Goal: Task Accomplishment & Management: Complete application form

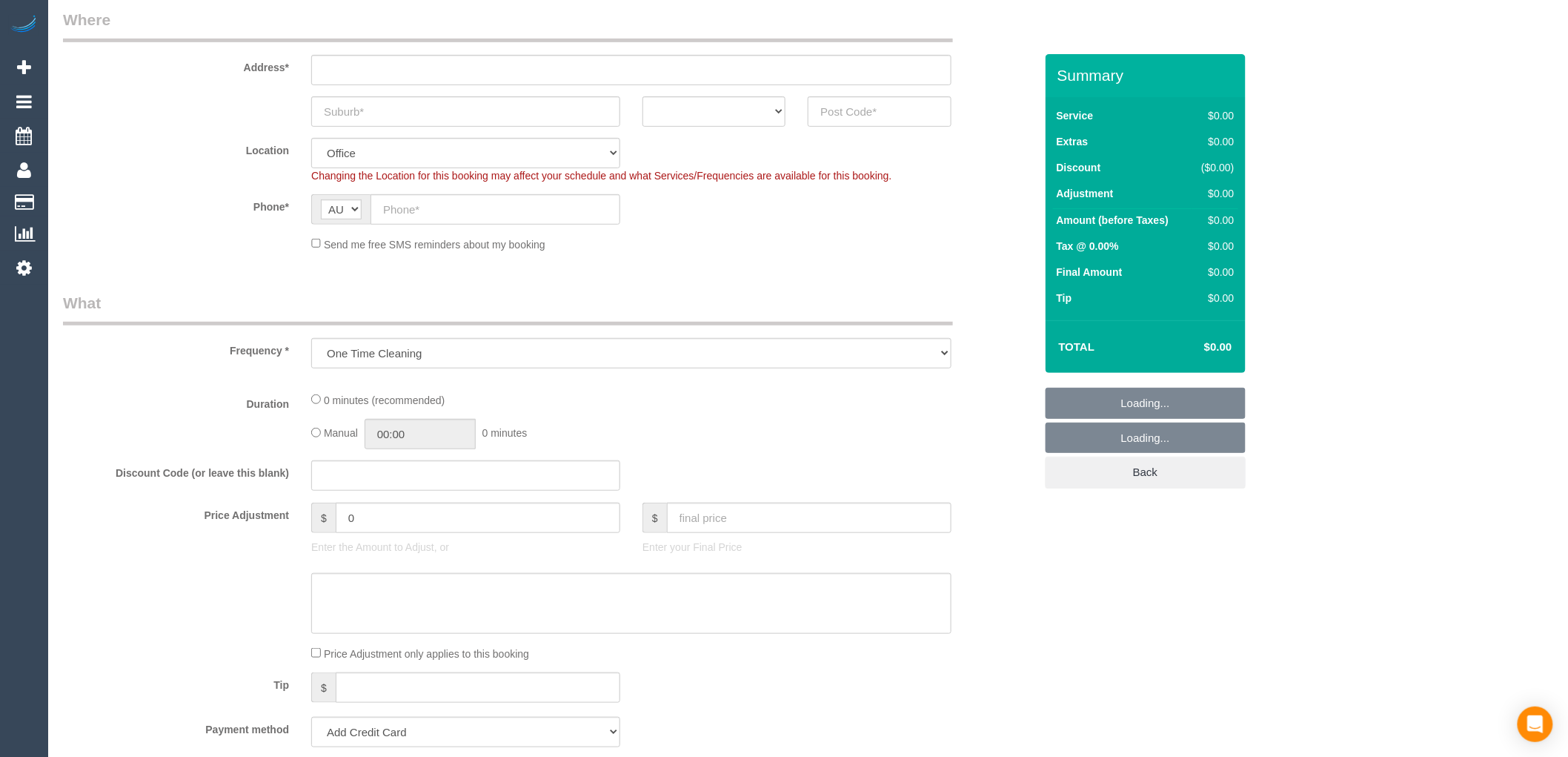
select select "object:813"
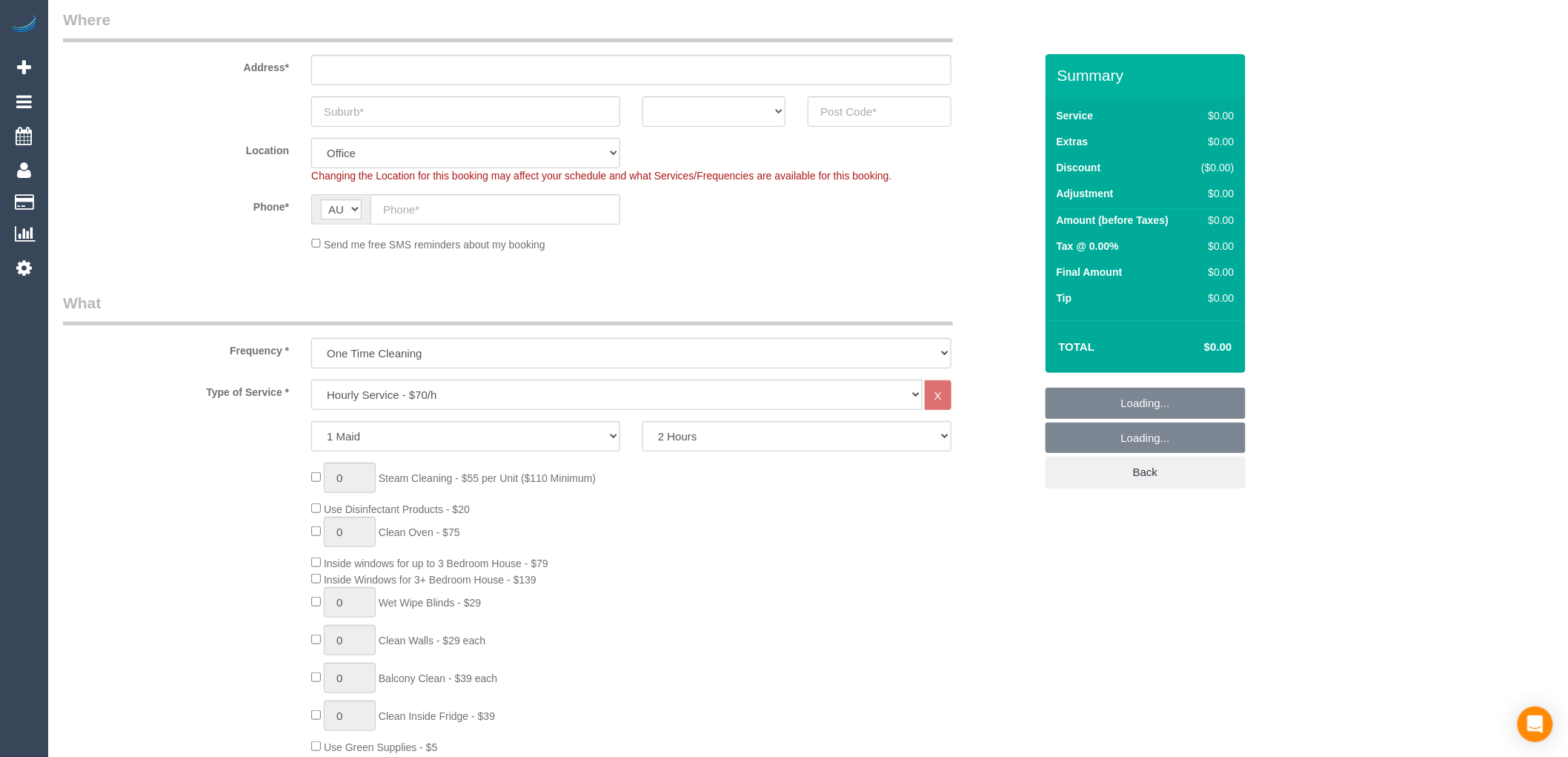
scroll to position [411, 0]
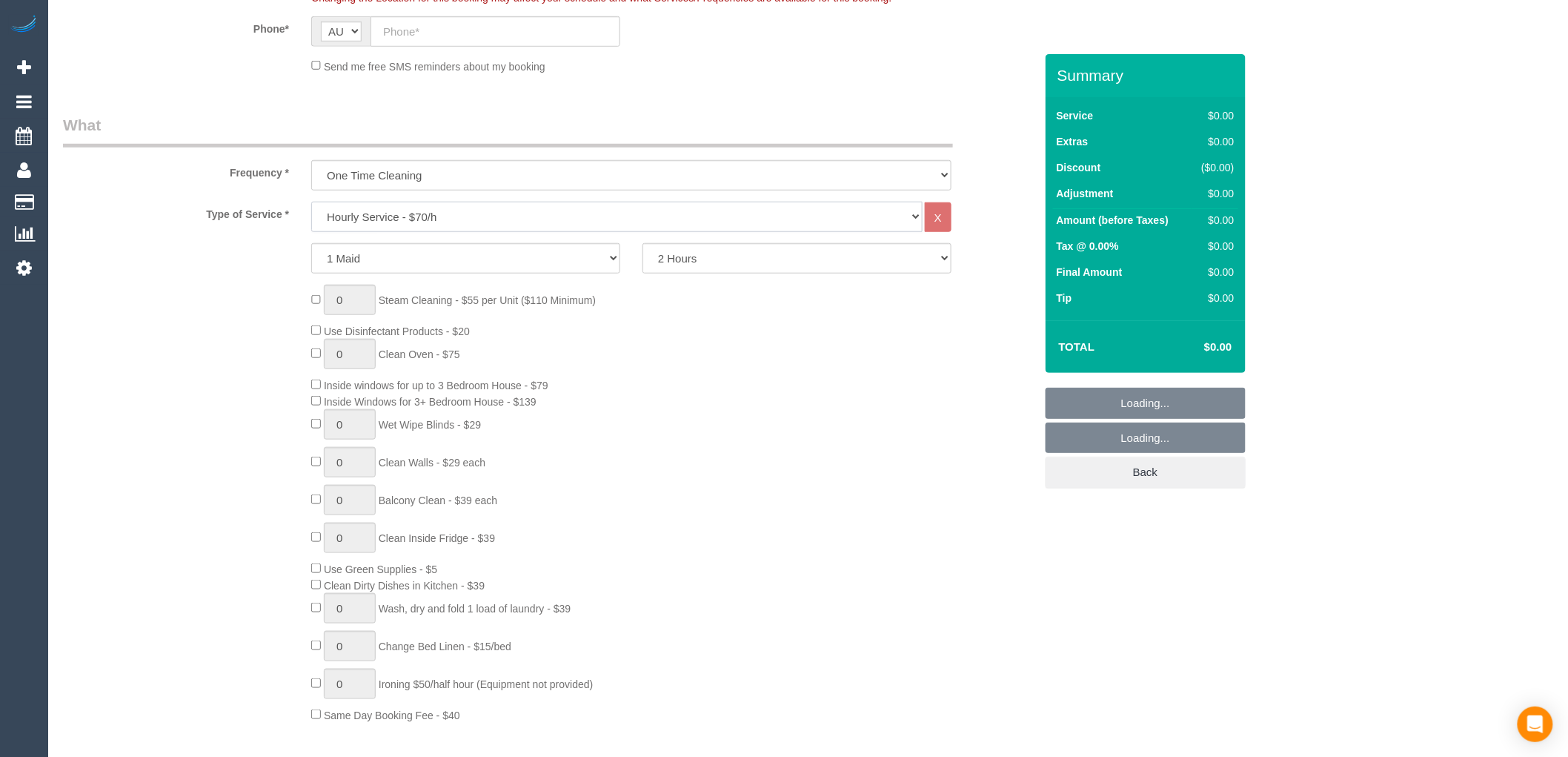
click at [404, 211] on select "Hourly Service - $70/h Hourly Service - $65/h Hourly Service - $60/h Hourly Ser…" at bounding box center [616, 216] width 612 height 30
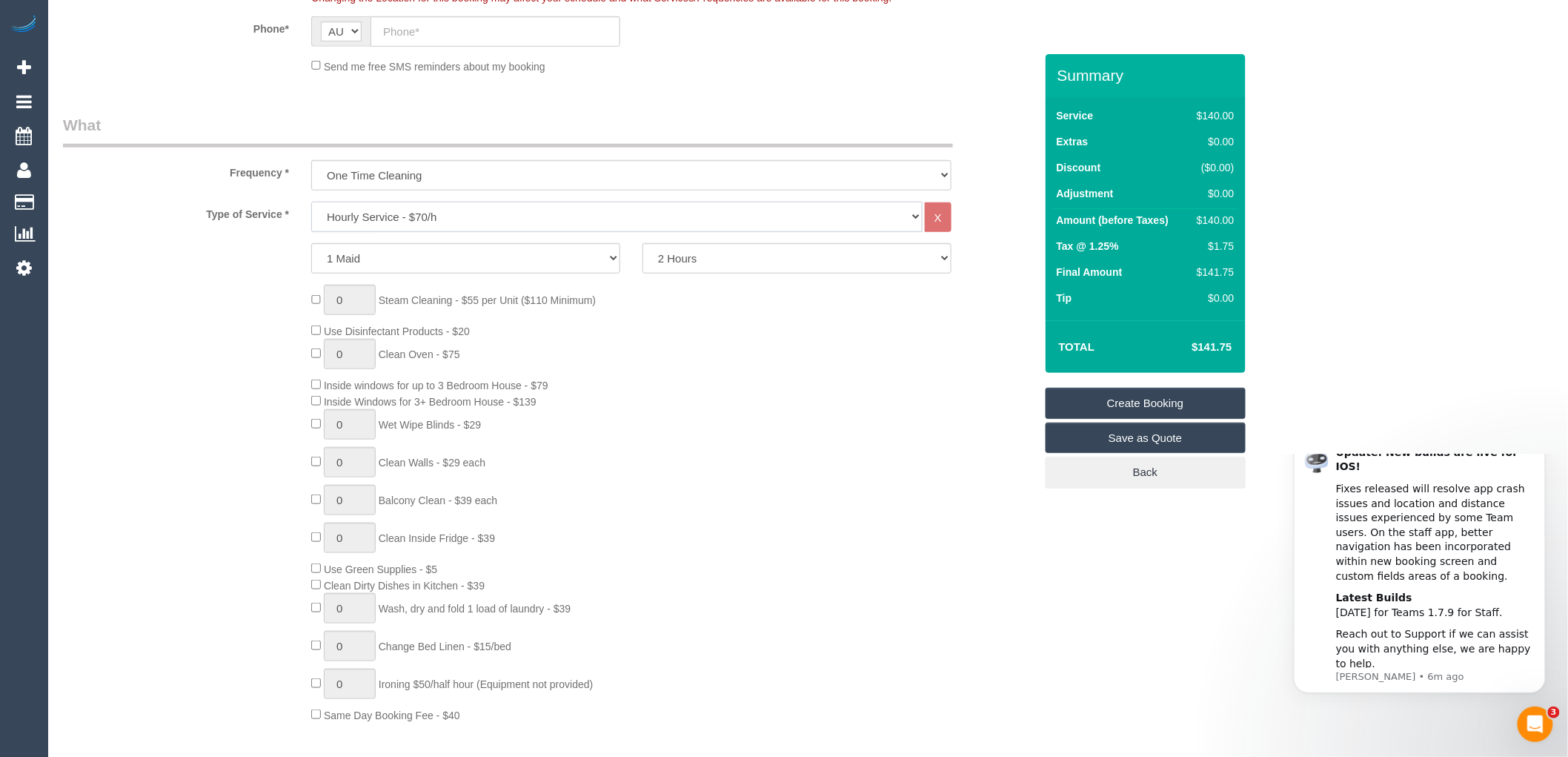
scroll to position [0, 0]
select select "213"
click at [311, 203] on select "Hourly Service - $70/h Hourly Service - $65/h Hourly Service - $60/h Hourly Ser…" at bounding box center [616, 216] width 612 height 30
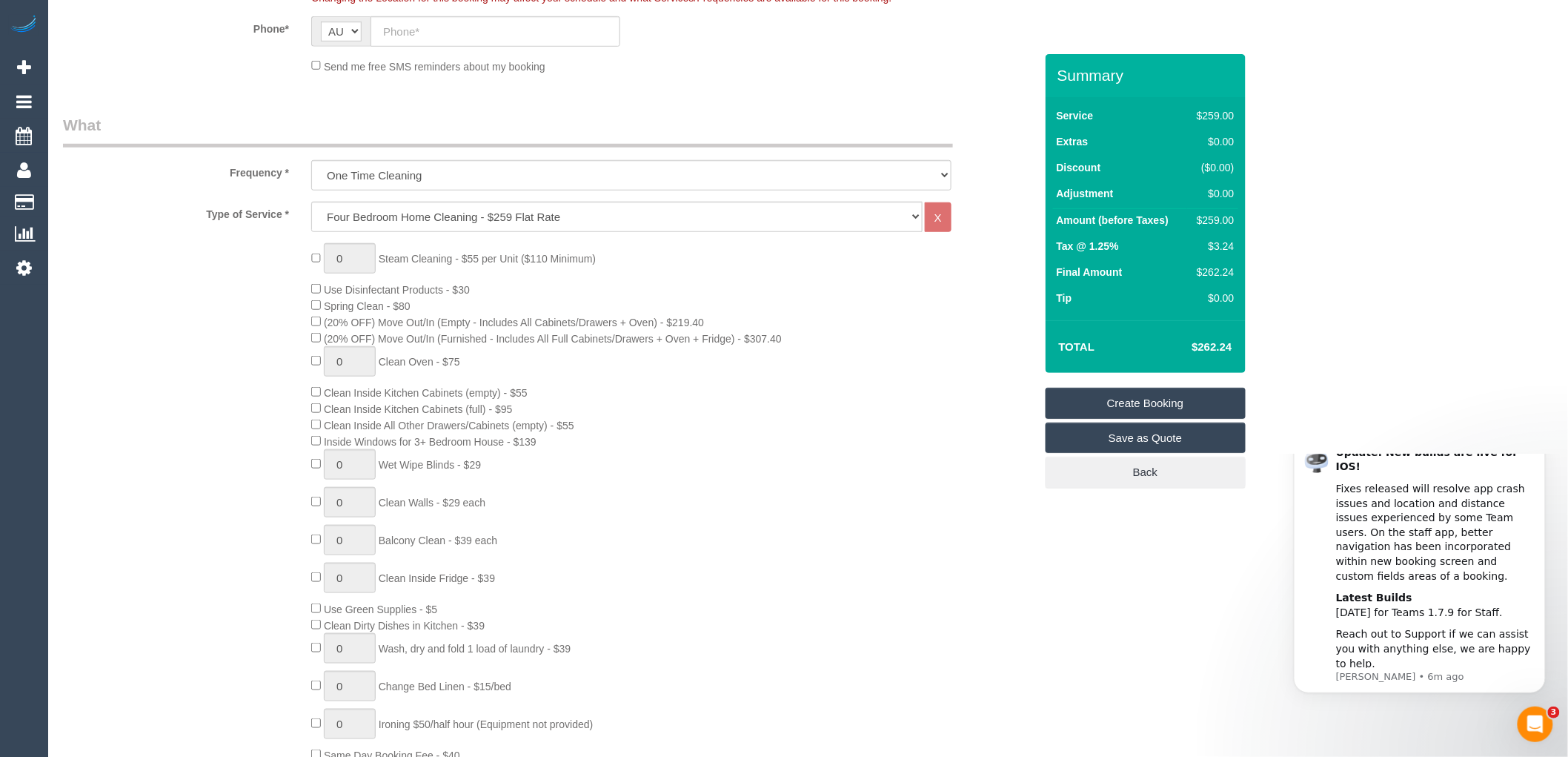
click at [779, 260] on div "0 Steam Cleaning - $55 per Unit ($110 Minimum) Use Disinfectant Products - $30 …" at bounding box center [673, 503] width 744 height 520
drag, startPoint x: 1236, startPoint y: 339, endPoint x: 1198, endPoint y: 354, distance: 40.9
click at [1198, 354] on td "$484.38" at bounding box center [1189, 347] width 96 height 37
copy h4 "484.38"
click at [1204, 322] on div "Total $484.38" at bounding box center [1145, 346] width 200 height 52
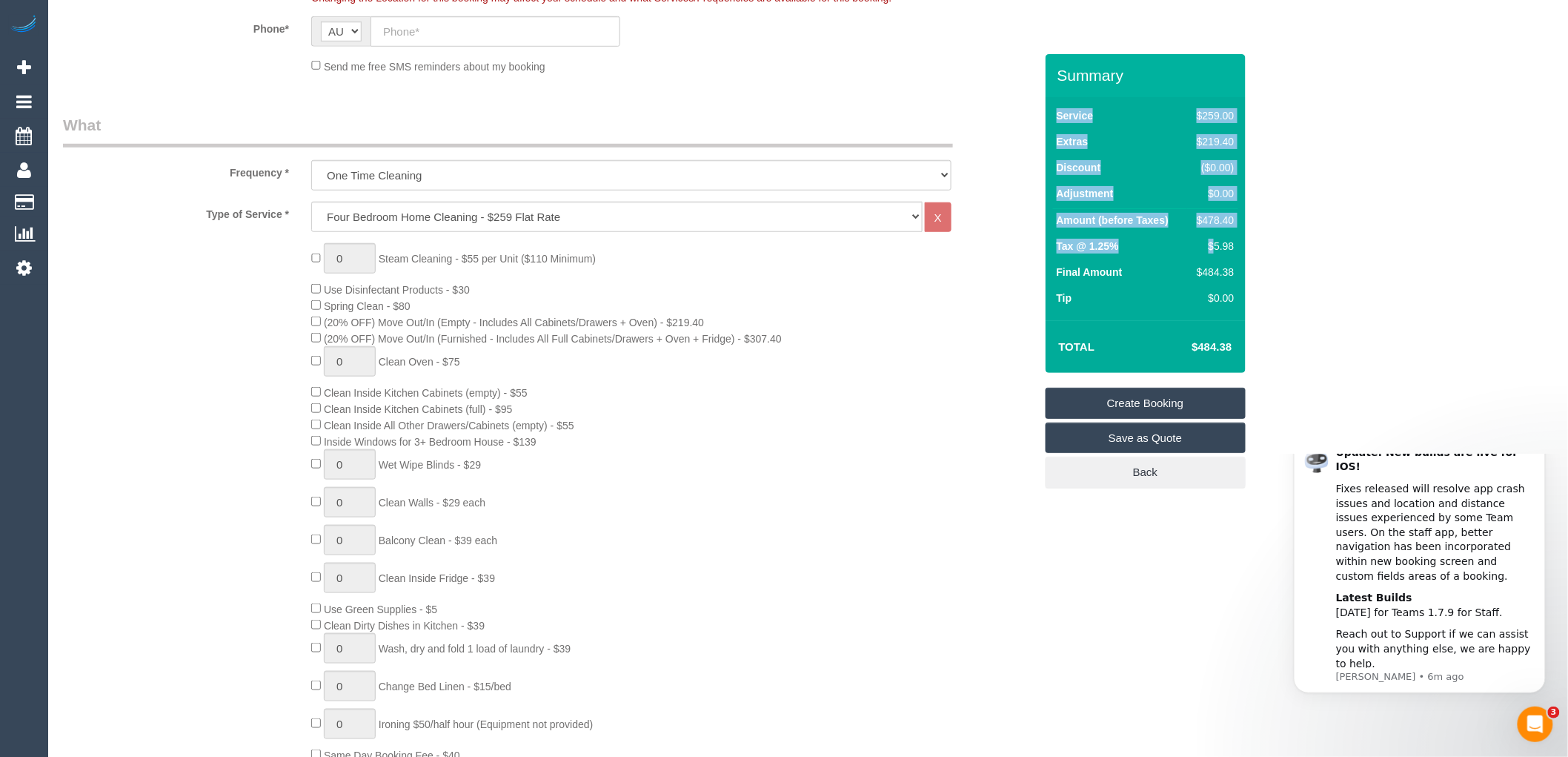
drag, startPoint x: 1239, startPoint y: 237, endPoint x: 1212, endPoint y: 246, distance: 28.5
click at [1212, 246] on div "Service $259.00 Extras $219.40 Discount ($0.00) Adjustment $0.00 Amount (before…" at bounding box center [1145, 208] width 200 height 223
click at [1218, 254] on div "$5.98" at bounding box center [1212, 245] width 43 height 15
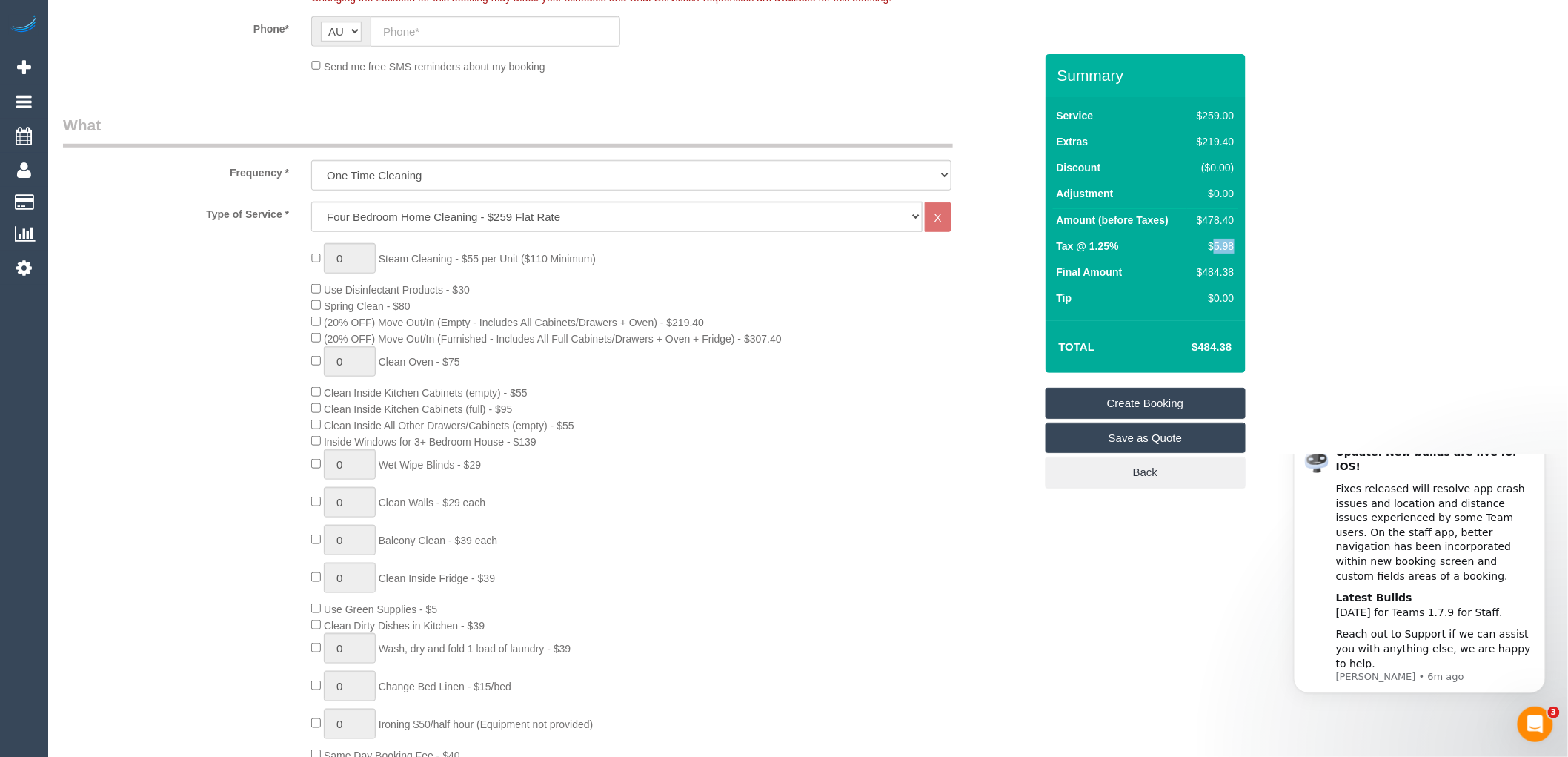
drag, startPoint x: 1233, startPoint y: 244, endPoint x: 1216, endPoint y: 243, distance: 17.0
click at [1216, 243] on div "$5.98" at bounding box center [1212, 245] width 43 height 15
copy div "5.98"
click at [1169, 320] on div "Service $259.00 Extras $219.40 Discount ($0.00) Adjustment $0.00 Amount (before…" at bounding box center [1145, 208] width 200 height 223
type input "1"
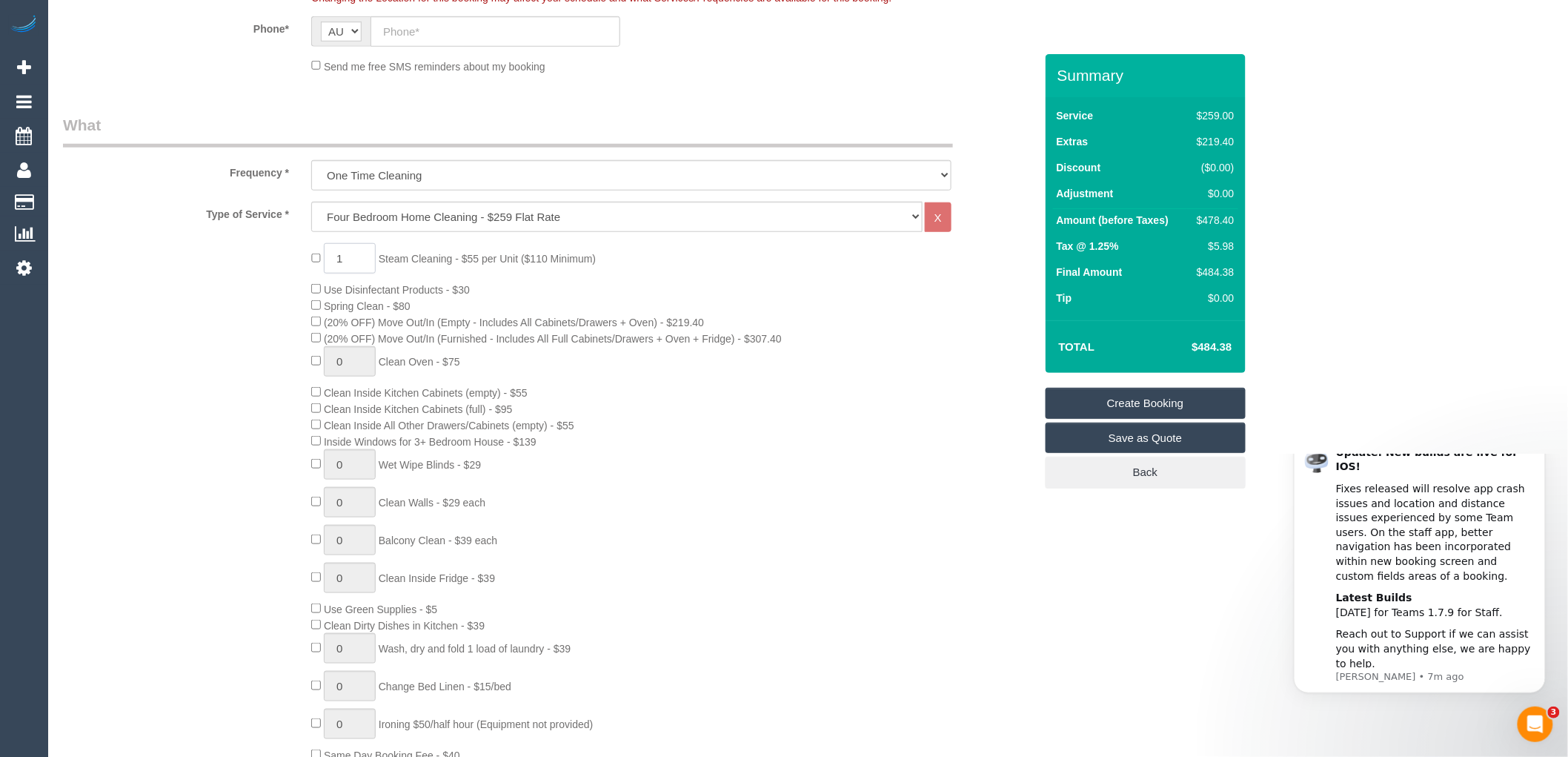
click at [347, 262] on input "1" at bounding box center [350, 258] width 52 height 30
type input "3"
click at [780, 529] on div "3 Steam Cleaning - $55 per Unit ($110 Minimum) Use Disinfectant Products - $30 …" at bounding box center [673, 503] width 744 height 520
click at [760, 479] on div "3 Steam Cleaning - $55 per Unit ($110 Minimum) Use Disinfectant Products - $30 …" at bounding box center [673, 503] width 744 height 520
click at [754, 449] on div "3 Steam Cleaning - $55 per Unit ($110 Minimum) Use Disinfectant Products - $30 …" at bounding box center [673, 503] width 744 height 520
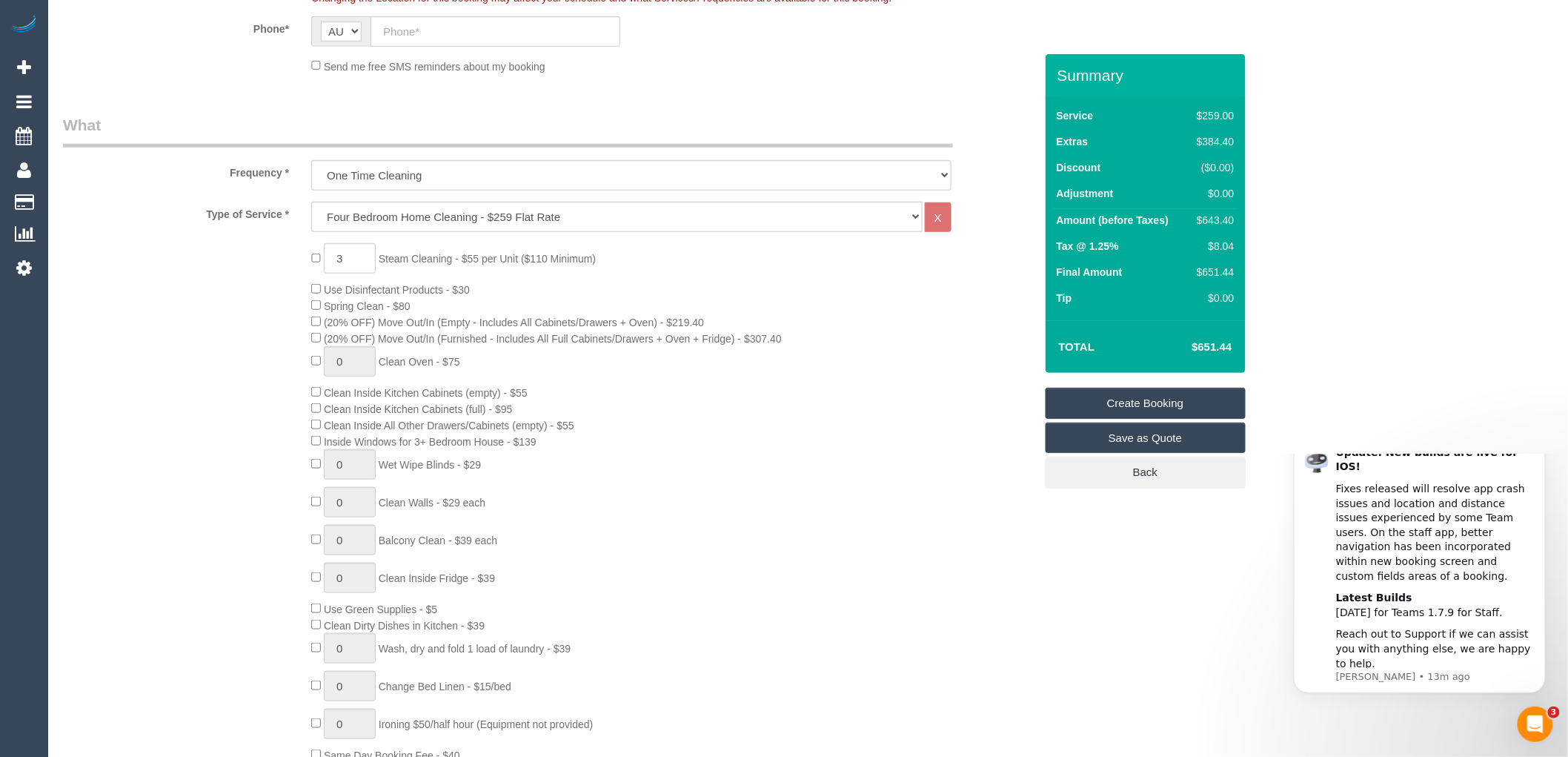
drag, startPoint x: 1238, startPoint y: 345, endPoint x: 1198, endPoint y: 347, distance: 40.0
click at [1198, 347] on td "$651.44" at bounding box center [1189, 347] width 96 height 37
copy h4 "651.44"
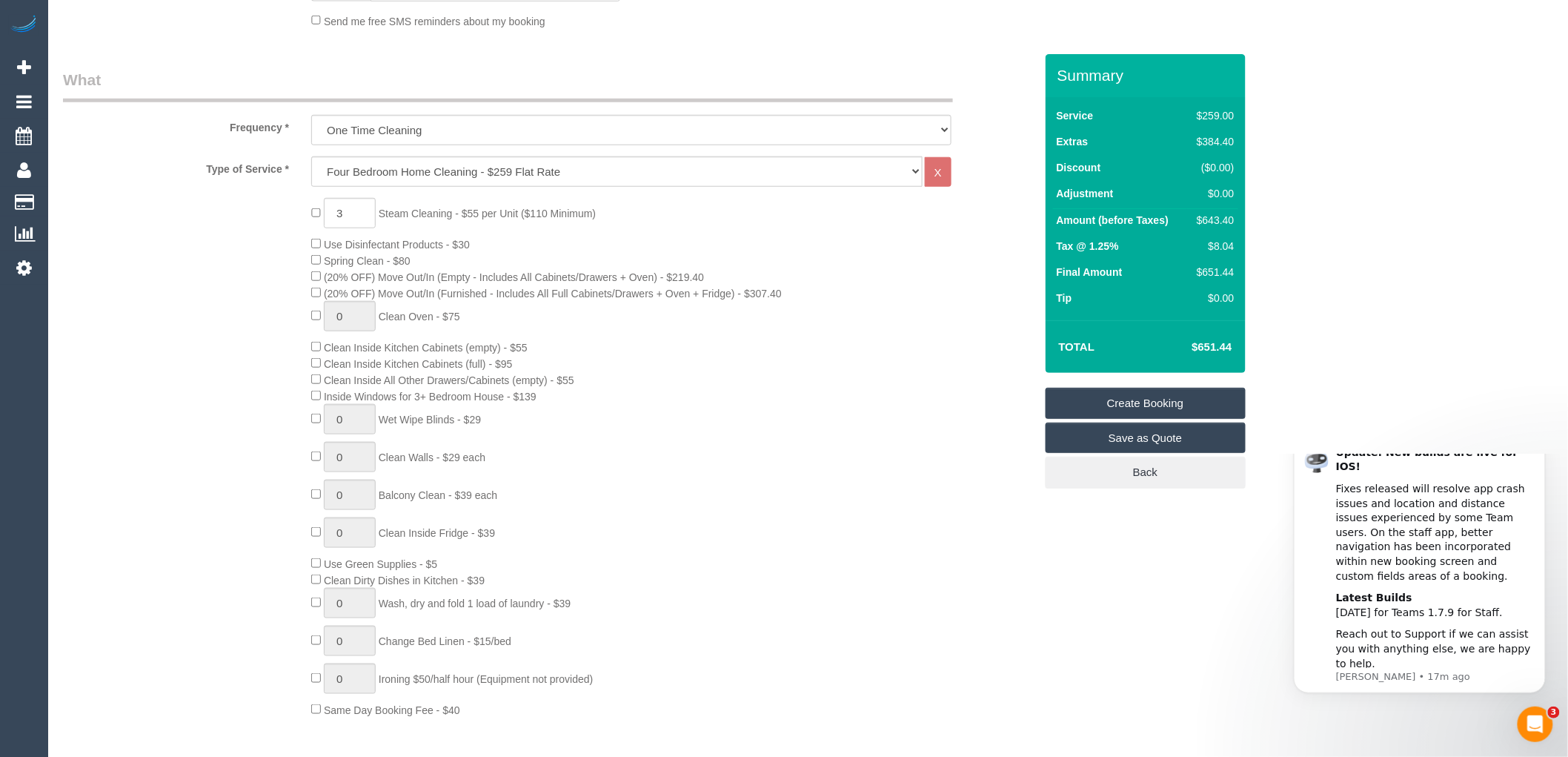
scroll to position [576, 0]
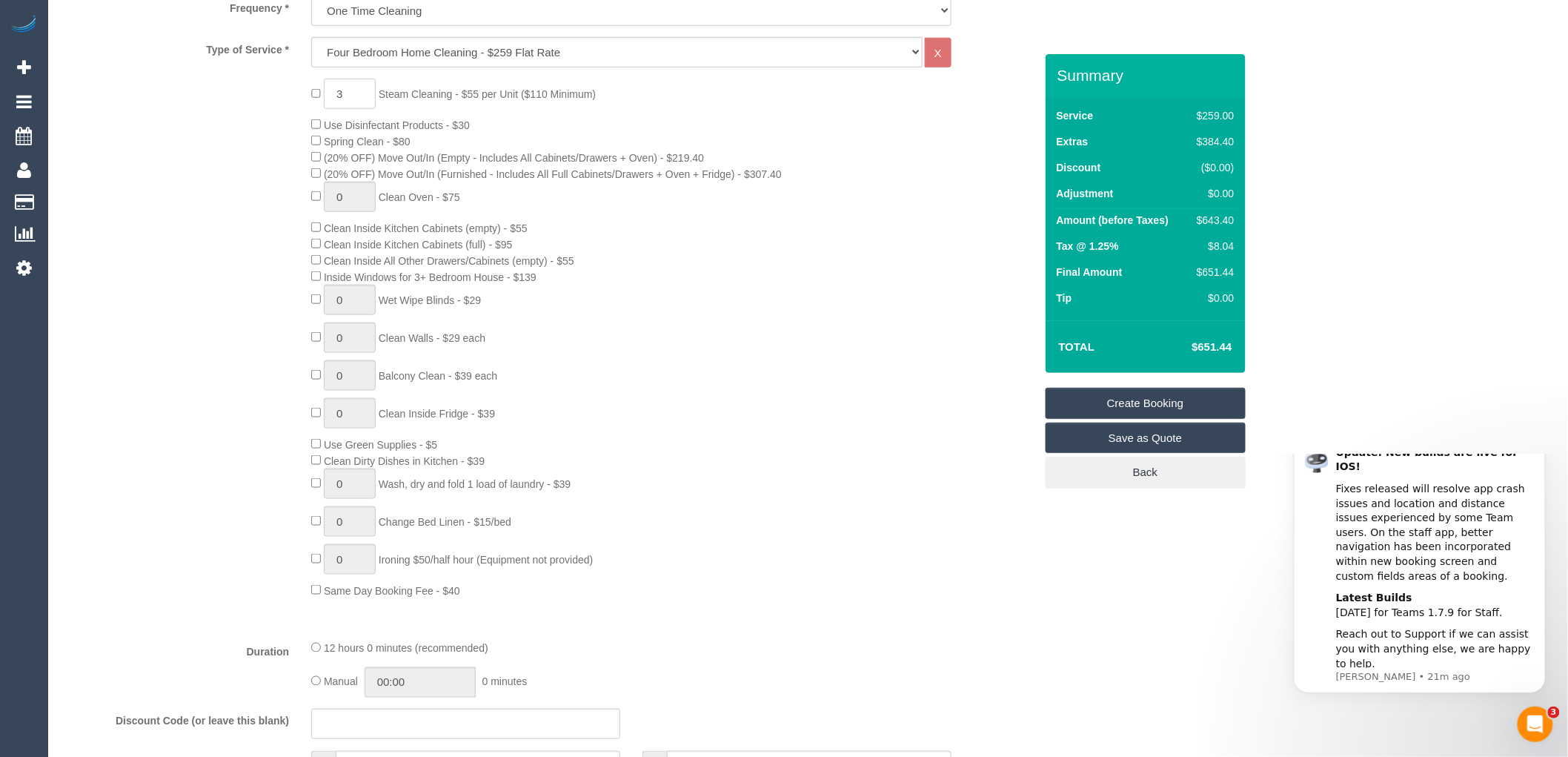
click at [351, 94] on input "3" at bounding box center [350, 93] width 52 height 30
type input "2"
type input "5"
click at [698, 300] on div "5 Steam Cleaning - $55 per Unit ($110 Minimum) Use Disinfectant Products - $30 …" at bounding box center [673, 338] width 744 height 520
click at [769, 310] on div "5 Steam Cleaning - $55 per Unit ($110 Minimum) Use Disinfectant Products - $30 …" at bounding box center [673, 338] width 744 height 520
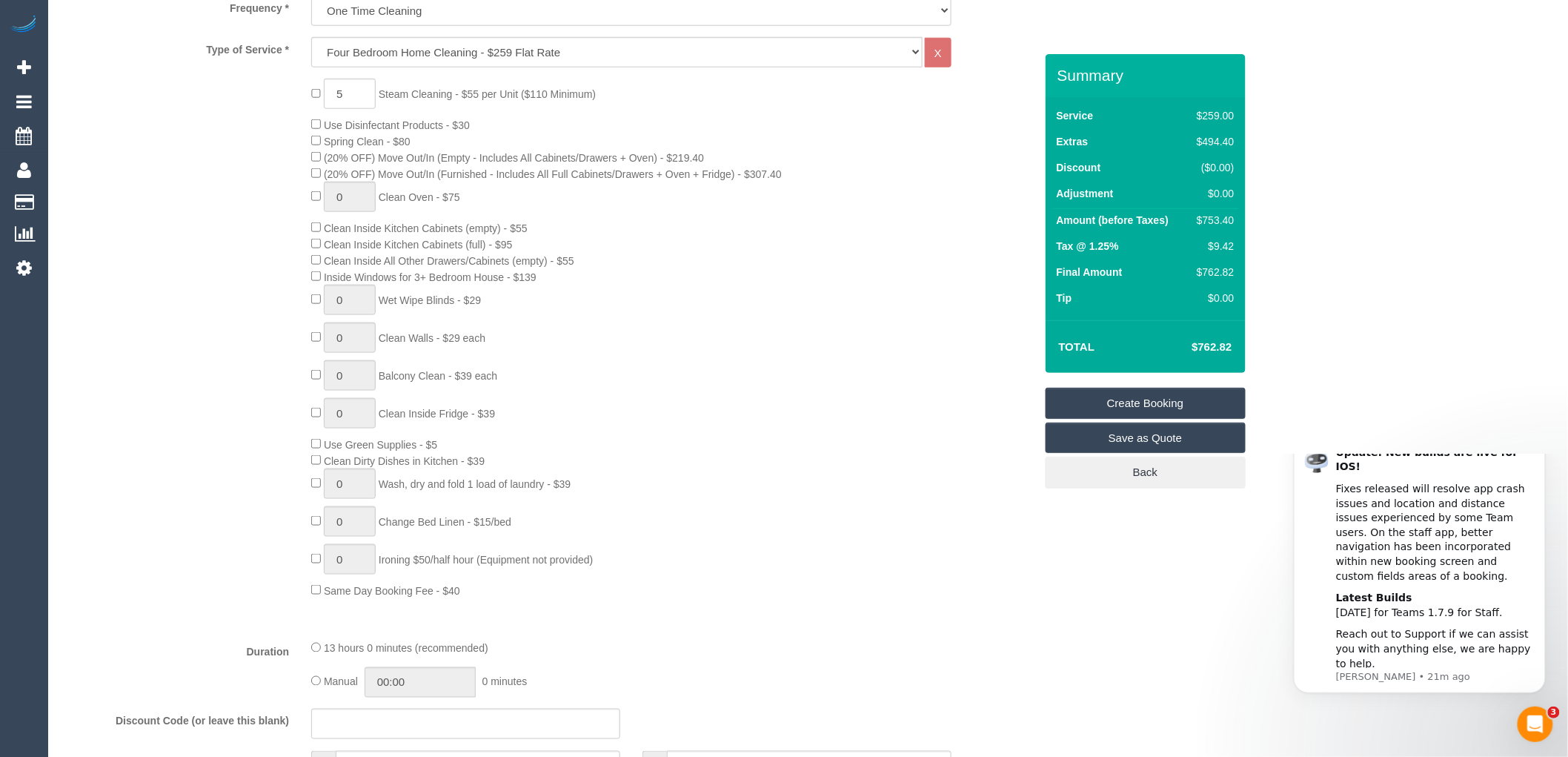
drag, startPoint x: 1240, startPoint y: 343, endPoint x: 1199, endPoint y: 351, distance: 41.8
click at [1199, 351] on div "Total $762.82" at bounding box center [1145, 346] width 200 height 52
copy table "Total $"
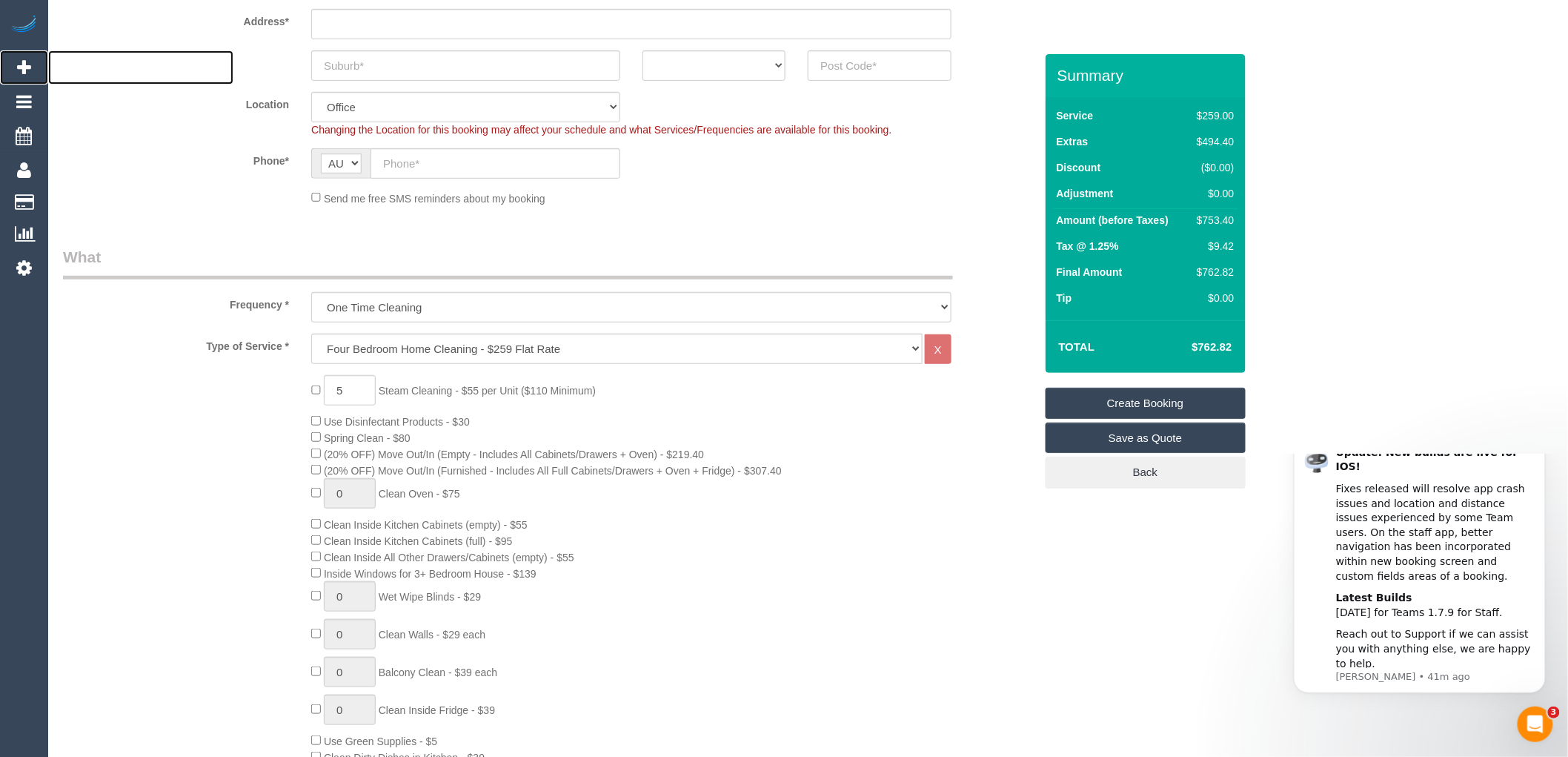
scroll to position [330, 0]
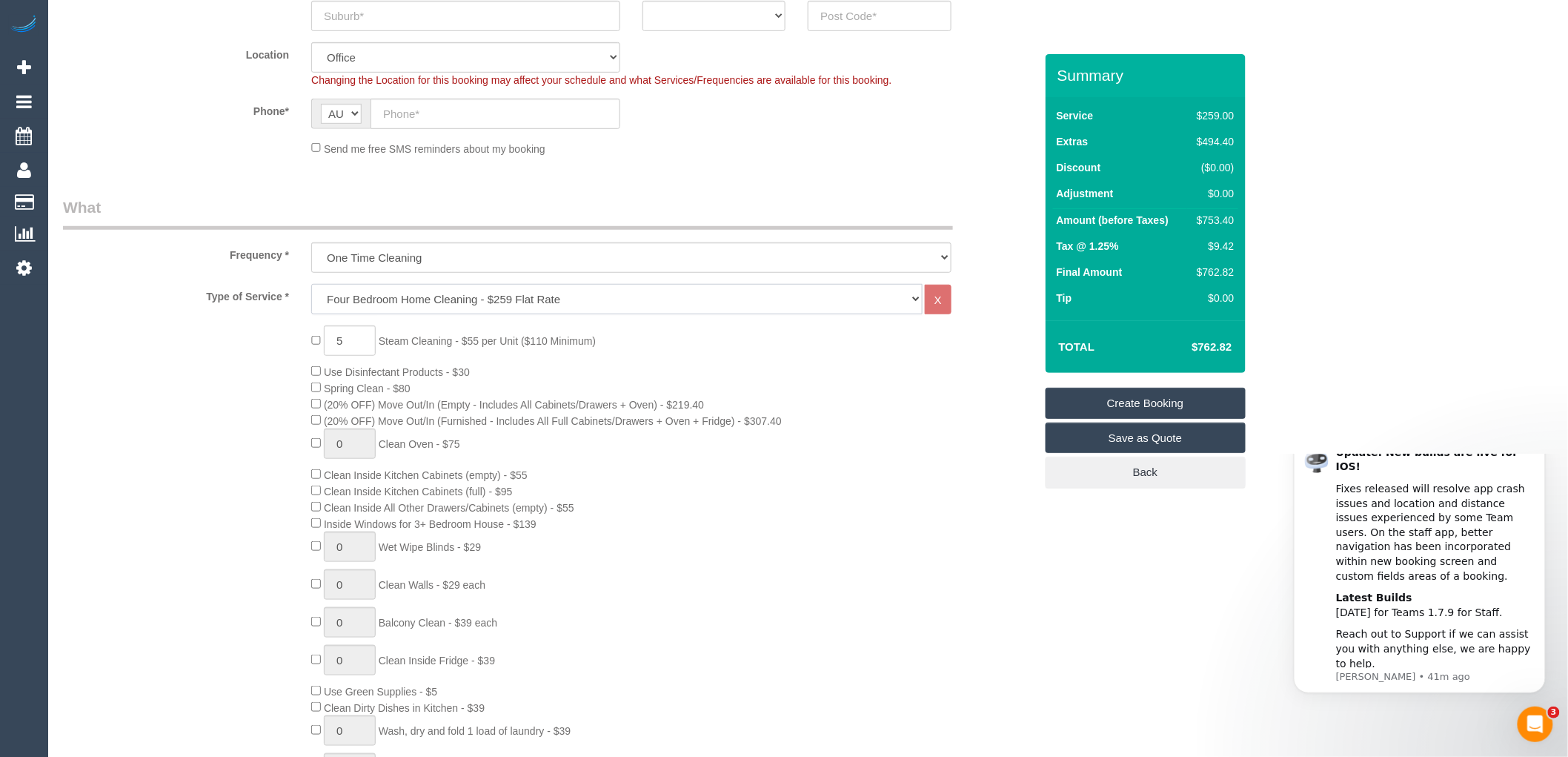
click at [580, 304] on select "Hourly Service - $70/h Hourly Service - $65/h Hourly Service - $60/h Hourly Ser…" at bounding box center [616, 299] width 612 height 30
select select "215"
click at [311, 285] on select "Hourly Service - $70/h Hourly Service - $65/h Hourly Service - $60/h Hourly Ser…" at bounding box center [616, 299] width 612 height 30
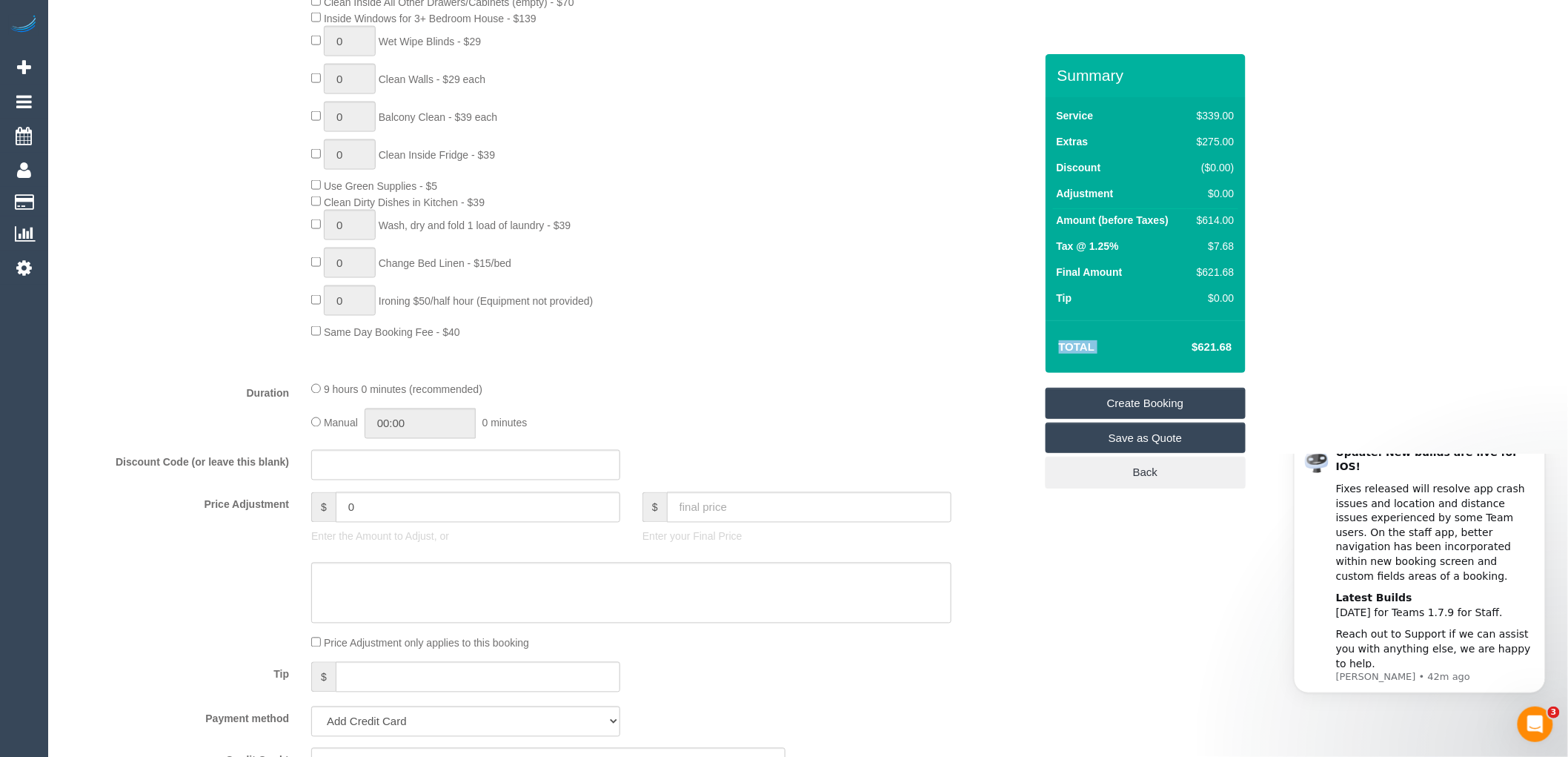
scroll to position [741, 0]
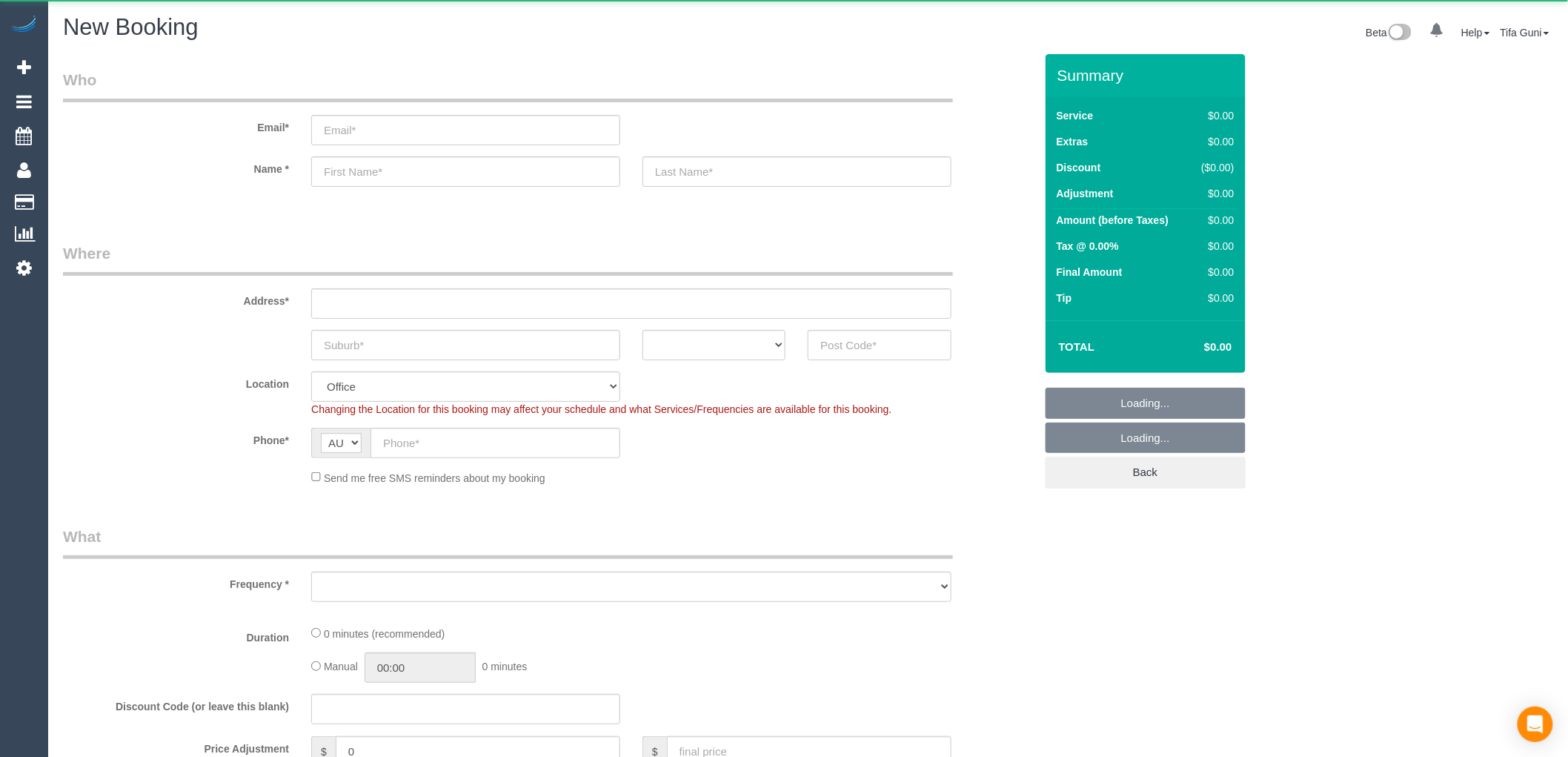
select select "object:813"
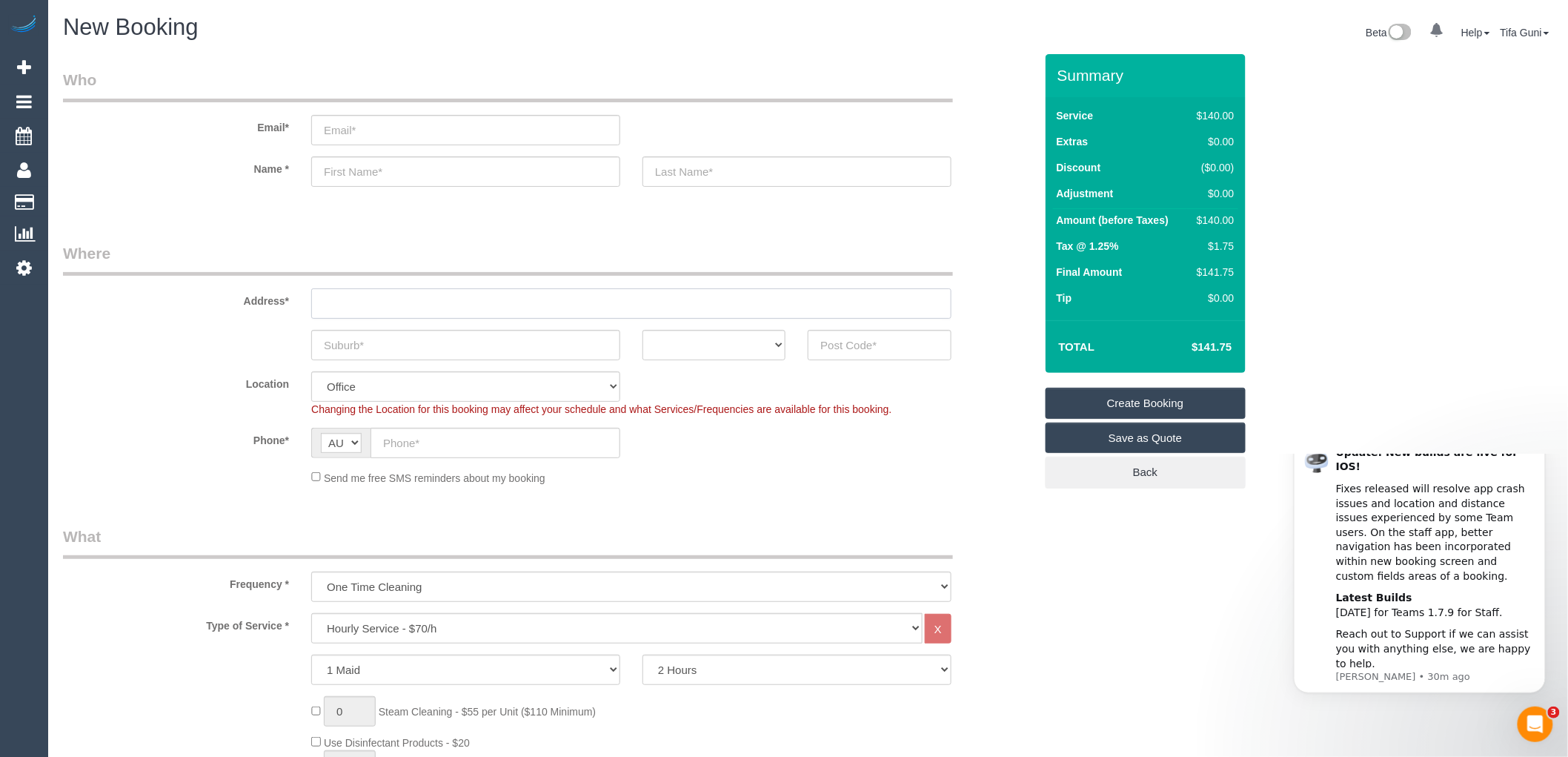
click at [351, 305] on input "text" at bounding box center [631, 302] width 641 height 30
click at [737, 341] on select "ACT [GEOGRAPHIC_DATA] NT [GEOGRAPHIC_DATA] SA TAS [GEOGRAPHIC_DATA] [GEOGRAPHIC…" at bounding box center [714, 344] width 143 height 30
select select "VIC"
click at [643, 330] on select "ACT [GEOGRAPHIC_DATA] NT [GEOGRAPHIC_DATA] SA TAS [GEOGRAPHIC_DATA] [GEOGRAPHIC…" at bounding box center [714, 344] width 143 height 30
click at [398, 342] on input "text" at bounding box center [465, 344] width 309 height 30
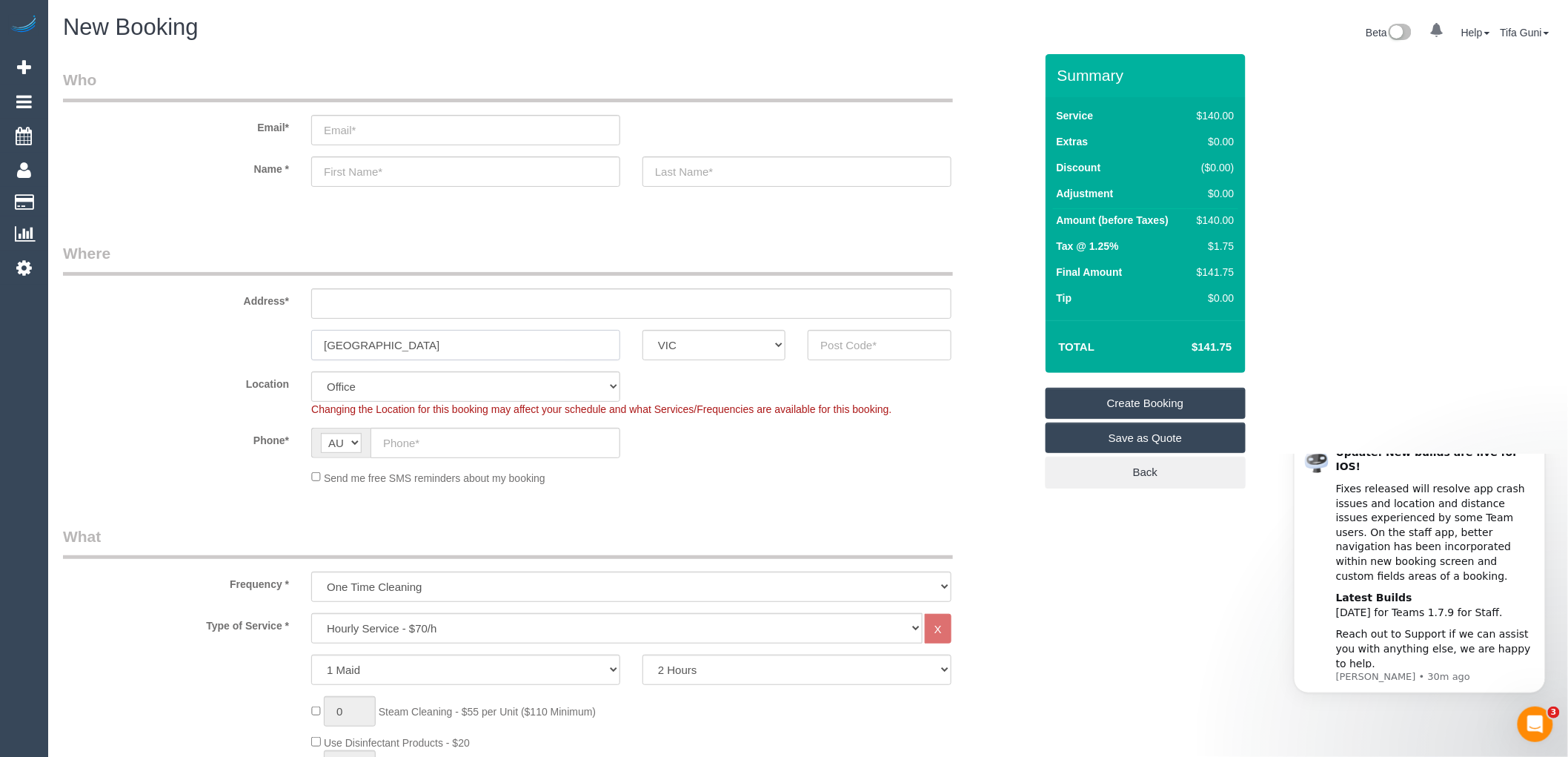
type input "[GEOGRAPHIC_DATA]"
click at [849, 351] on input "text" at bounding box center [879, 344] width 143 height 30
type input "3121"
click at [354, 300] on input "text" at bounding box center [631, 302] width 641 height 30
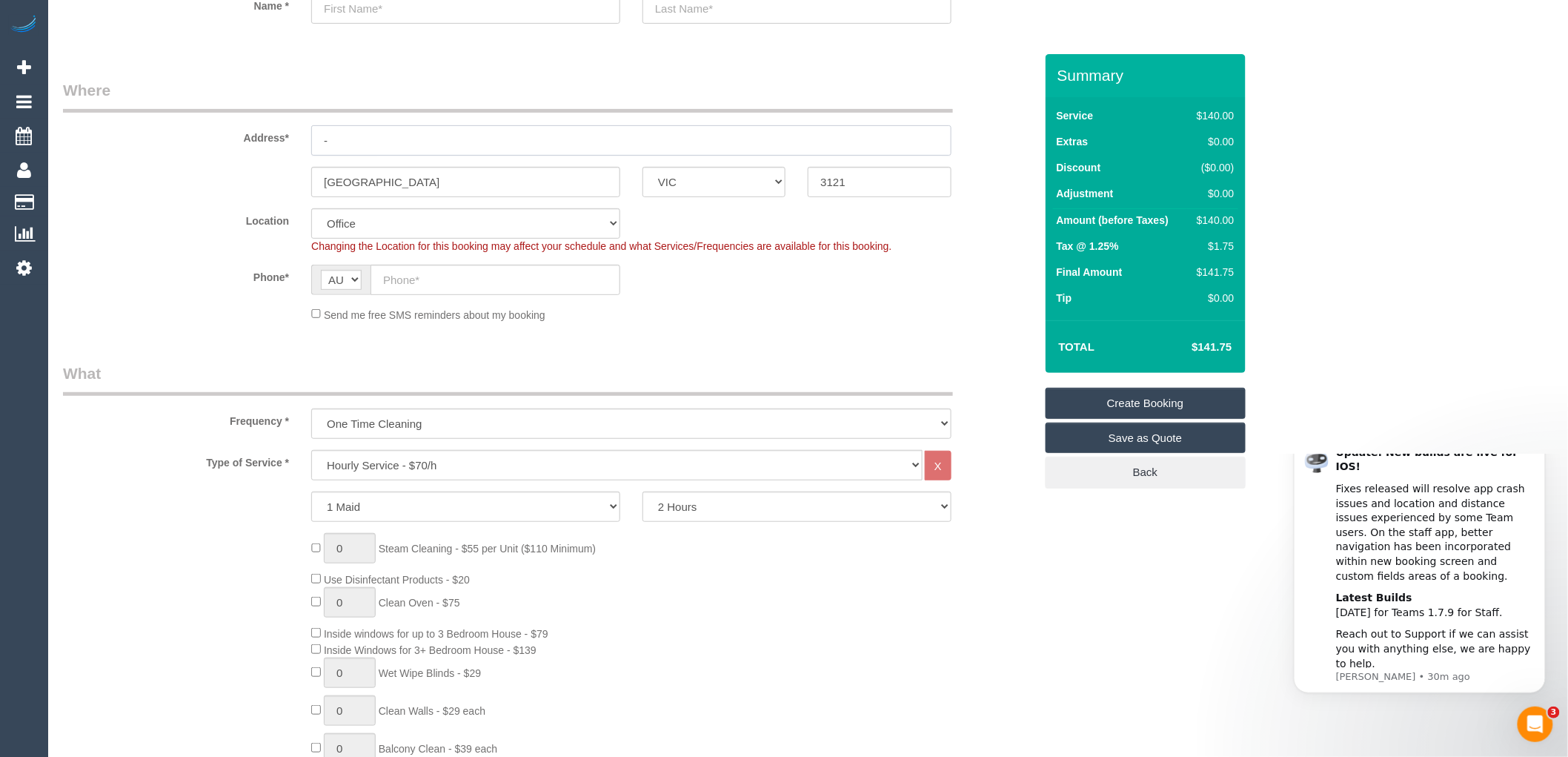
scroll to position [165, 0]
type input "-"
select select "58"
click at [425, 276] on input "text" at bounding box center [495, 277] width 250 height 30
select select "object:2059"
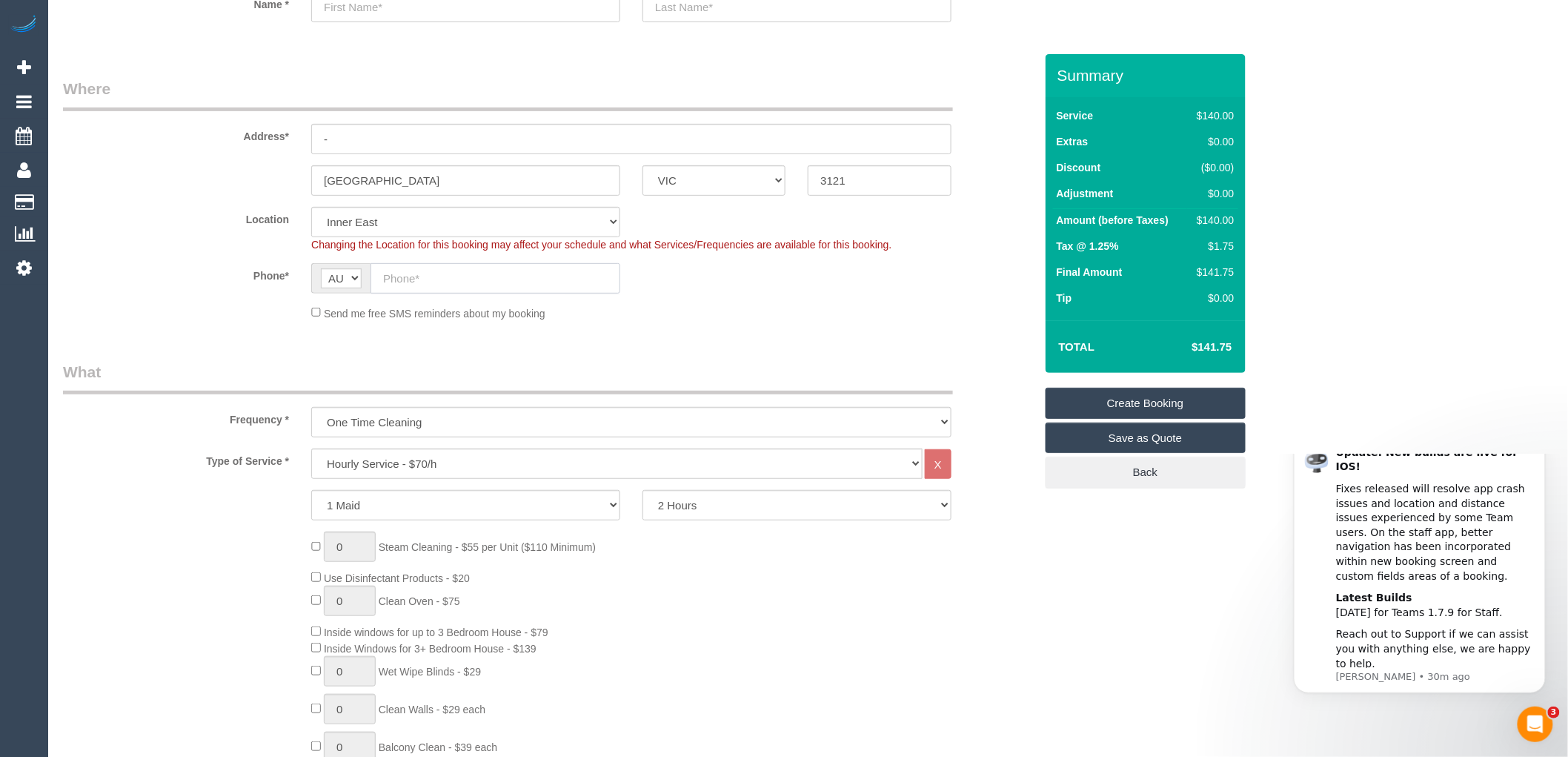
paste input "61 426 858 704"
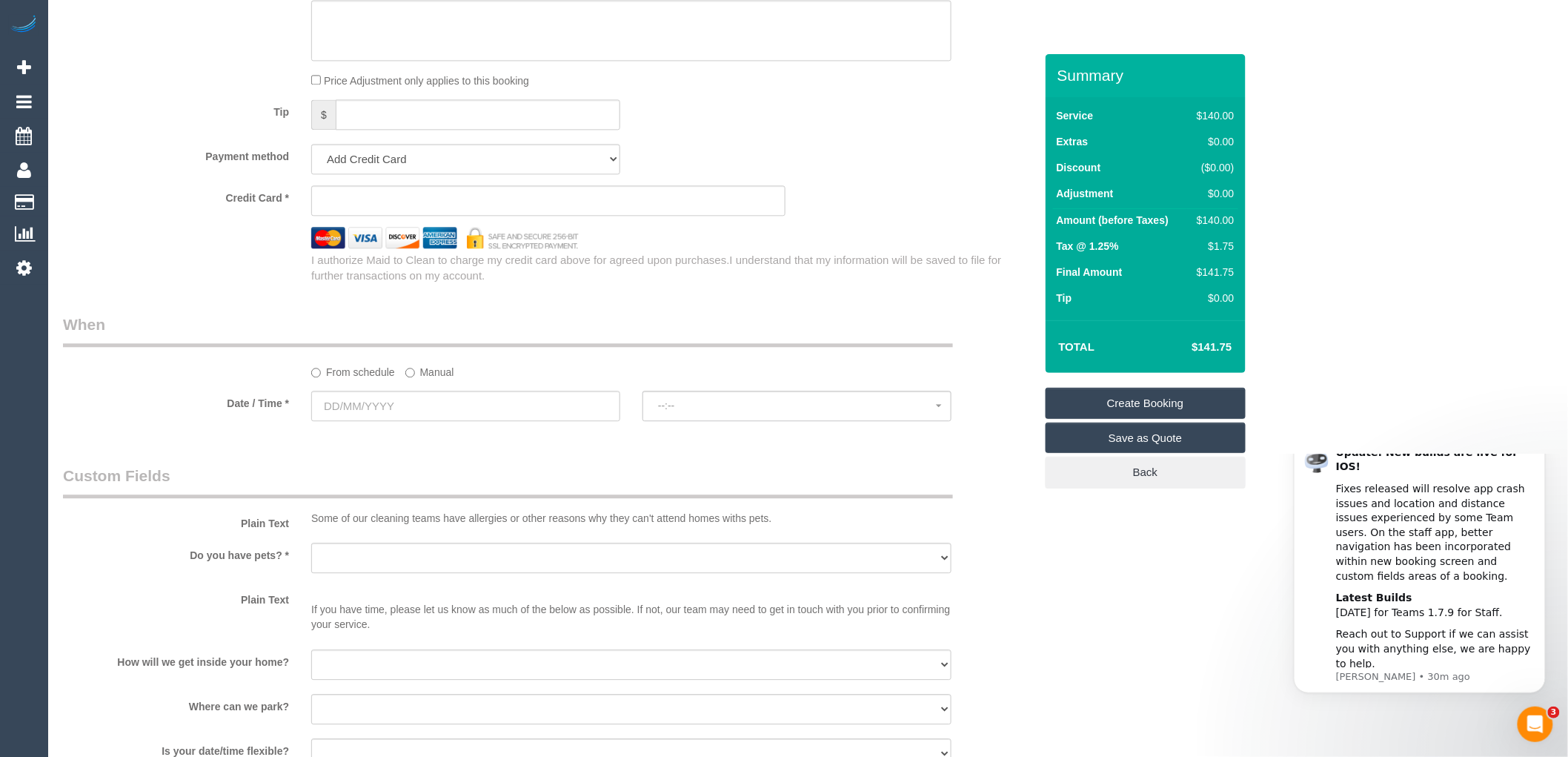
scroll to position [1400, 0]
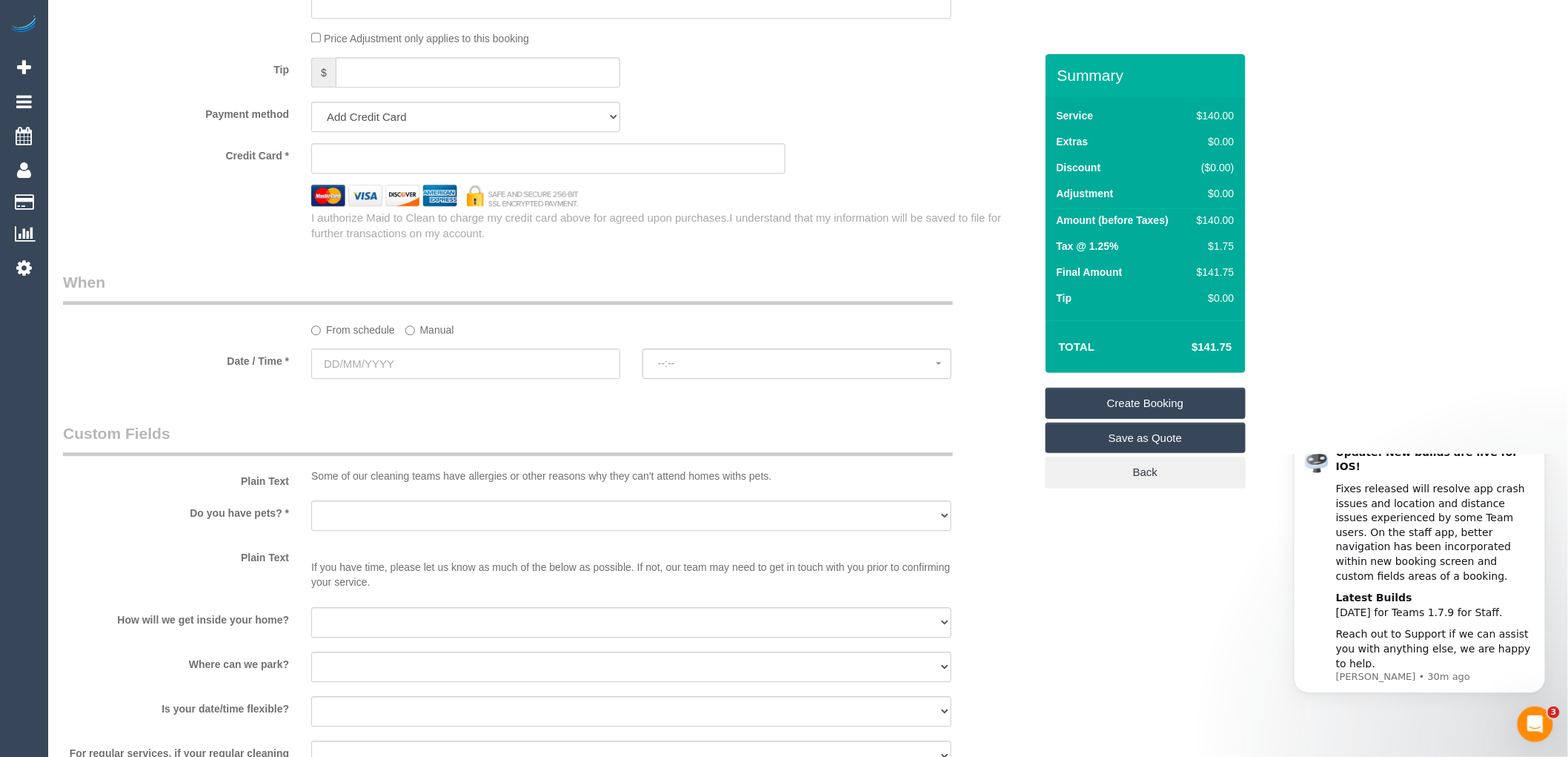
type input "61 426 858 704"
click at [389, 367] on input "text" at bounding box center [465, 363] width 309 height 30
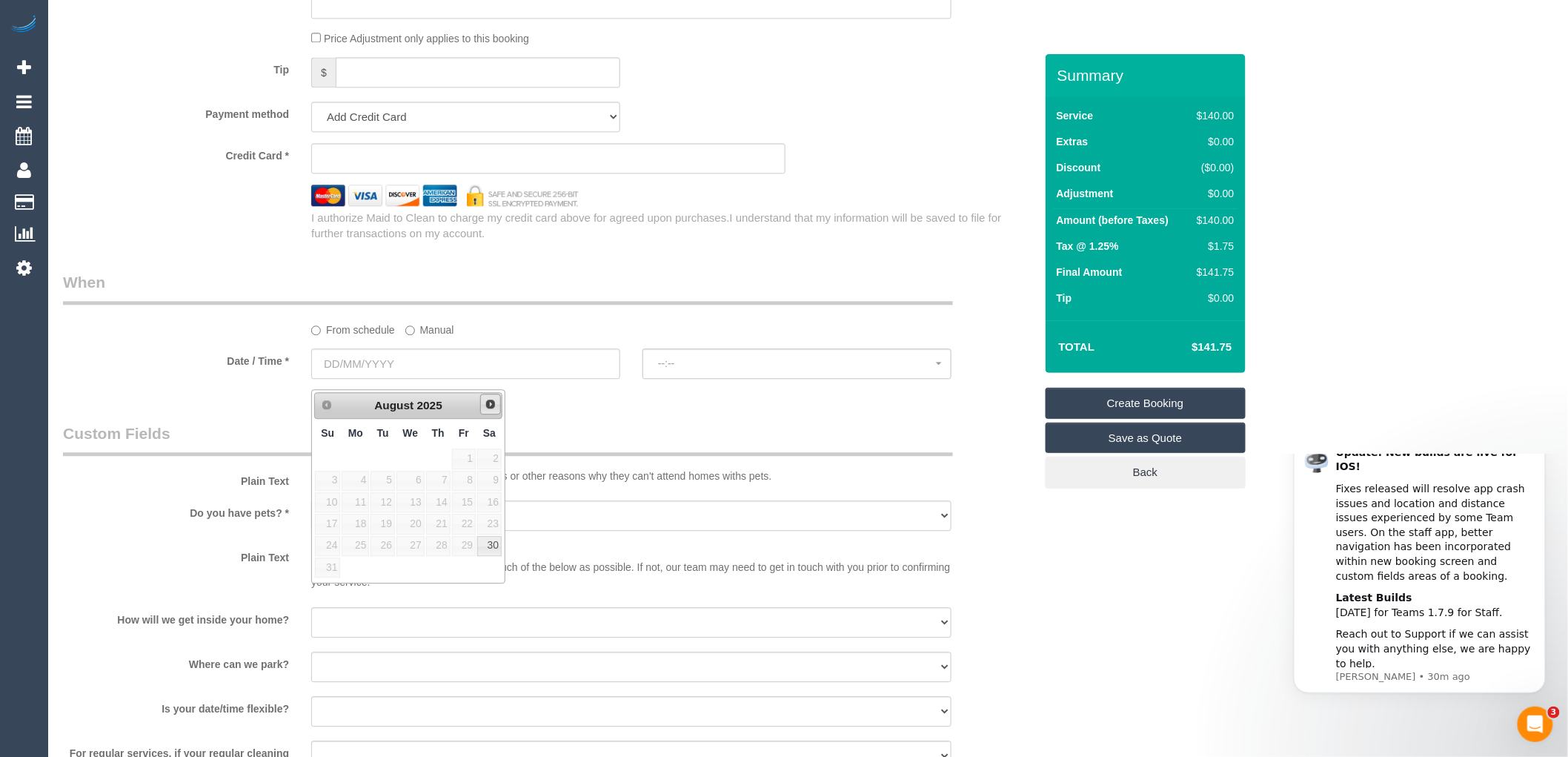
click at [489, 404] on span "Next" at bounding box center [490, 404] width 12 height 12
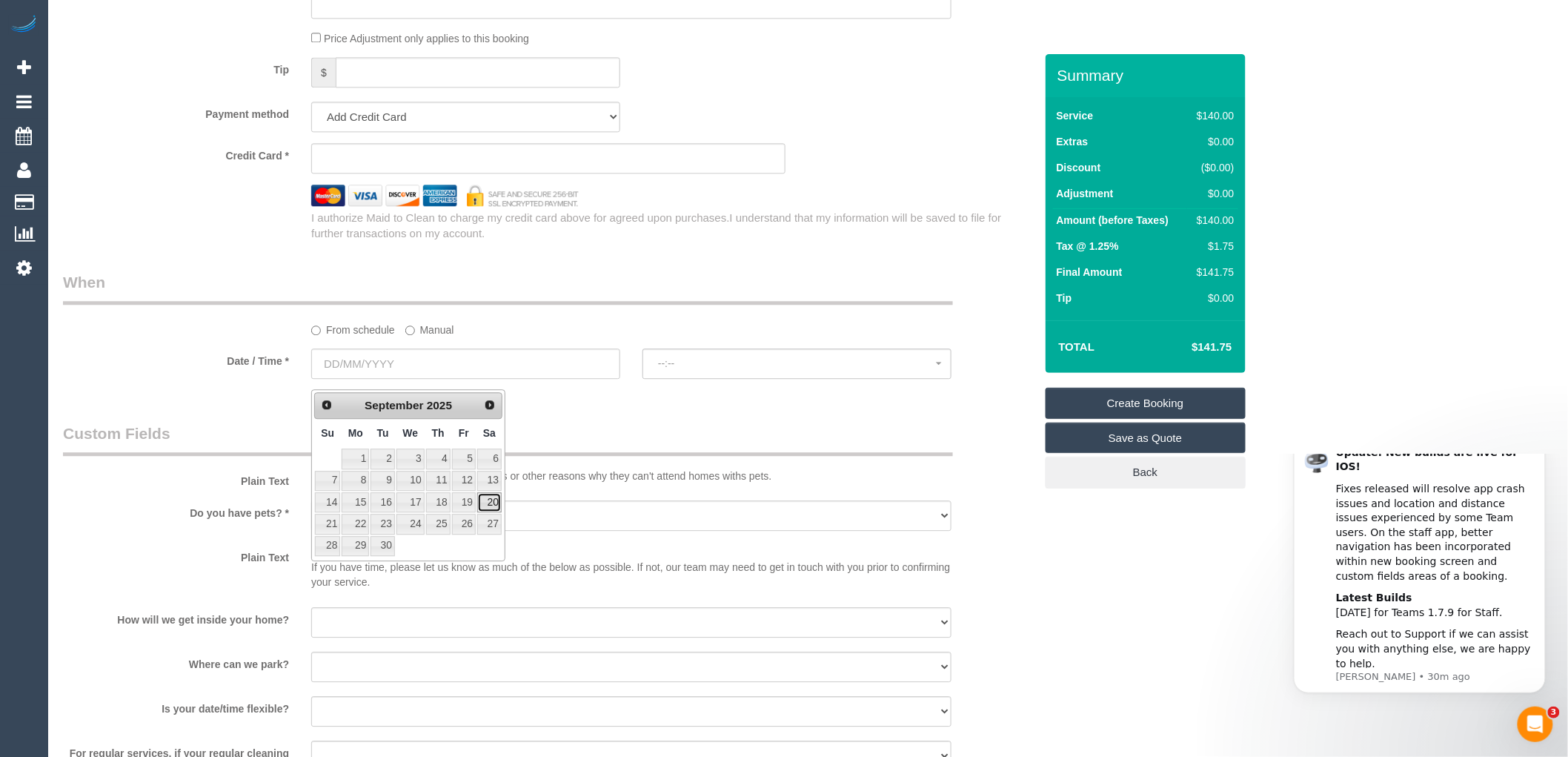
click at [492, 502] on link "20" at bounding box center [488, 502] width 24 height 20
type input "20/09/2025"
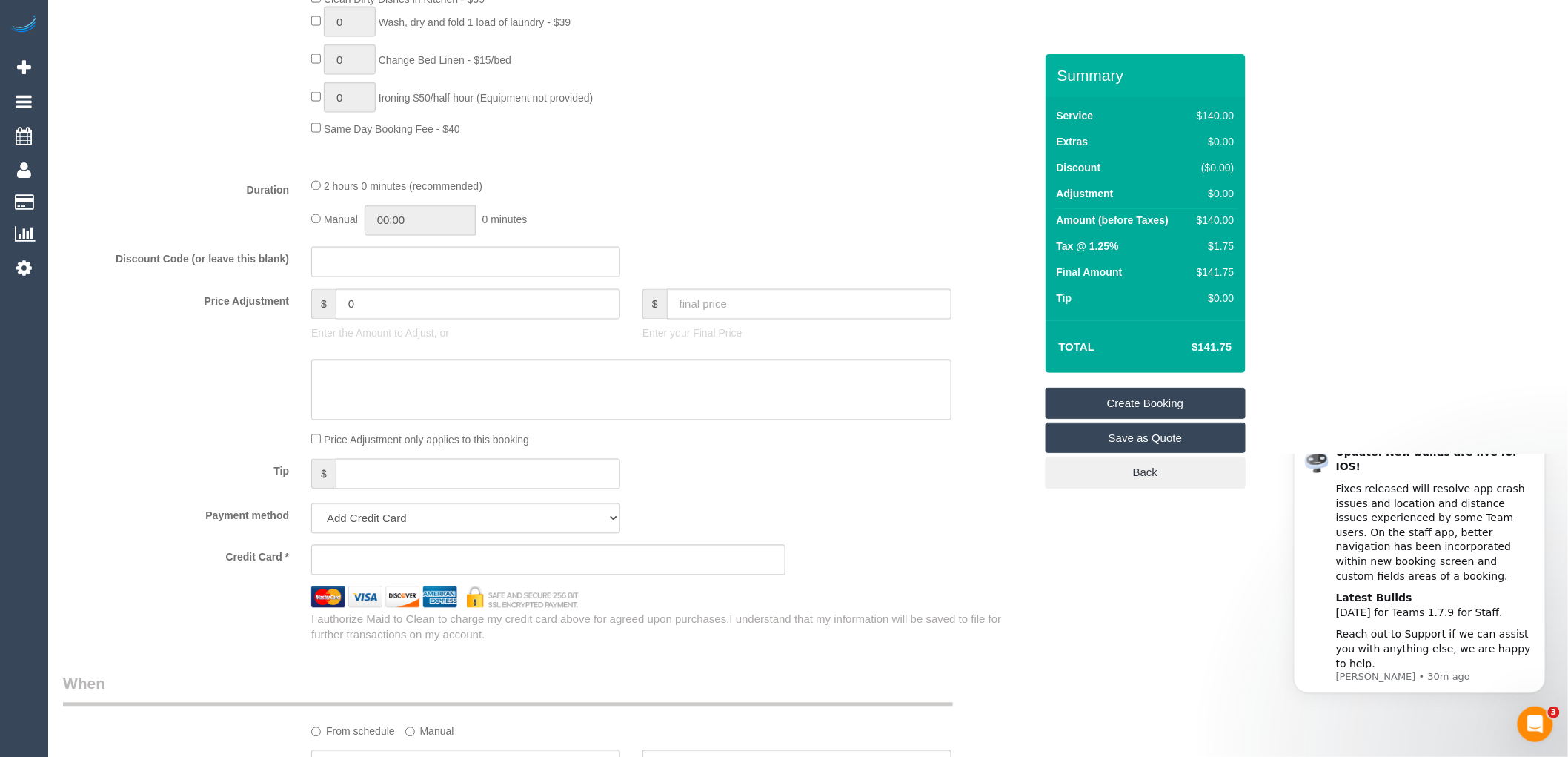
select select "spot1"
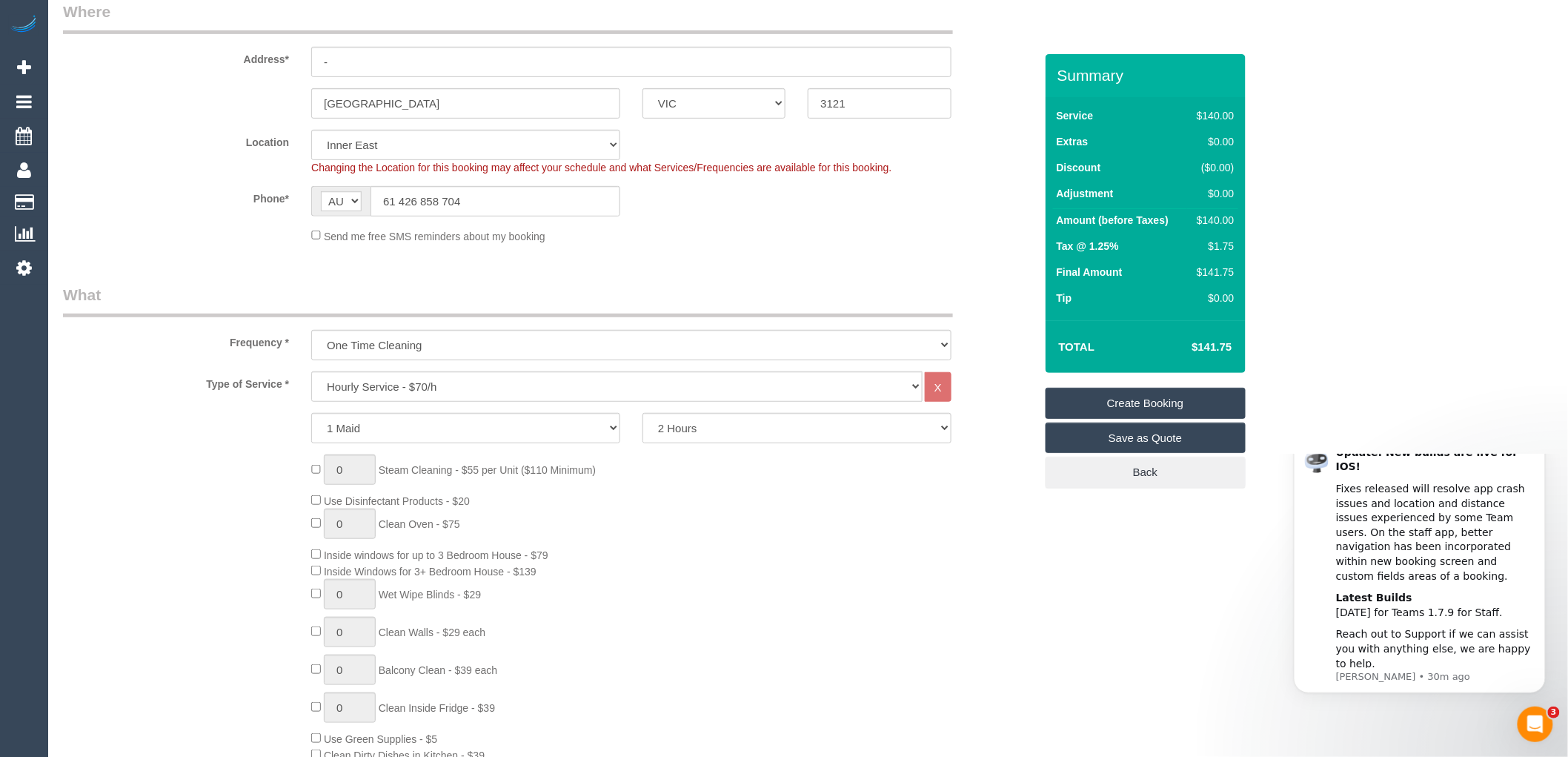
scroll to position [165, 0]
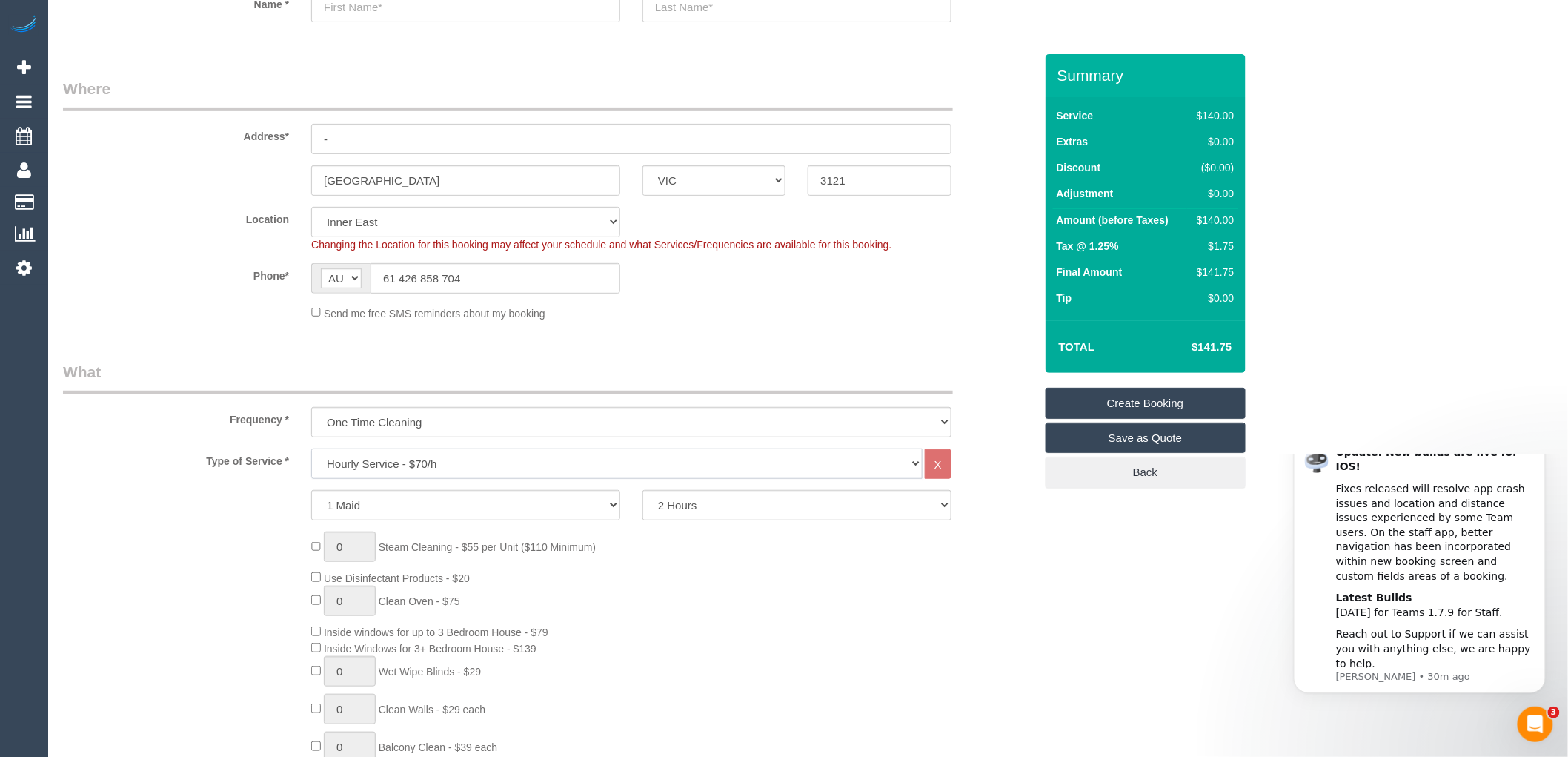
click at [419, 458] on select "Hourly Service - $70/h Hourly Service - $65/h Hourly Service - $60/h Hourly Ser…" at bounding box center [616, 463] width 612 height 30
select select "212"
click at [311, 449] on select "Hourly Service - $70/h Hourly Service - $65/h Hourly Service - $60/h Hourly Ser…" at bounding box center [616, 463] width 612 height 30
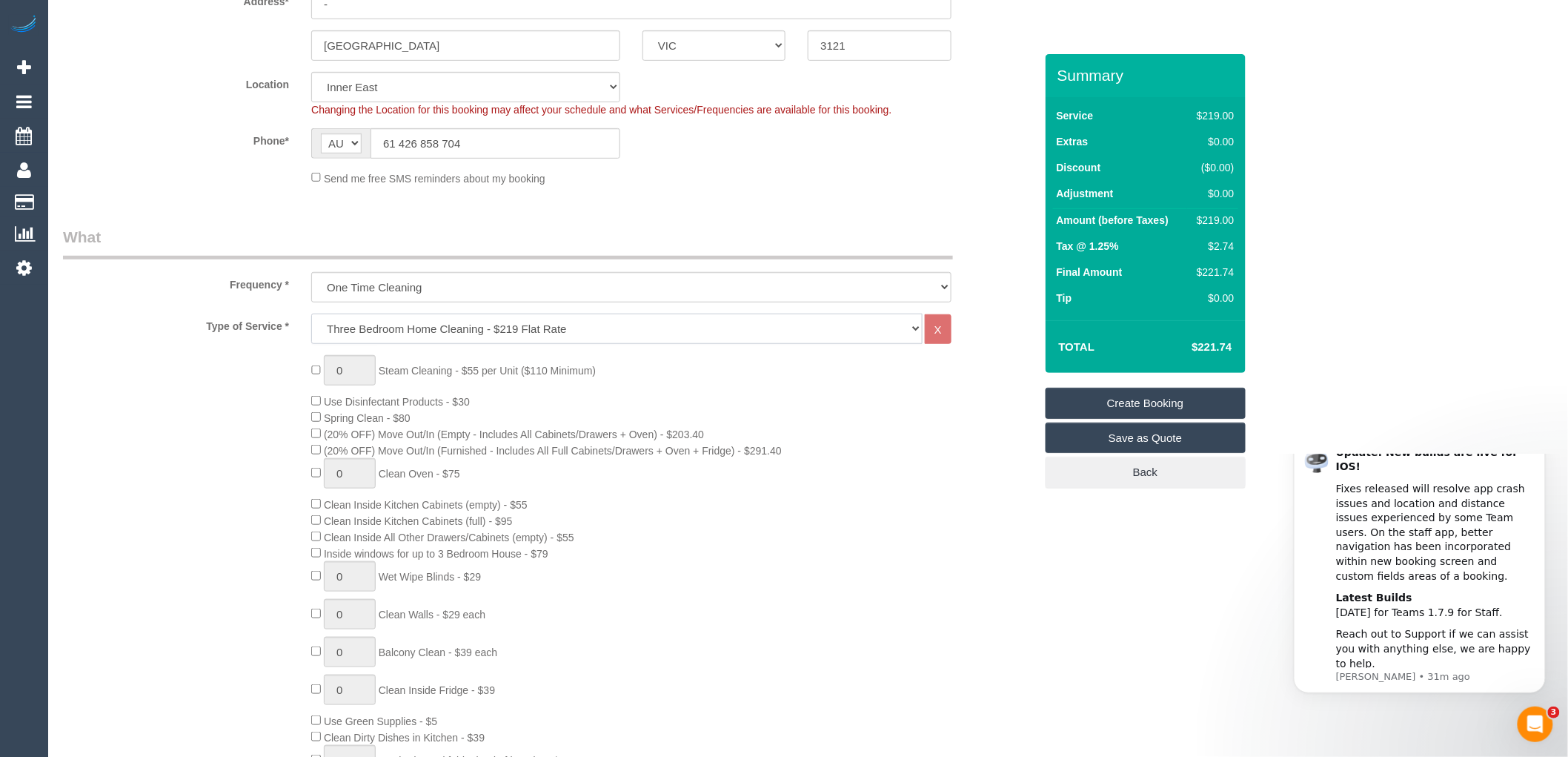
scroll to position [330, 0]
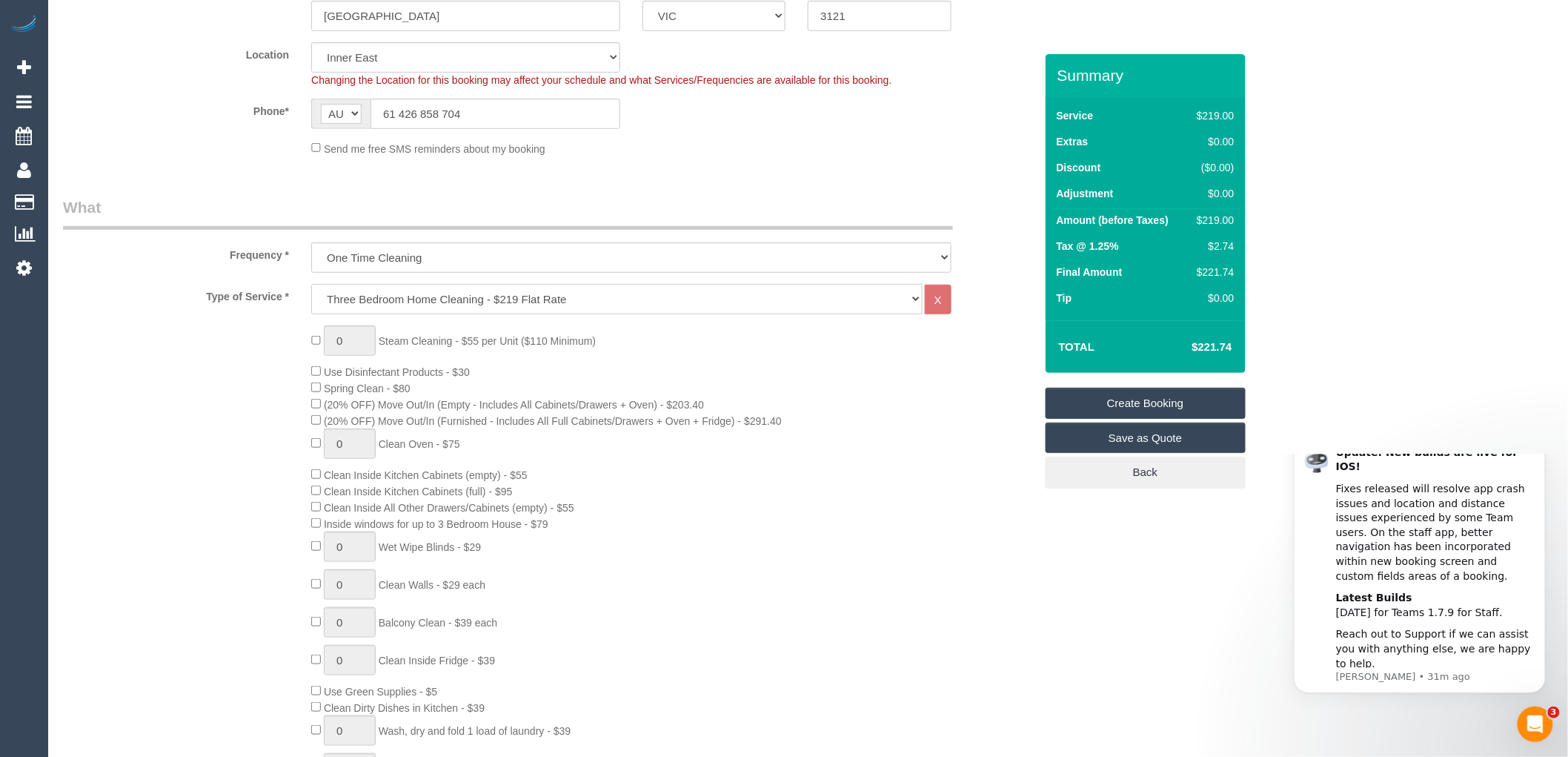
select select "spot22"
select select "spot43"
click at [657, 471] on div "0 Steam Cleaning - $55 per Unit ($110 Minimum) Use Disinfectant Products - $30 …" at bounding box center [673, 585] width 744 height 520
click at [869, 396] on div "0 Steam Cleaning - $55 per Unit ($110 Minimum) Use Disinfectant Products - $30 …" at bounding box center [673, 585] width 744 height 520
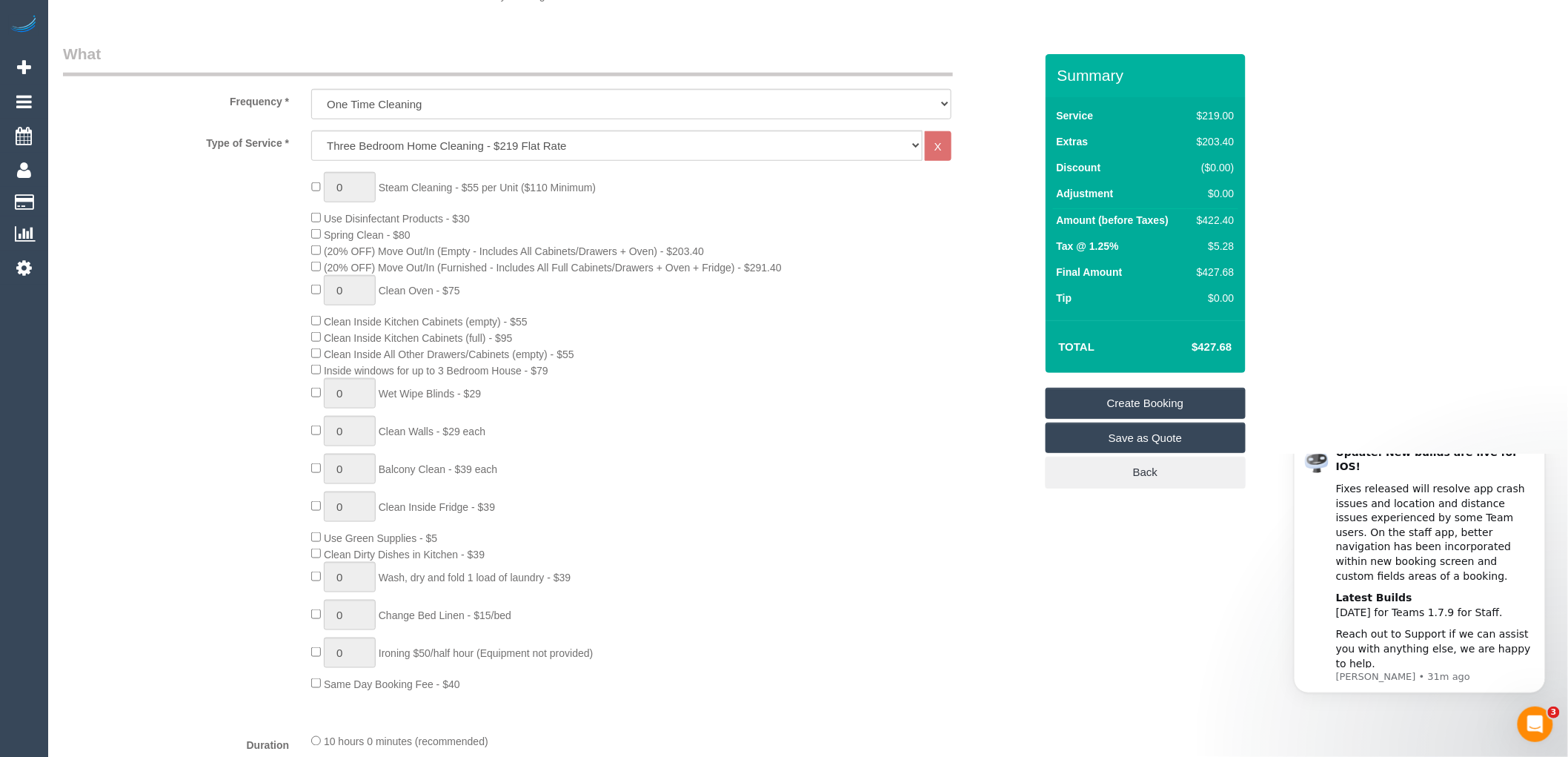
scroll to position [493, 0]
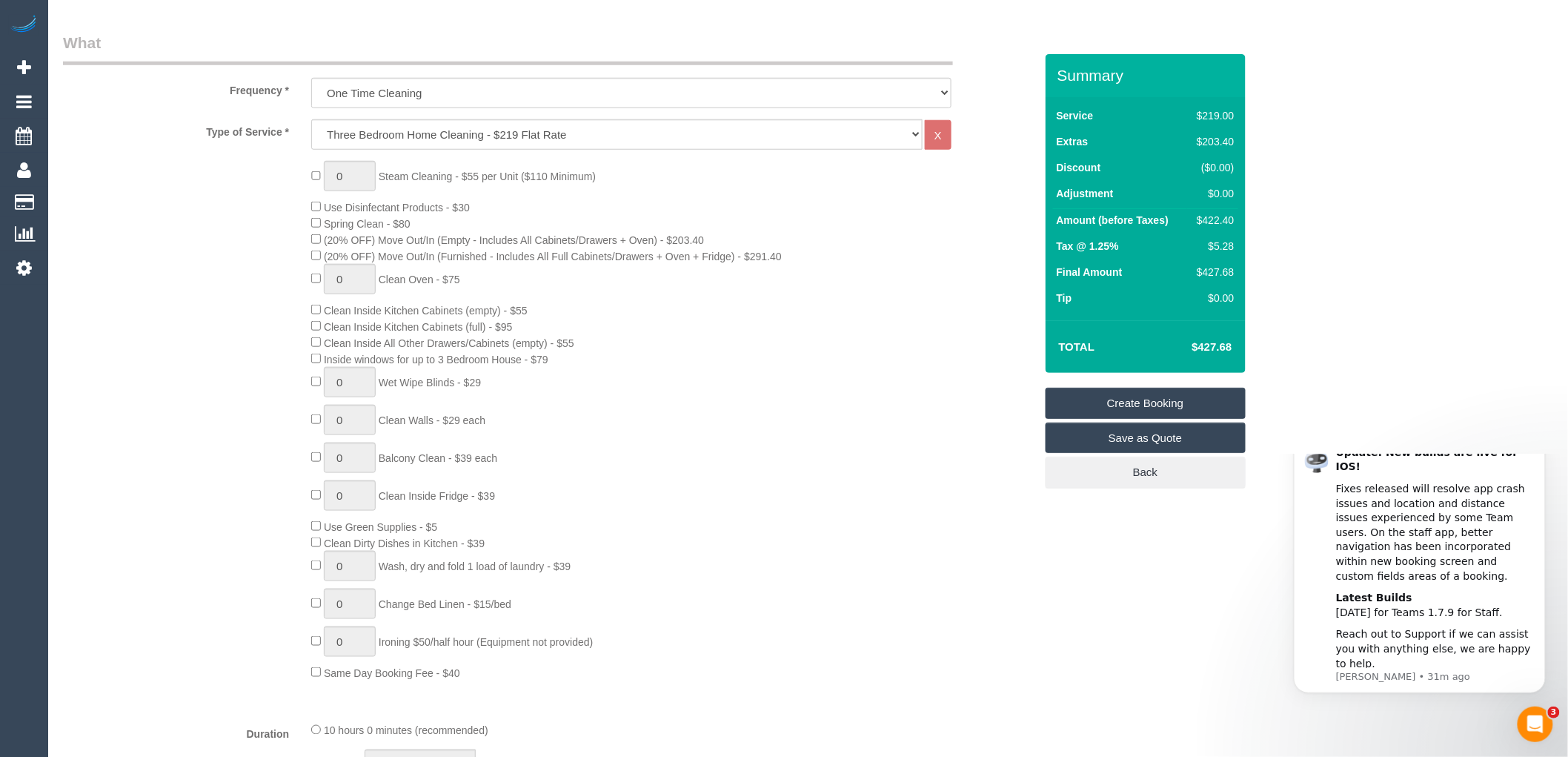
click at [795, 383] on div "0 Steam Cleaning - $55 per Unit ($110 Minimum) Use Disinfectant Products - $30 …" at bounding box center [673, 421] width 744 height 520
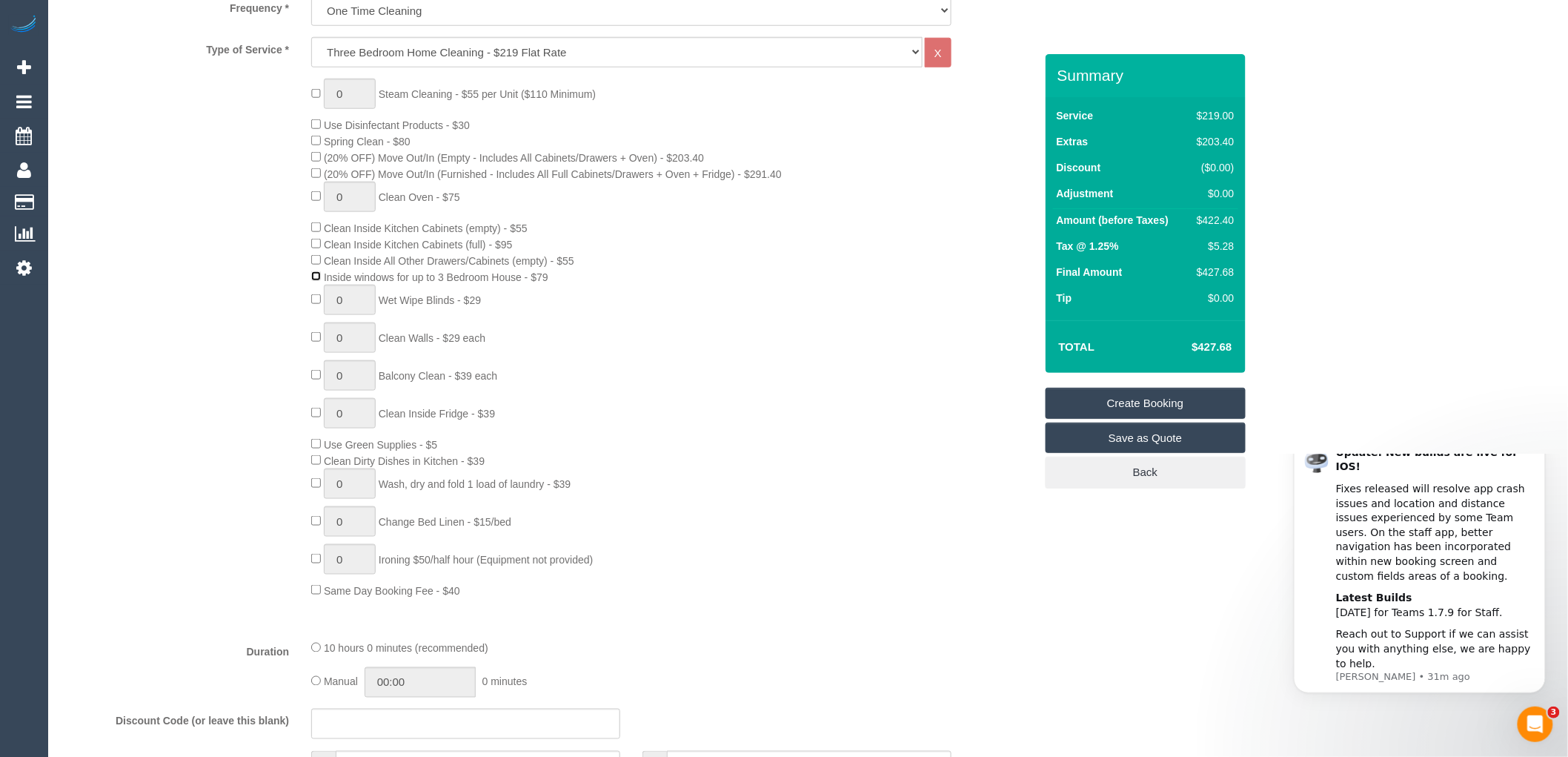
scroll to position [411, 0]
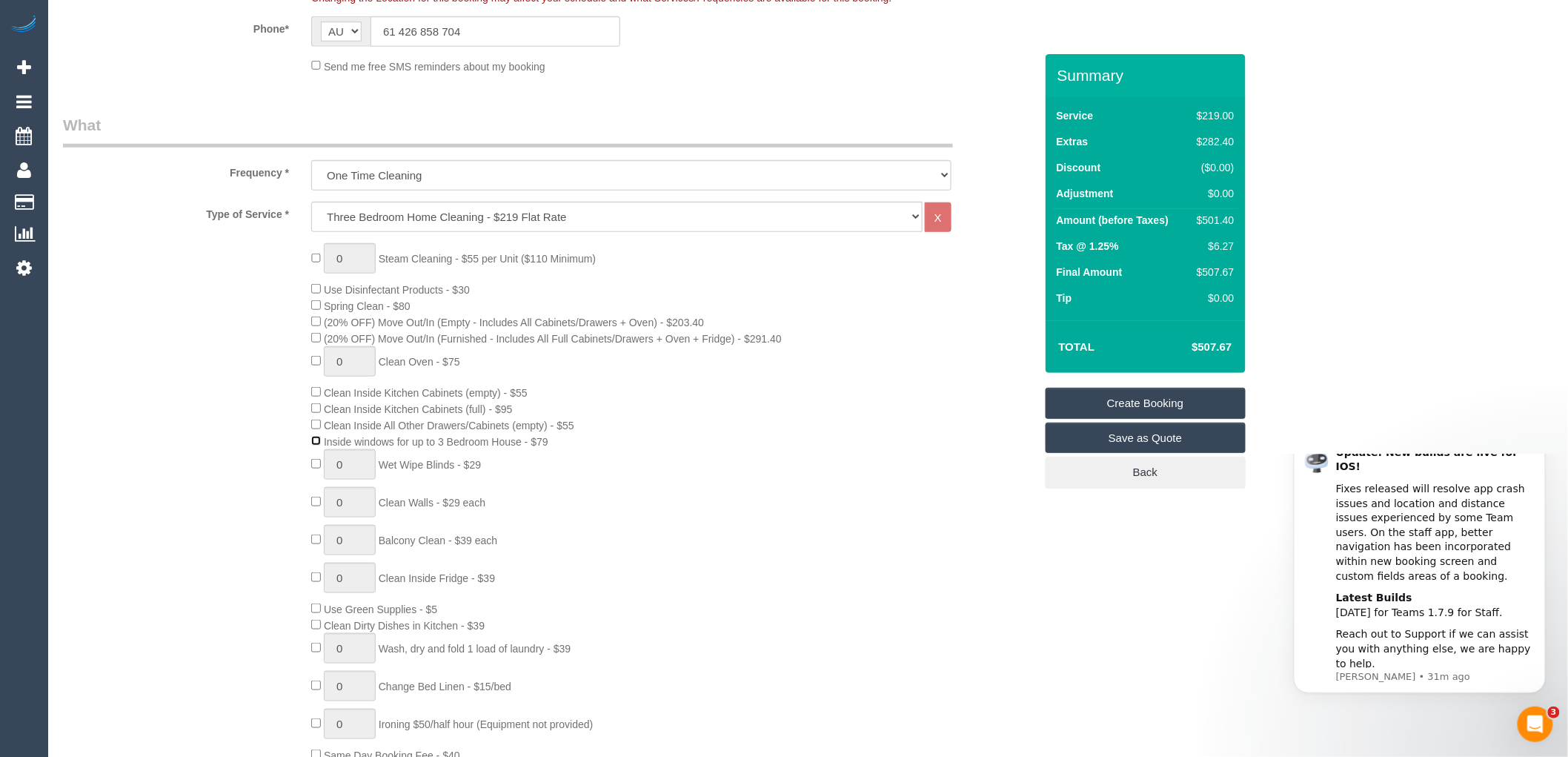
select select "spot64"
click at [1103, 322] on div "Total $507.67" at bounding box center [1145, 346] width 200 height 52
click at [408, 213] on select "Hourly Service - $70/h Hourly Service - $65/h Hourly Service - $60/h Hourly Ser…" at bounding box center [616, 216] width 612 height 30
select select "213"
click at [311, 203] on select "Hourly Service - $70/h Hourly Service - $65/h Hourly Service - $60/h Hourly Ser…" at bounding box center [616, 216] width 612 height 30
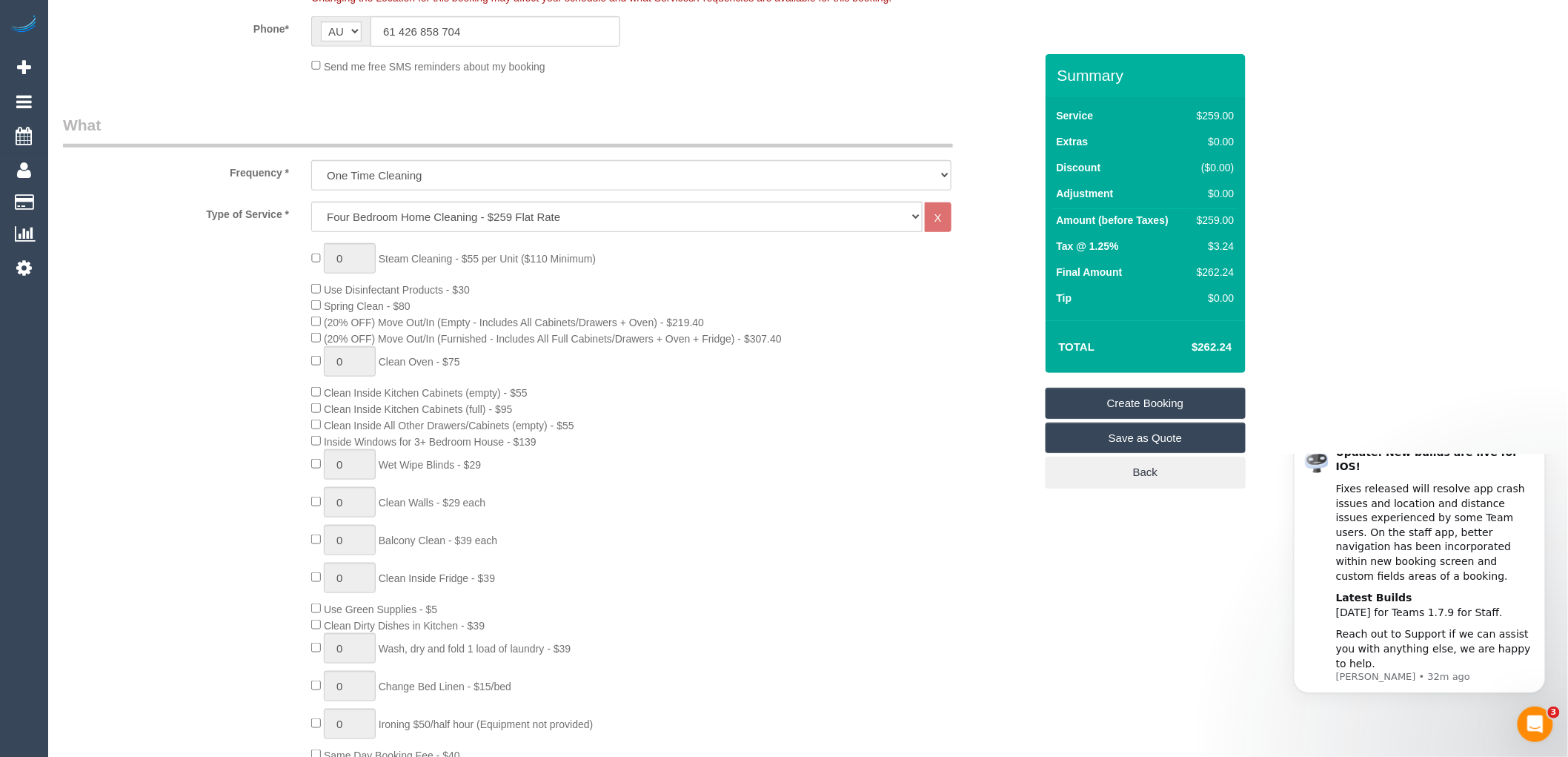
click at [1166, 343] on h4 "$262.24" at bounding box center [1189, 347] width 84 height 13
select select "spot85"
click at [383, 204] on select "Hourly Service - $70/h Hourly Service - $65/h Hourly Service - $60/h Hourly Ser…" at bounding box center [616, 216] width 612 height 30
click at [975, 354] on div "0 Steam Cleaning - $55 per Unit ($110 Minimum) Use Disinfectant Products - $30 …" at bounding box center [673, 503] width 744 height 520
click at [302, 323] on div "0 Steam Cleaning - $55 per Unit ($110 Minimum) Use Disinfectant Products - $30 …" at bounding box center [673, 503] width 744 height 520
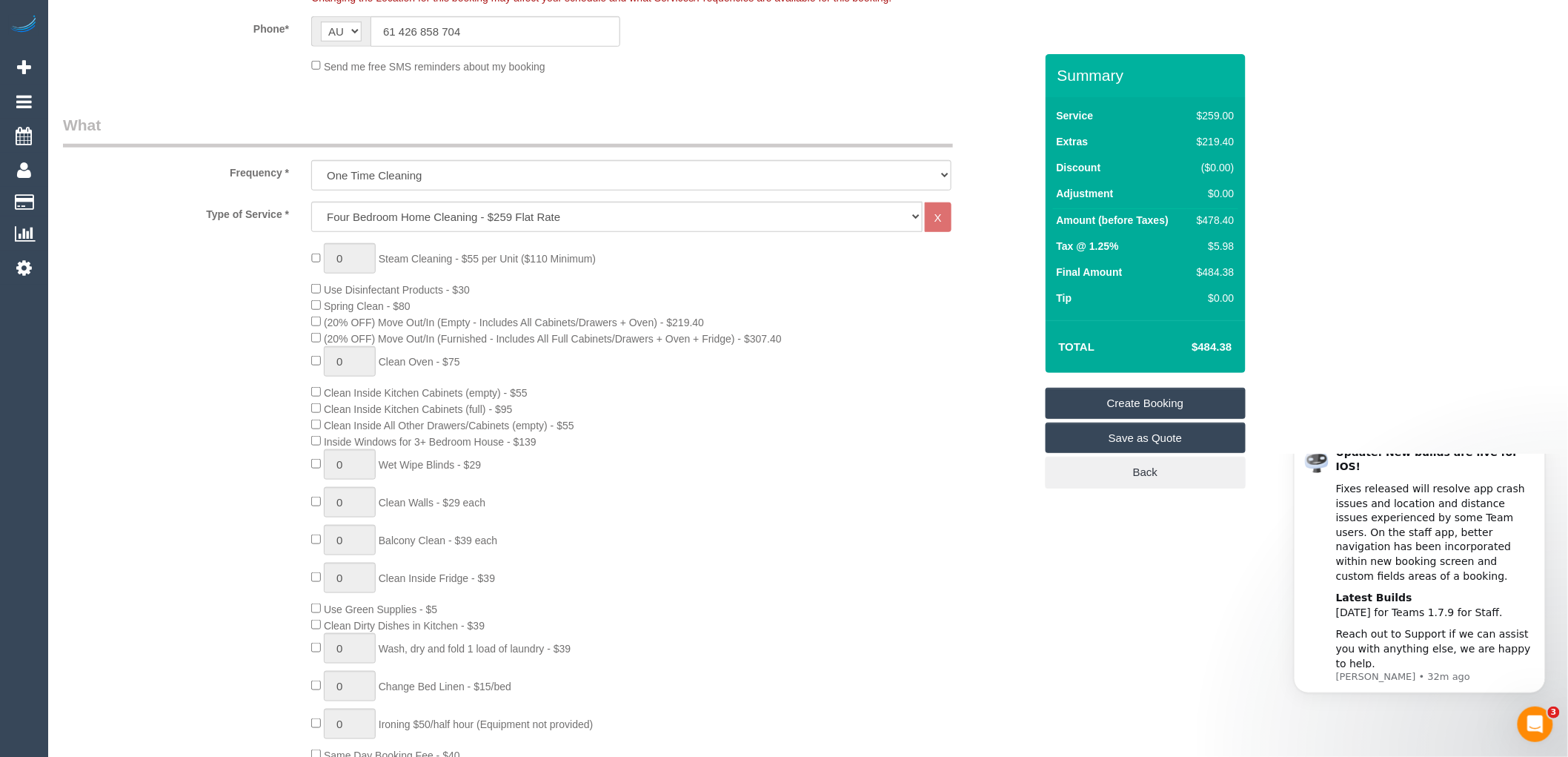
click at [927, 331] on div "0 Steam Cleaning - $55 per Unit ($110 Minimum) Use Disinfectant Products - $30 …" at bounding box center [673, 503] width 744 height 520
select select "spot106"
select select "spot127"
click at [723, 282] on div "0 Steam Cleaning - $55 per Unit ($110 Minimum) Use Disinfectant Products - $30 …" at bounding box center [673, 503] width 744 height 520
type input "1"
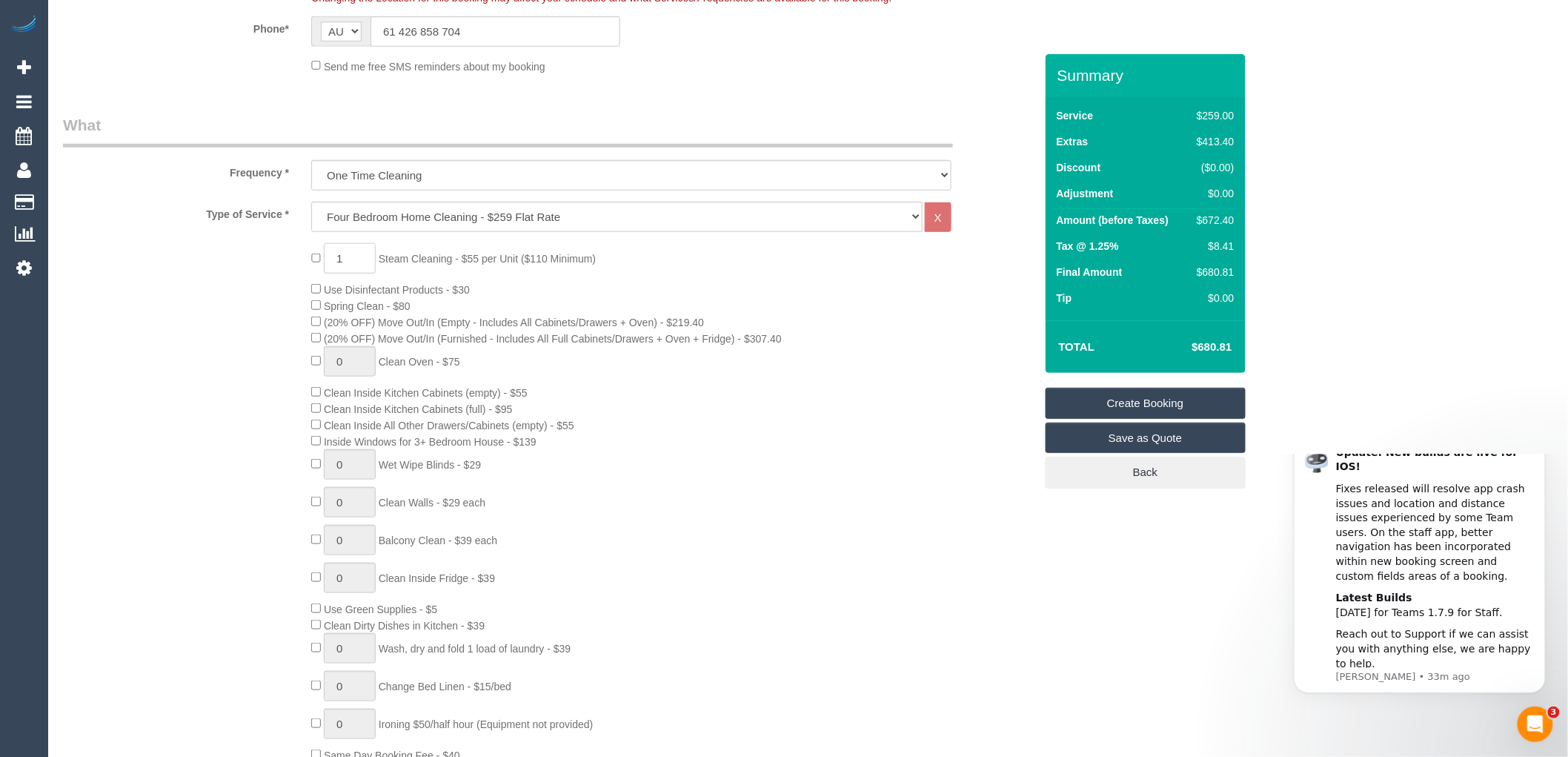
click at [348, 256] on input "1" at bounding box center [350, 258] width 52 height 30
select select "spot148"
type input "4"
type input "0"
select select "spot169"
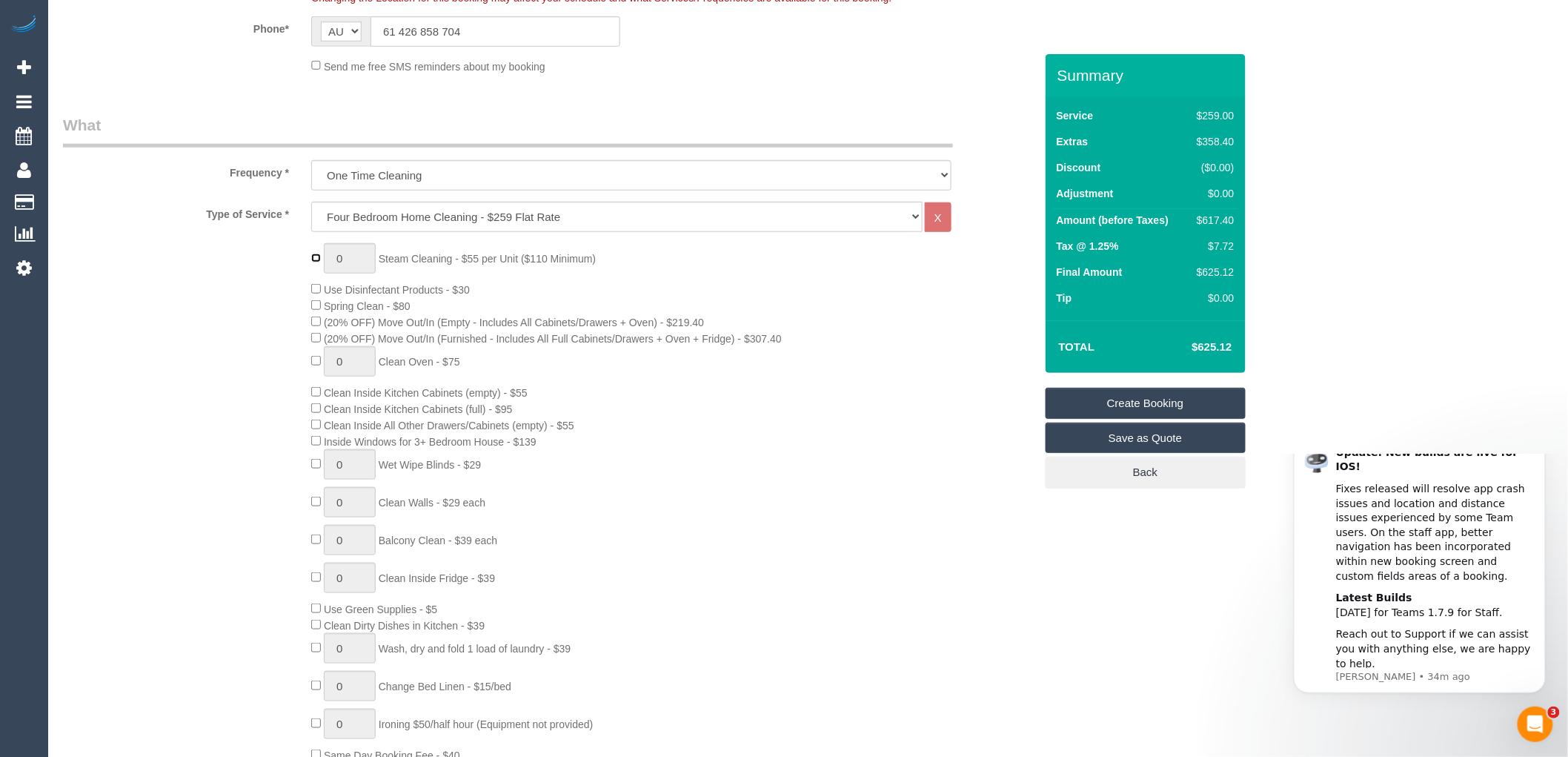
type input "1"
click at [344, 260] on input "1" at bounding box center [350, 258] width 52 height 30
select select "spot190"
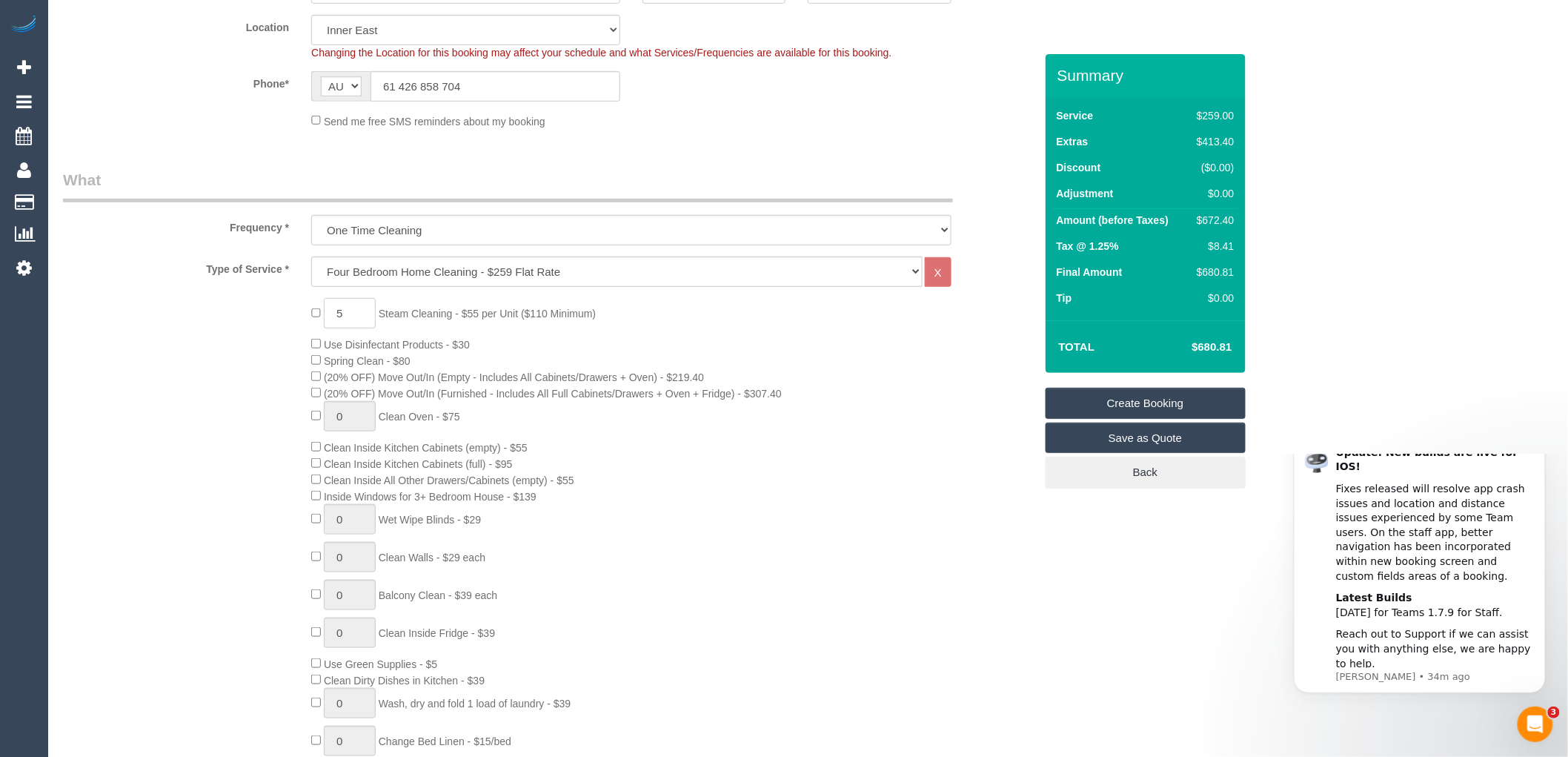
scroll to position [330, 0]
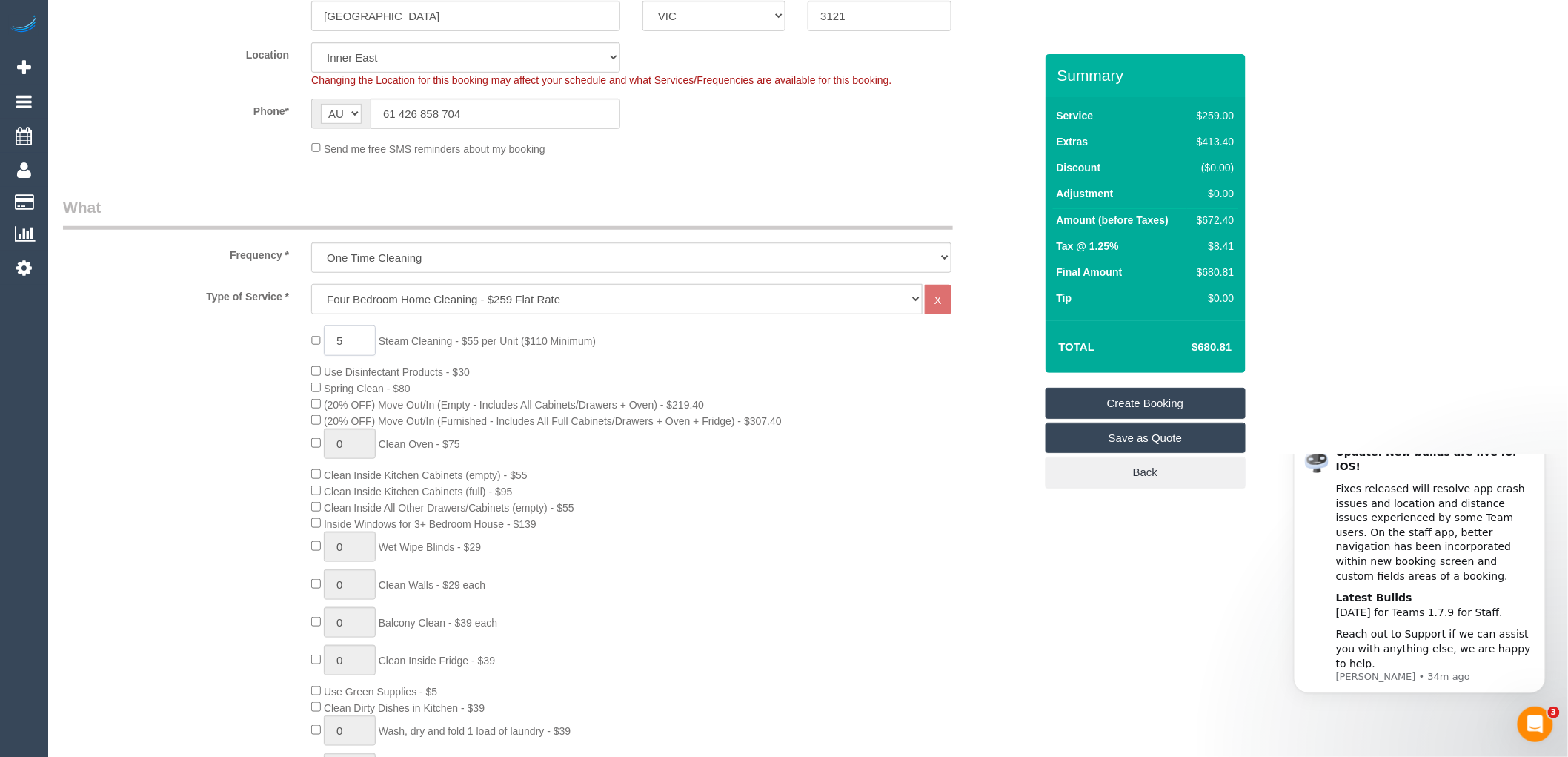
type input "5"
select select "spot211"
click at [670, 363] on div "5 Steam Cleaning - $55 per Unit ($110 Minimum) Use Disinfectant Products - $30 …" at bounding box center [673, 585] width 744 height 520
click at [352, 338] on input "5" at bounding box center [350, 340] width 52 height 30
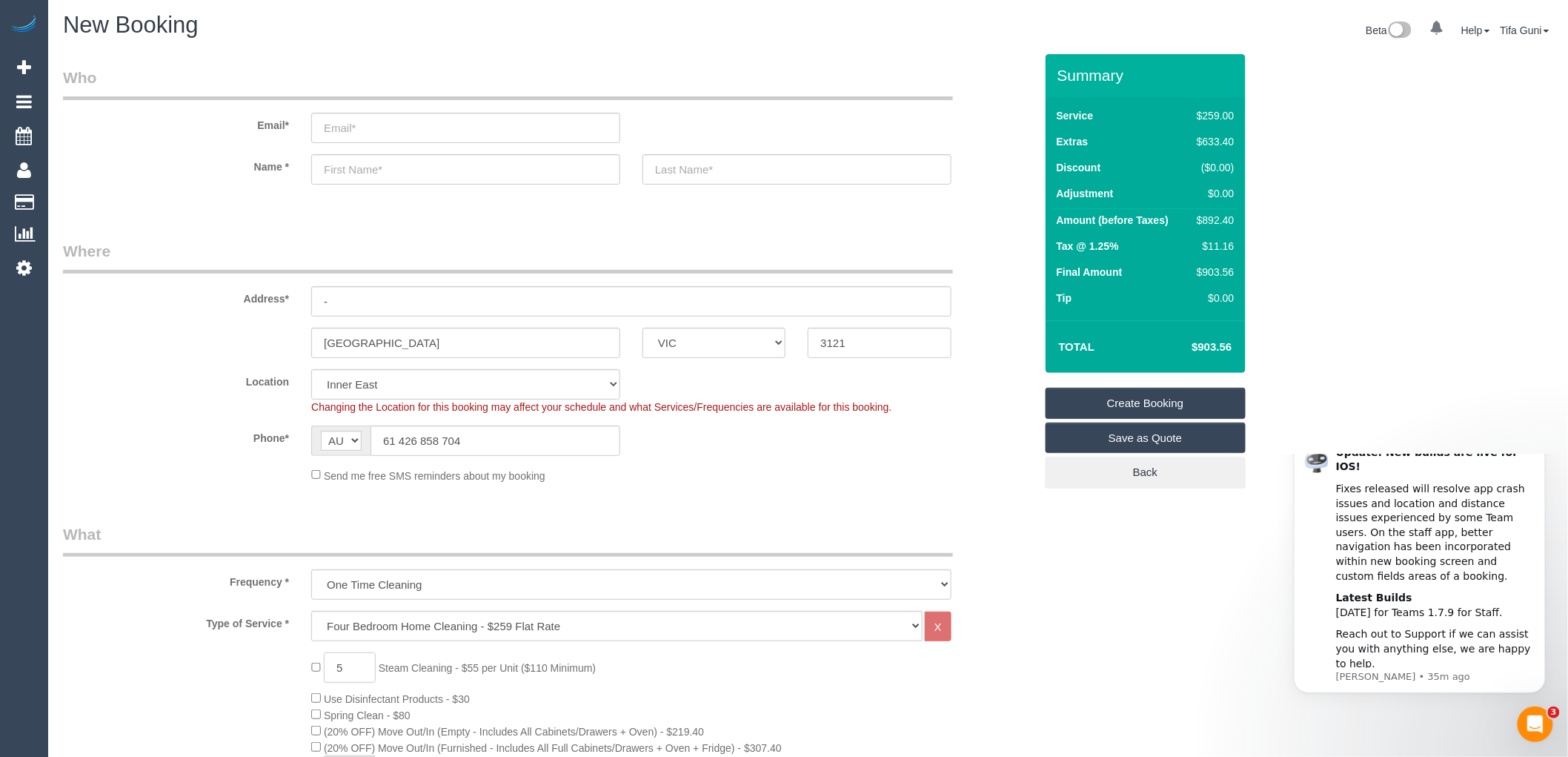
scroll to position [0, 0]
click at [350, 134] on input "email" at bounding box center [465, 130] width 309 height 30
click at [386, 129] on input "meaganmckicy" at bounding box center [465, 130] width 309 height 30
click at [388, 127] on input "meaganmckicy" at bounding box center [465, 130] width 309 height 30
click at [394, 128] on input "meaganmckircy" at bounding box center [465, 130] width 309 height 30
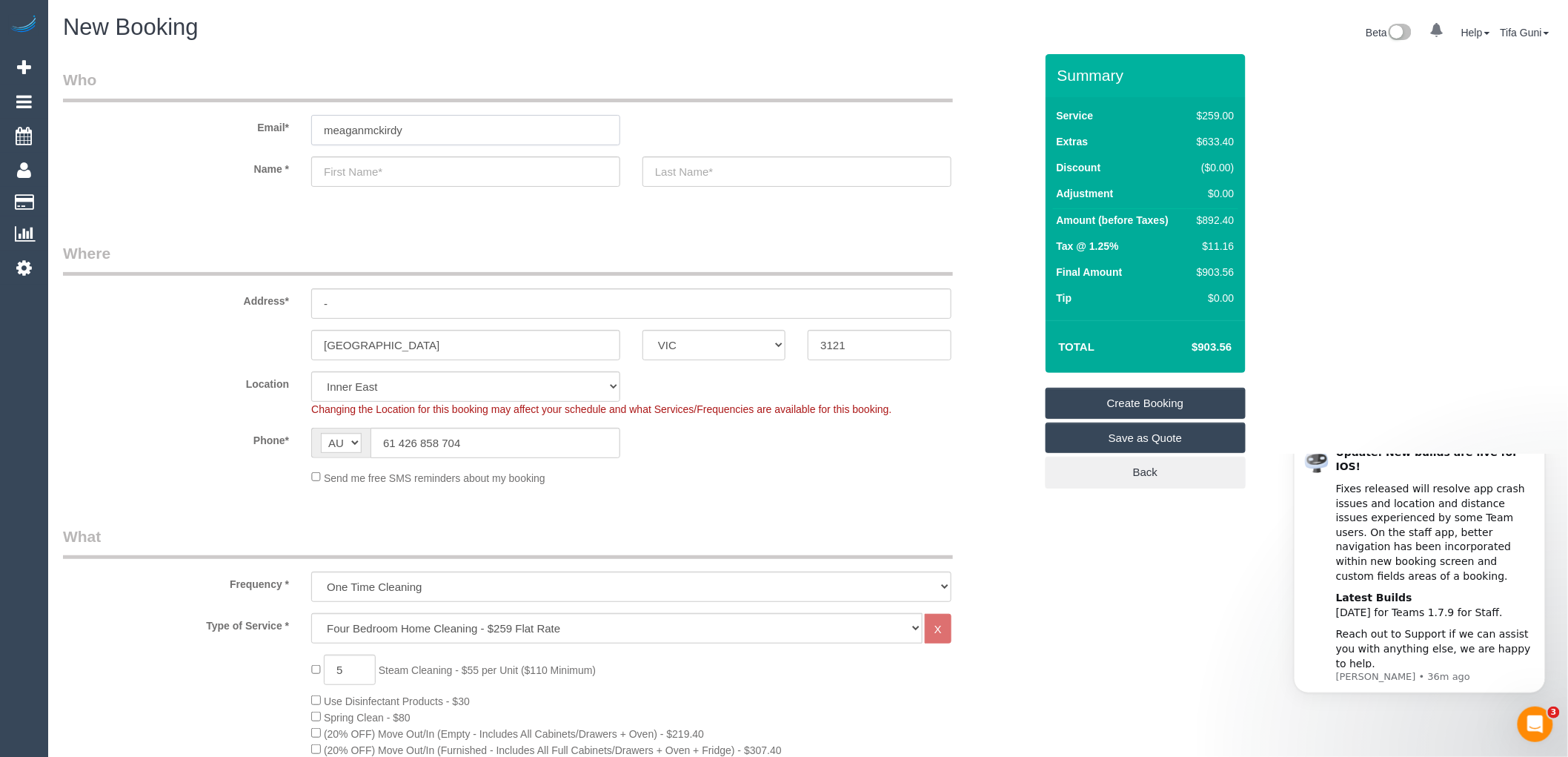
click at [404, 130] on input "meaganmckirdy" at bounding box center [465, 130] width 309 height 30
type input "meaganmckirdyy@gmail.com"
click at [359, 180] on input "text" at bounding box center [465, 171] width 309 height 30
select select "spot232"
type input "Megan"
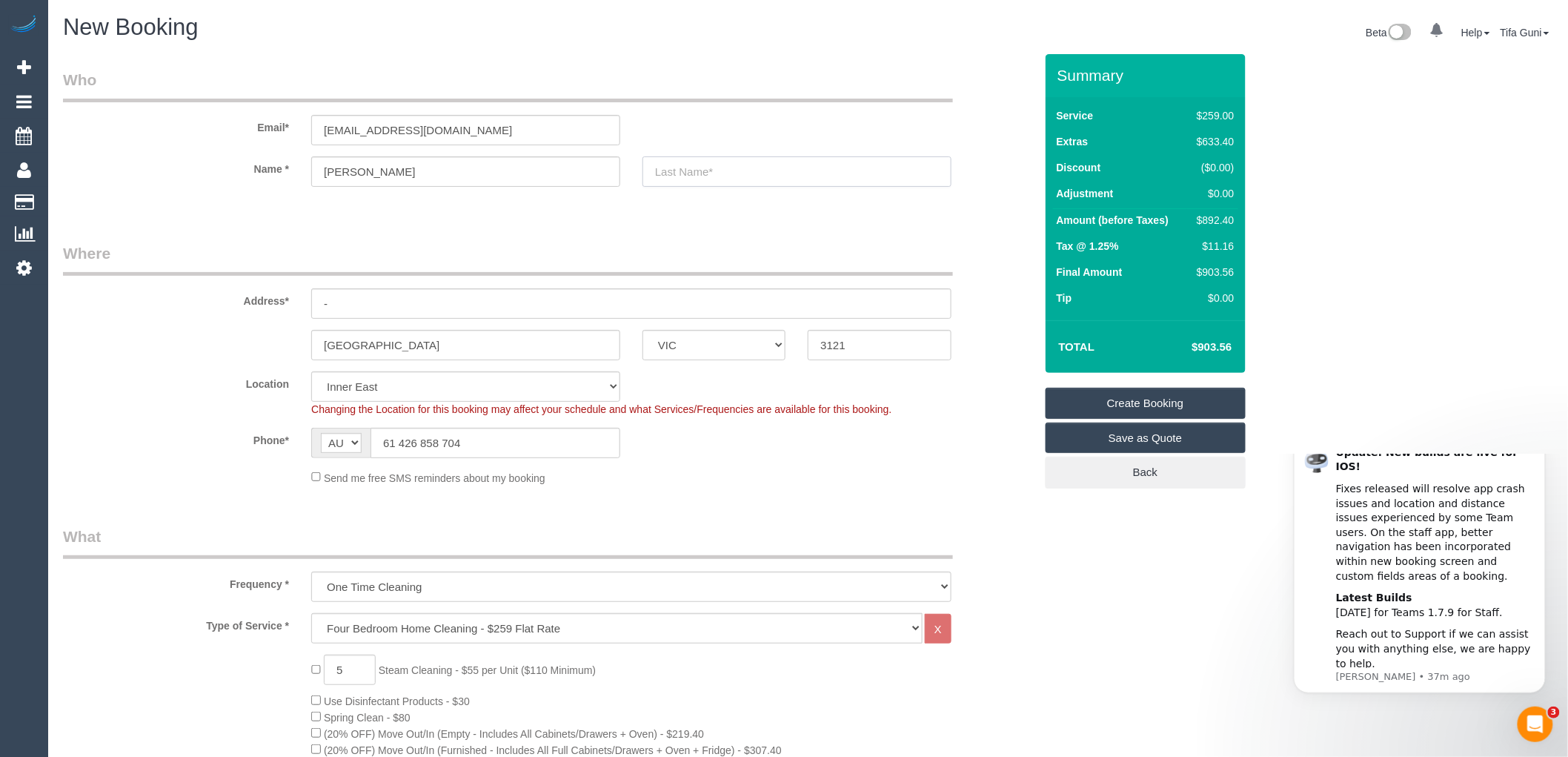
click at [700, 179] on input "text" at bounding box center [797, 171] width 309 height 30
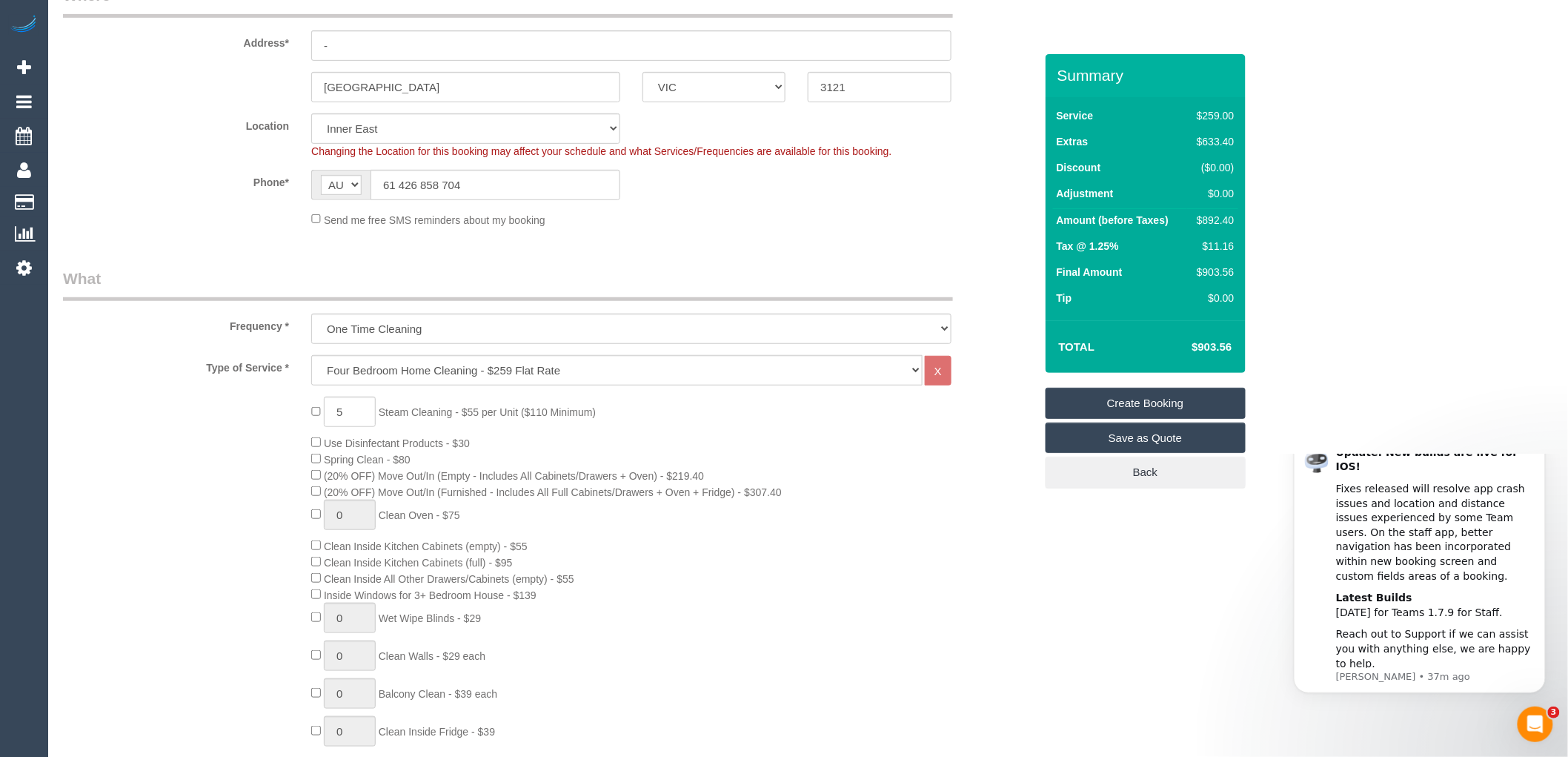
scroll to position [330, 0]
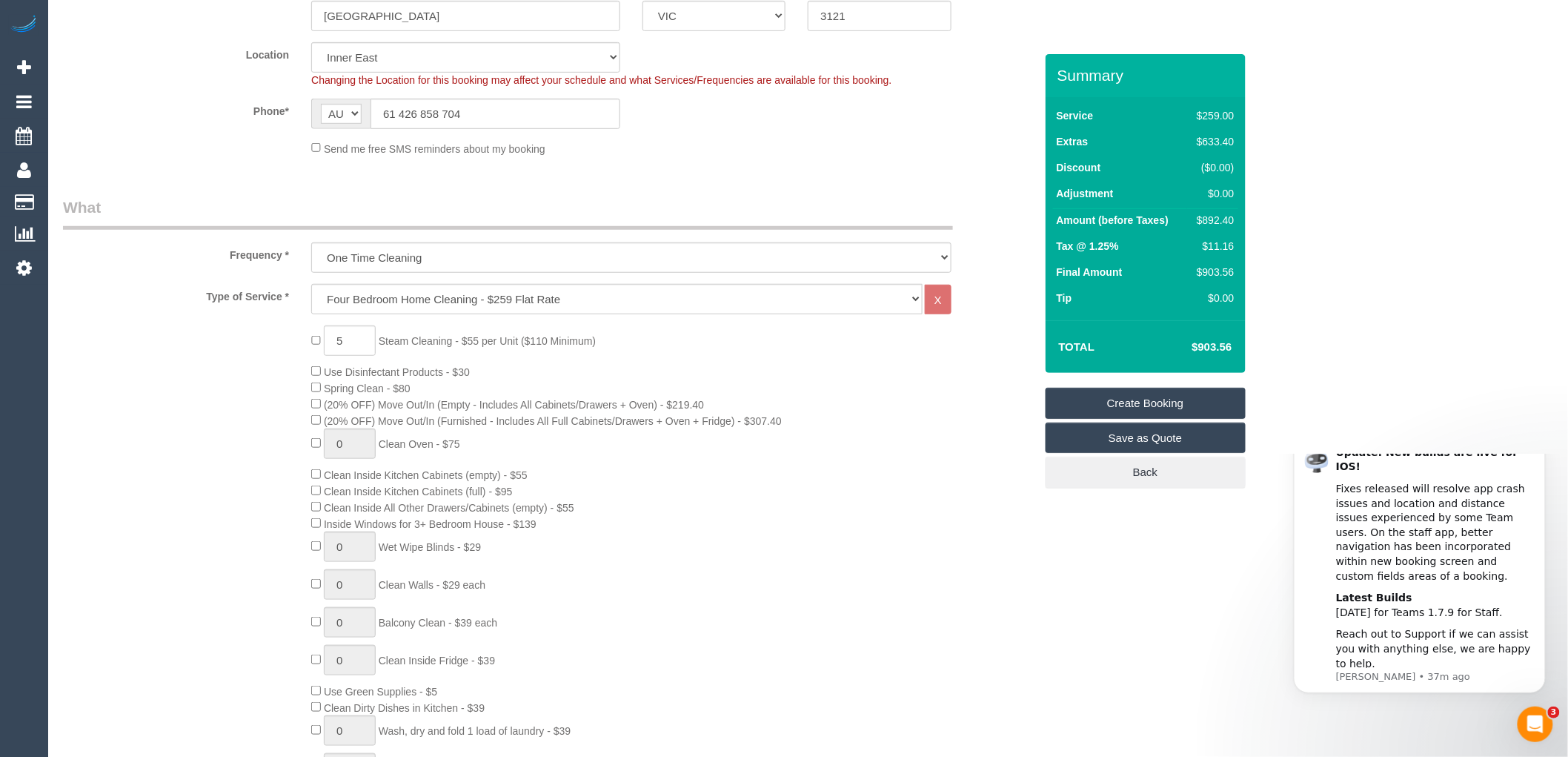
type input "Mc"
click at [685, 360] on div "5 Steam Cleaning - $55 per Unit ($110 Minimum) Use Disinfectant Products - $30 …" at bounding box center [673, 585] width 744 height 520
click at [1176, 350] on h4 "$903.56" at bounding box center [1189, 347] width 84 height 13
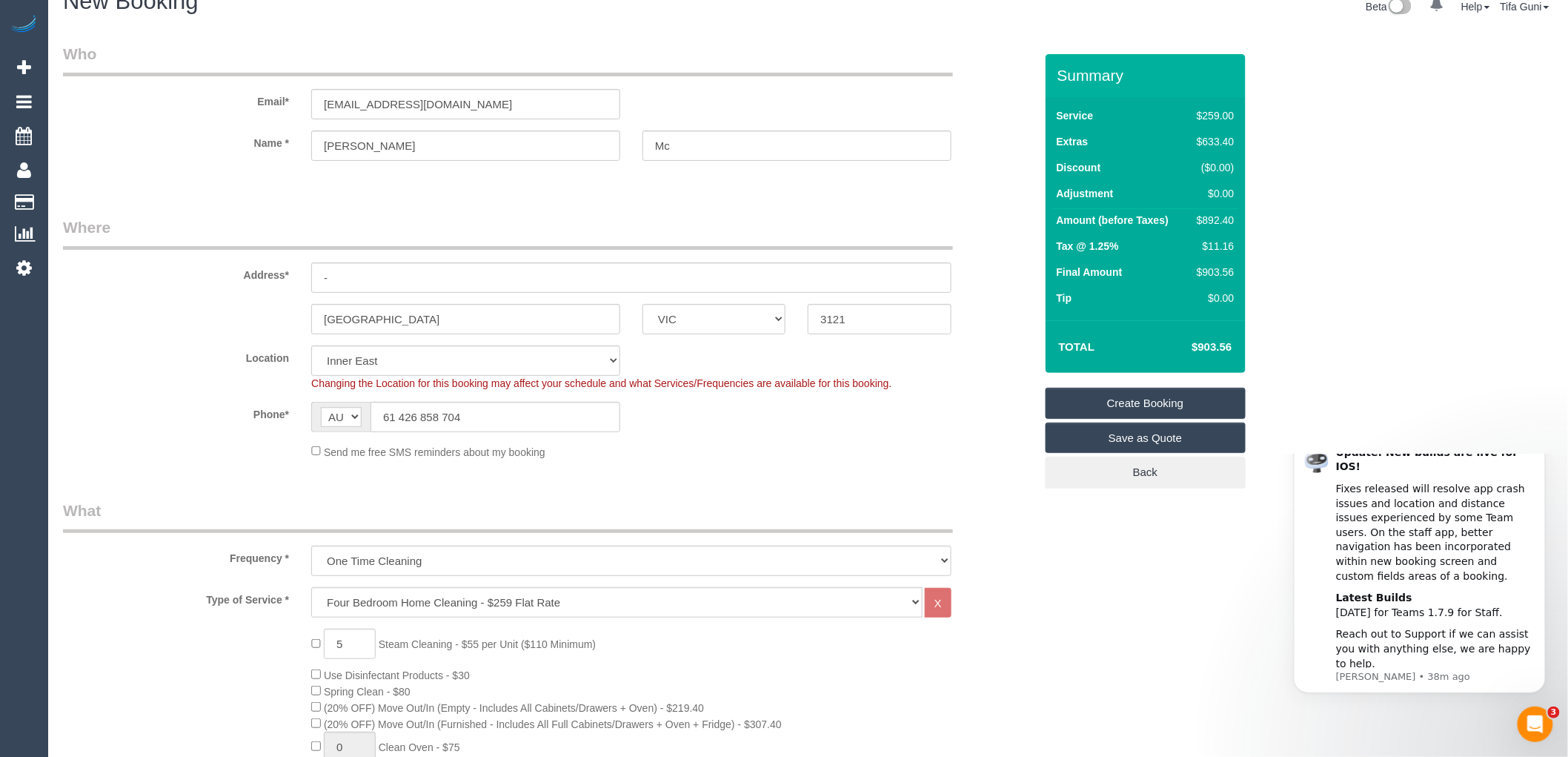
scroll to position [0, 0]
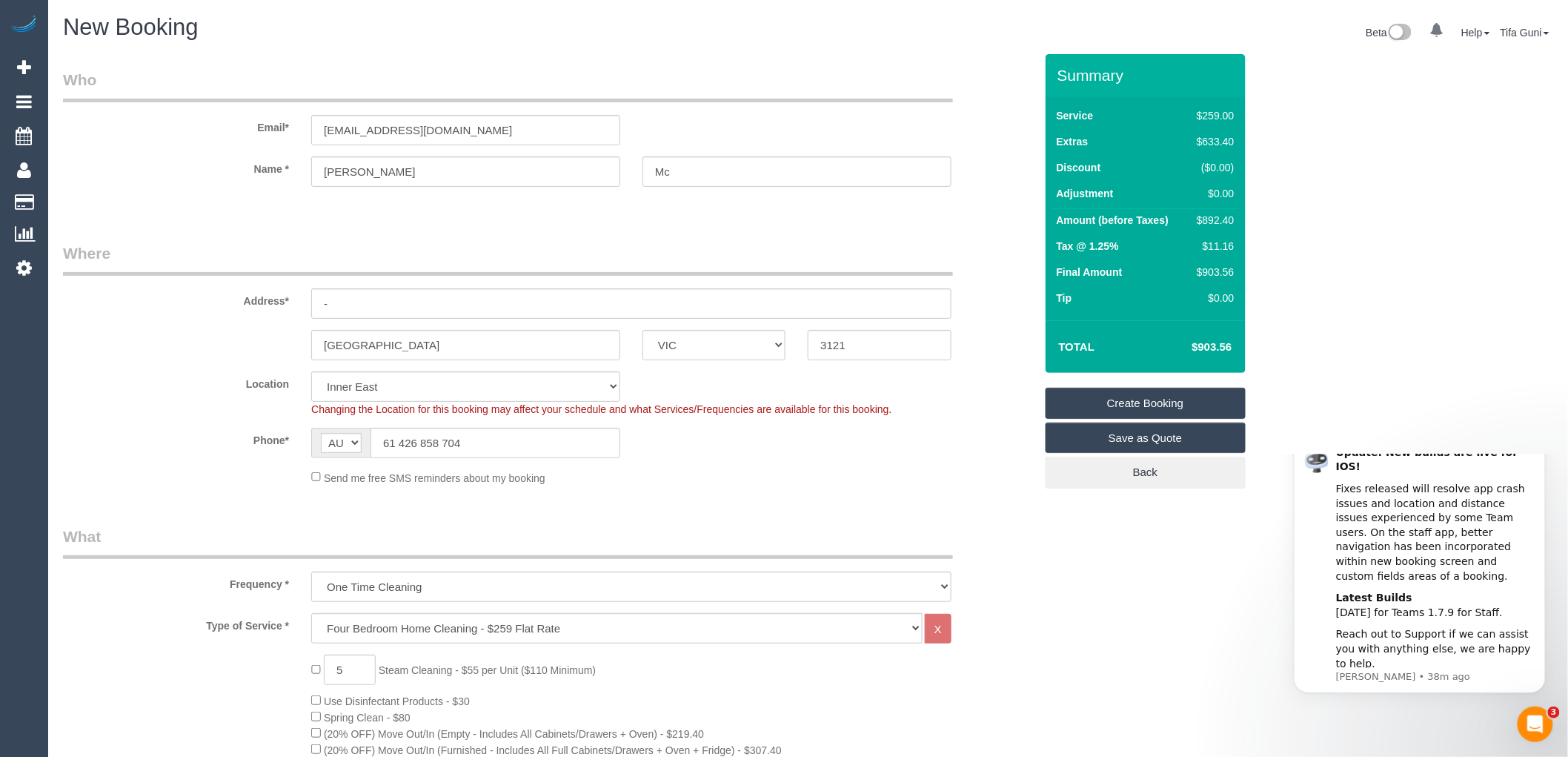
click at [429, 202] on div at bounding box center [631, 200] width 641 height 4
click at [482, 138] on input "meaganmckirdyy@gmail.com" at bounding box center [465, 130] width 309 height 30
drag, startPoint x: 389, startPoint y: 445, endPoint x: 374, endPoint y: 441, distance: 15.5
click at [374, 441] on input "61 426 858 704" at bounding box center [495, 442] width 250 height 30
type input "0426 858 704"
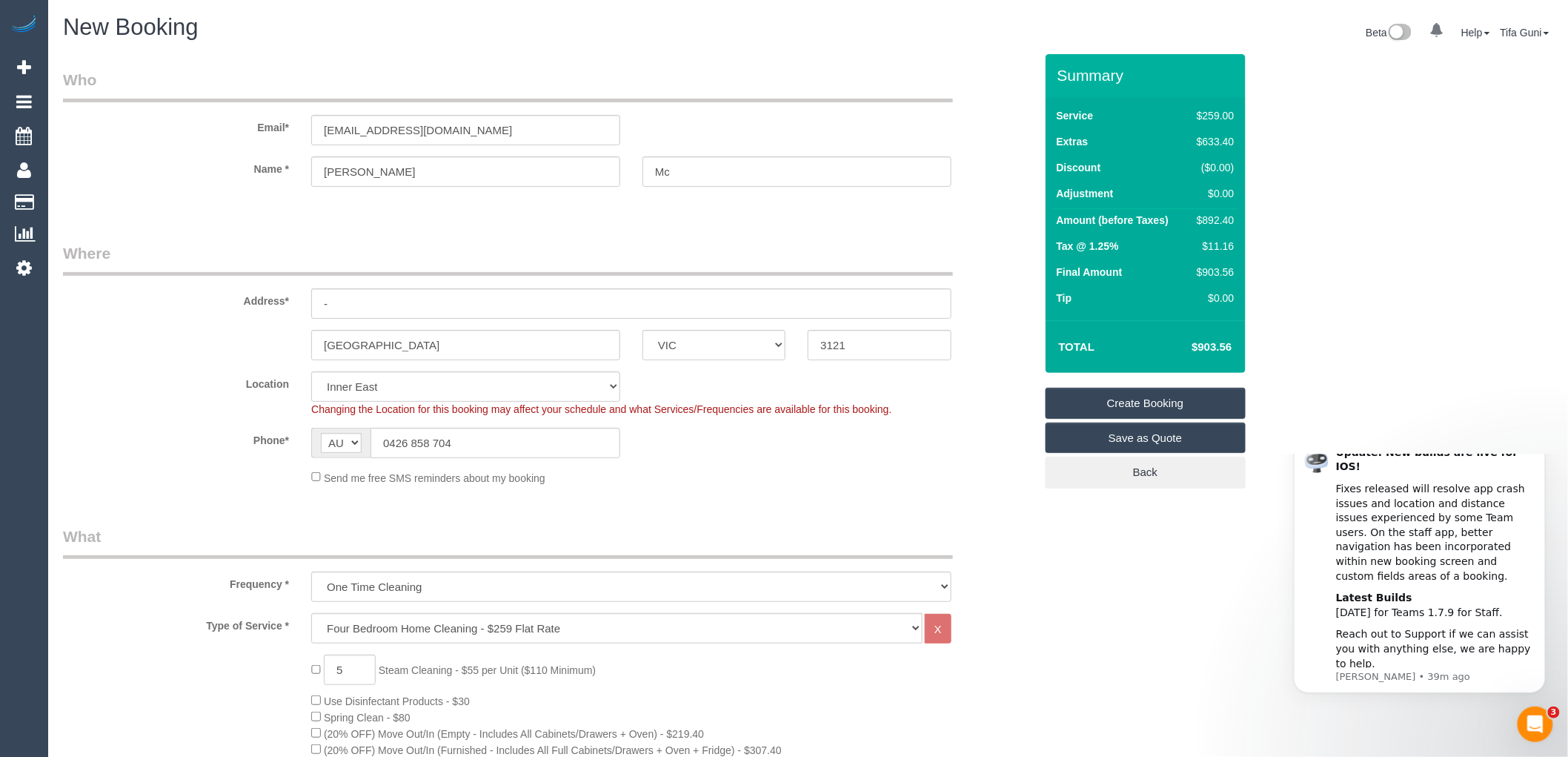
click at [568, 531] on legend "What" at bounding box center [508, 542] width 890 height 33
click at [679, 169] on input "Mc" at bounding box center [797, 171] width 309 height 30
type input "Mckirdyy"
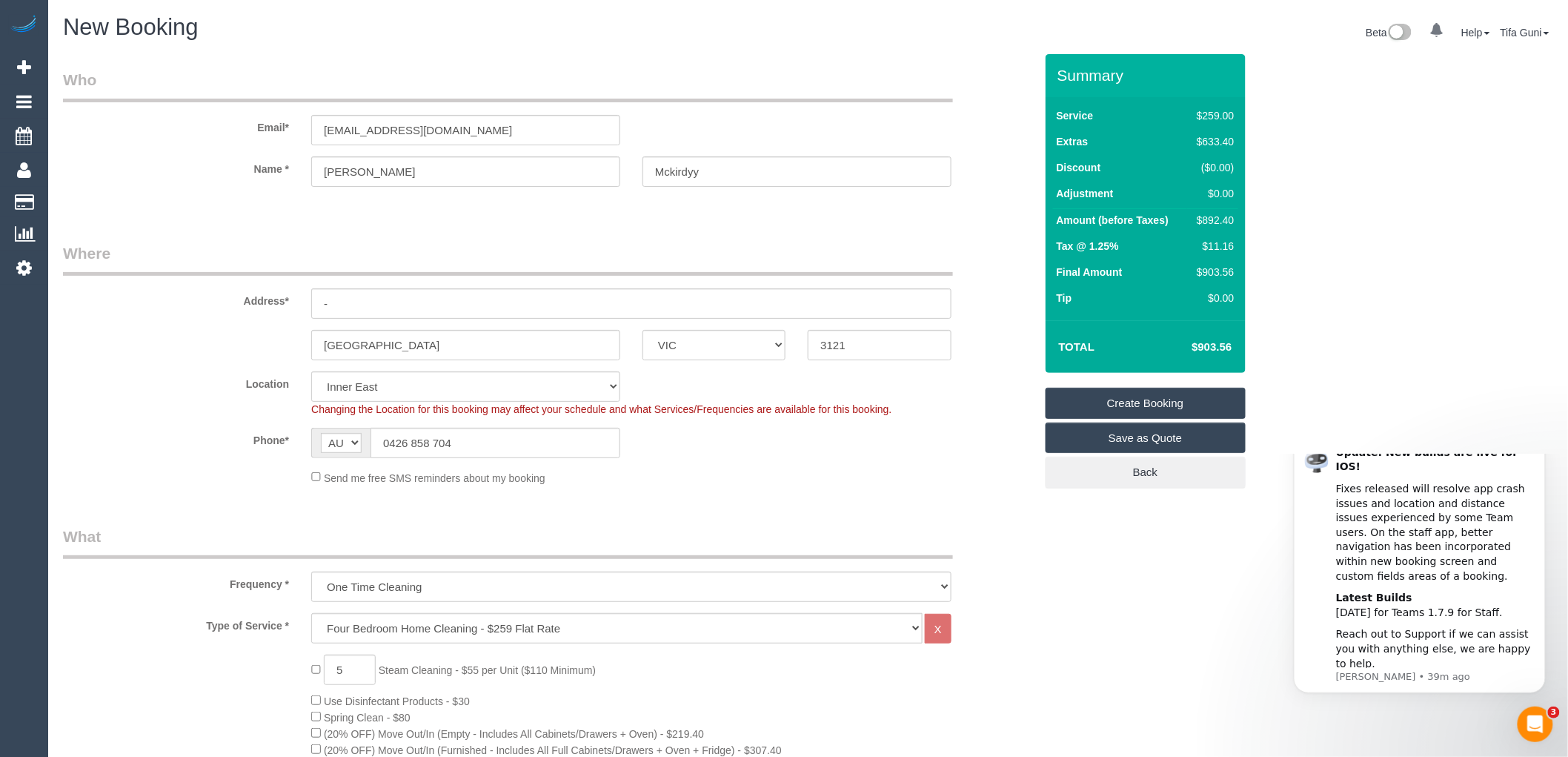
click at [1173, 442] on link "Save as Quote" at bounding box center [1145, 438] width 200 height 31
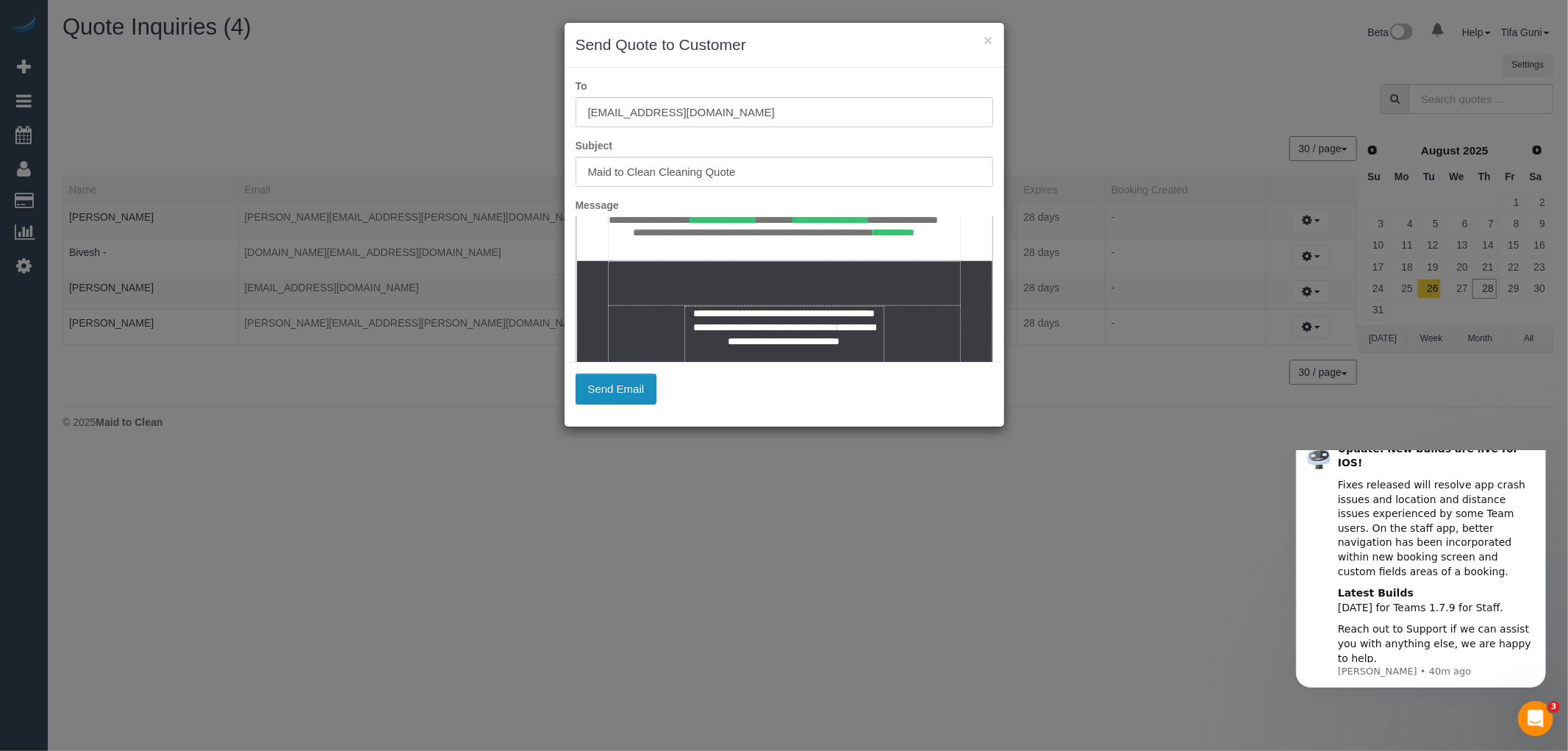
click at [614, 393] on button "Send Email" at bounding box center [616, 388] width 82 height 31
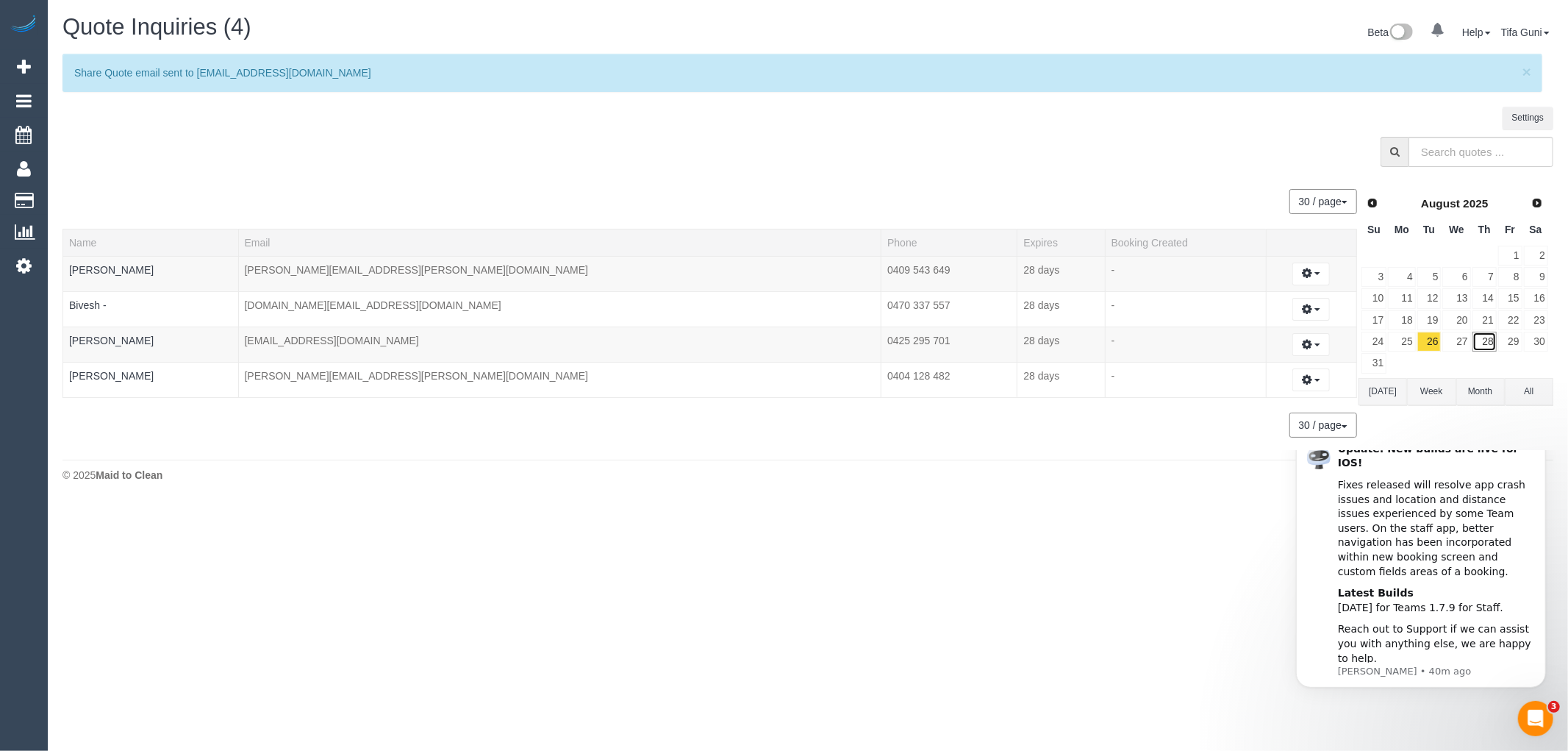
click at [1485, 339] on link "28" at bounding box center [1484, 341] width 24 height 20
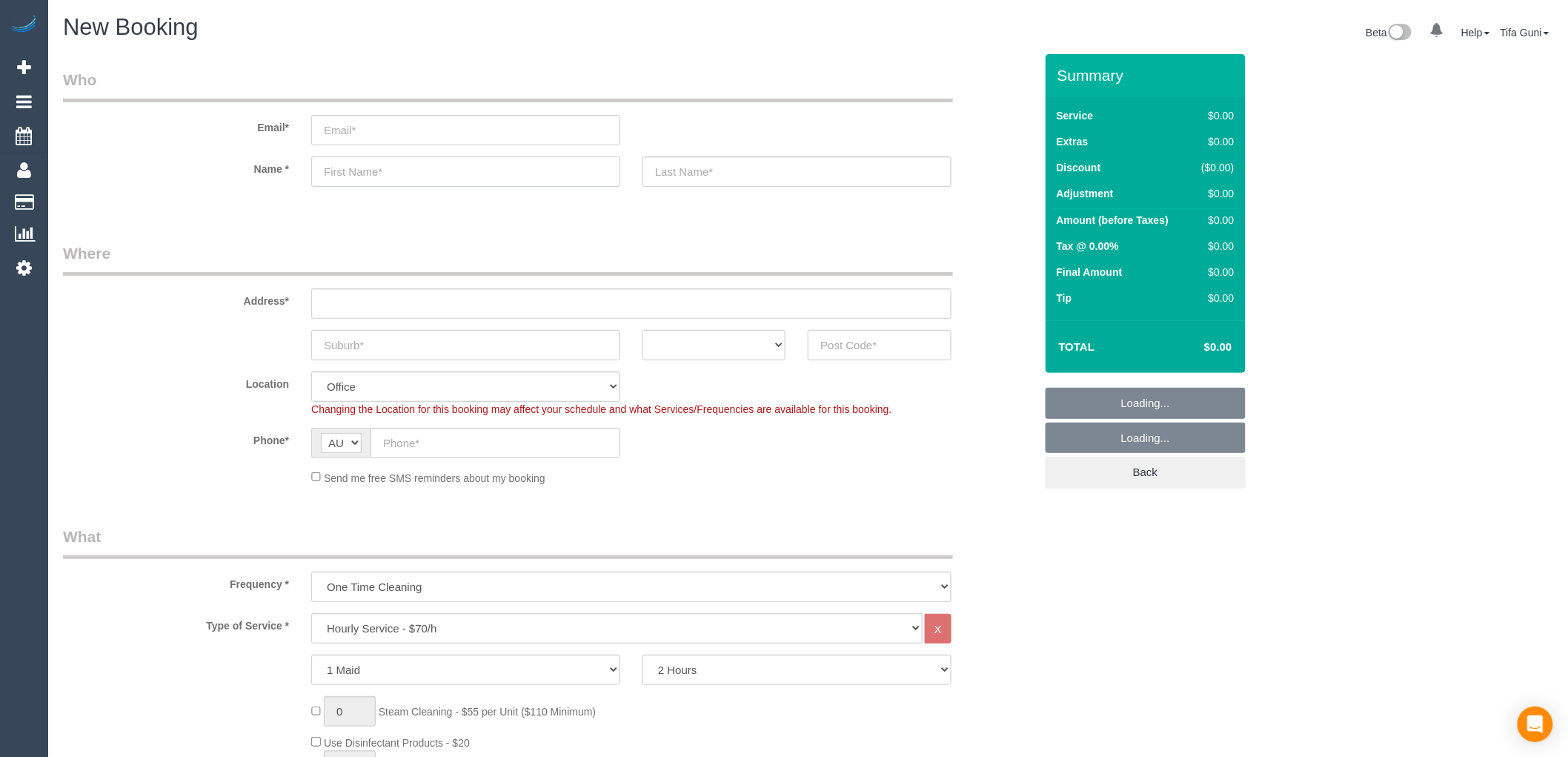
click at [380, 171] on input "text" at bounding box center [465, 171] width 309 height 30
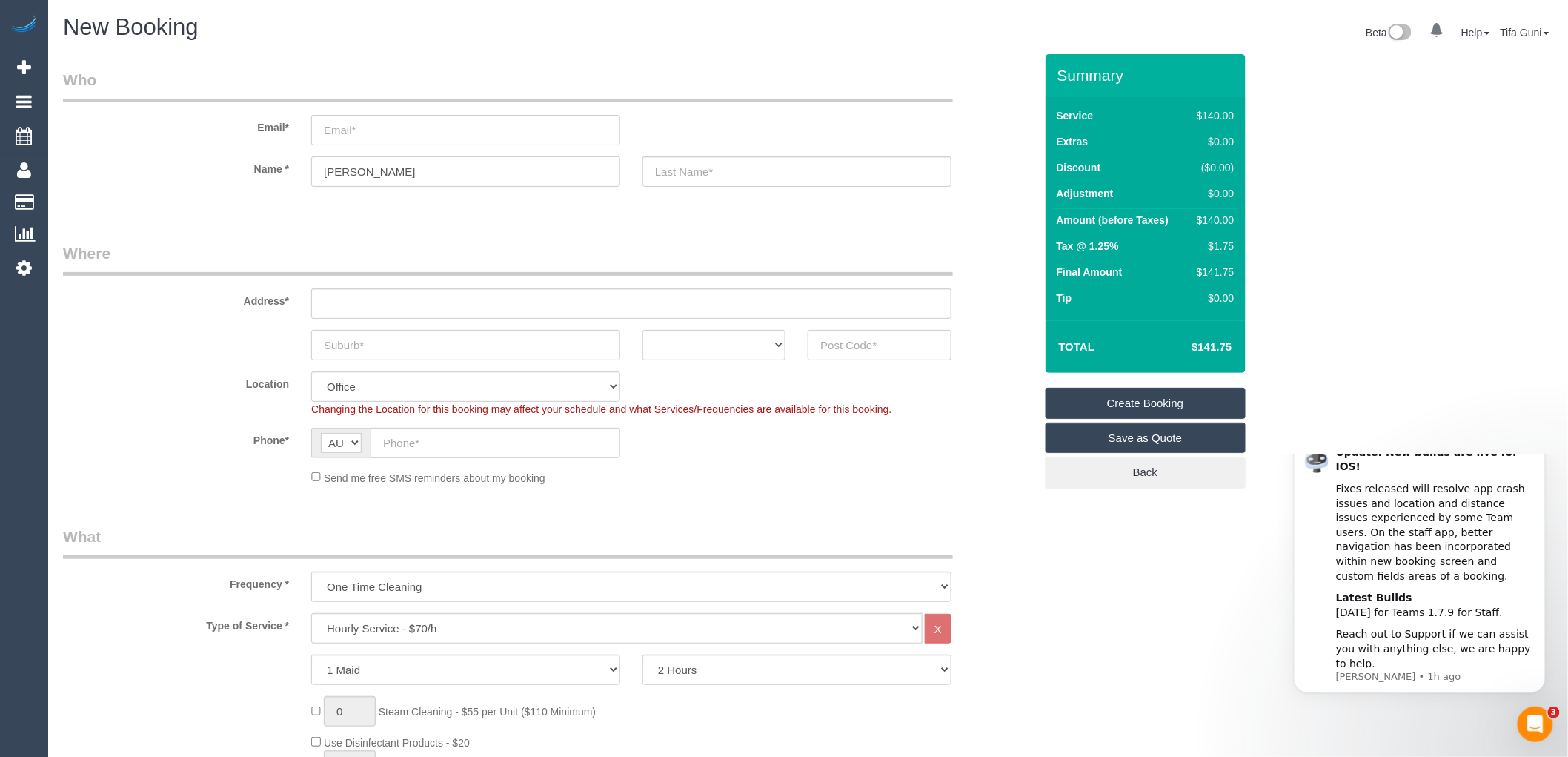
type input "michele"
click at [356, 346] on input "text" at bounding box center [465, 344] width 309 height 30
drag, startPoint x: 372, startPoint y: 348, endPoint x: 286, endPoint y: 351, distance: 86.1
click at [286, 351] on div "G Long ACT NSW NT QLD SA TAS VIC WA" at bounding box center [549, 344] width 993 height 30
type input "G Long"
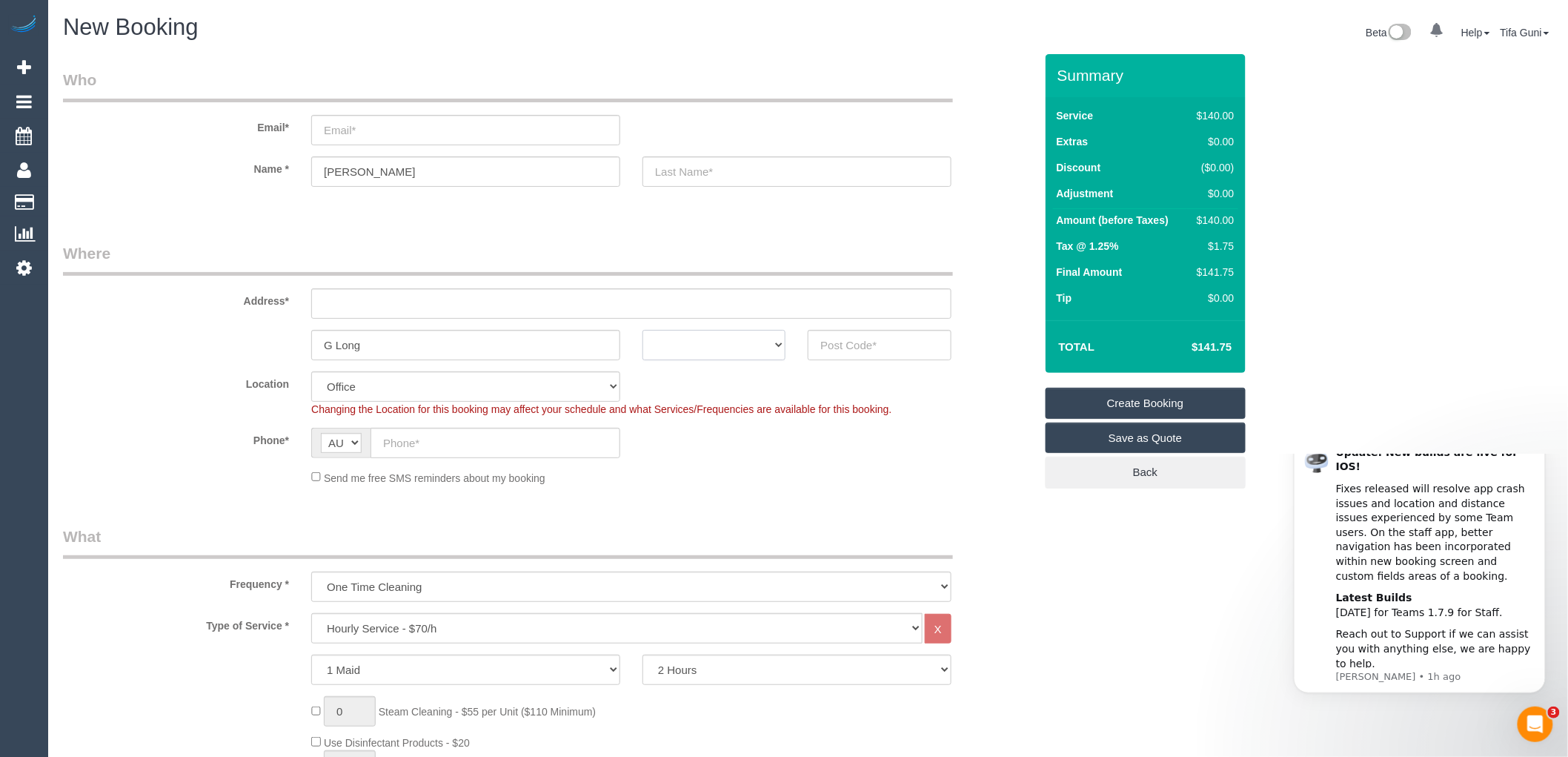
click at [761, 351] on select "ACT [GEOGRAPHIC_DATA] NT [GEOGRAPHIC_DATA] SA TAS [GEOGRAPHIC_DATA] [GEOGRAPHIC…" at bounding box center [714, 344] width 143 height 30
select select "VIC"
click at [643, 330] on select "ACT [GEOGRAPHIC_DATA] NT [GEOGRAPHIC_DATA] SA TAS [GEOGRAPHIC_DATA] [GEOGRAPHIC…" at bounding box center [714, 344] width 143 height 30
click at [363, 311] on input "text" at bounding box center [631, 302] width 641 height 30
type input "-"
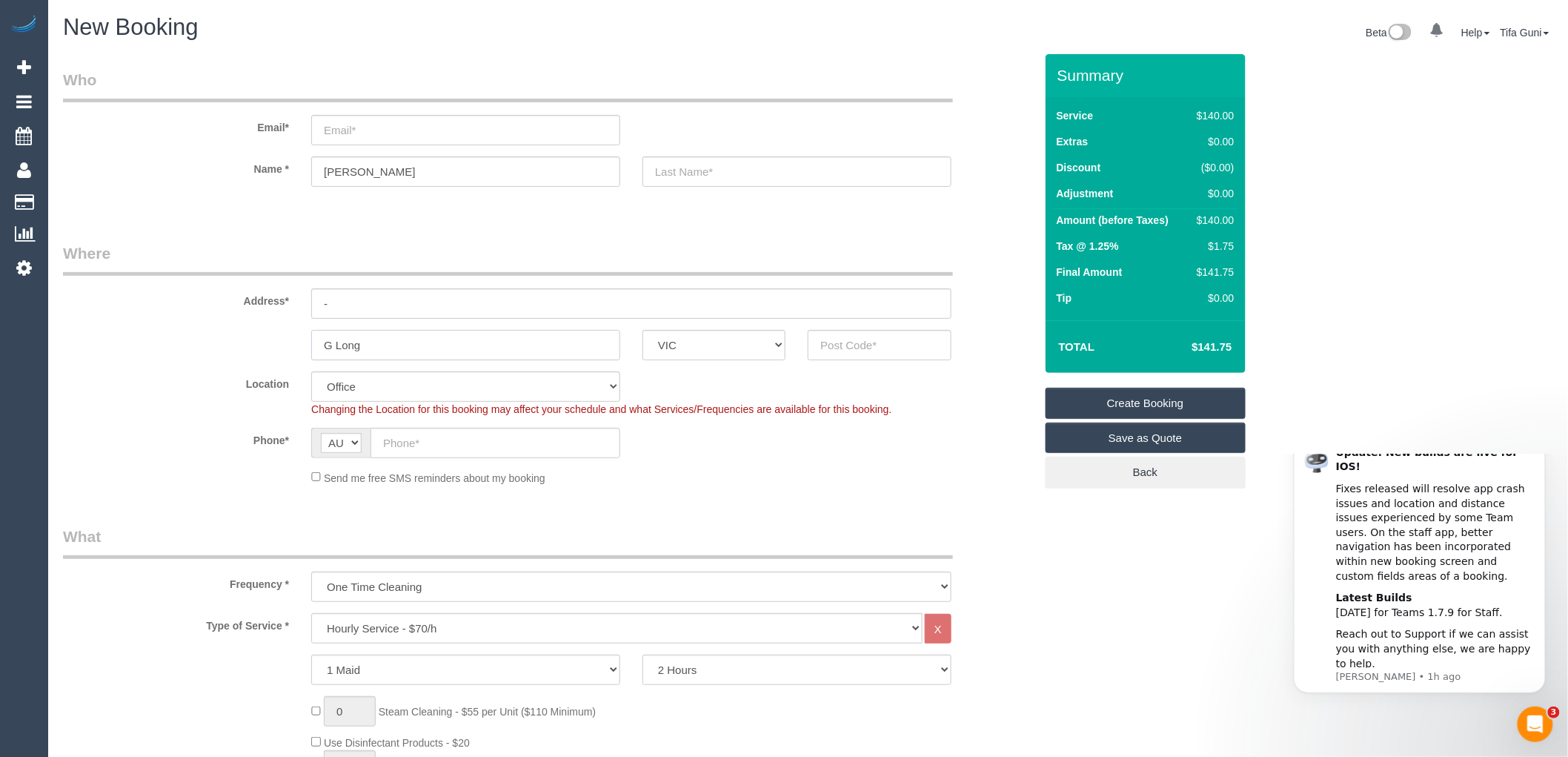
click at [330, 341] on input "G Long" at bounding box center [465, 344] width 309 height 30
click at [380, 349] on input "Geelong" at bounding box center [465, 344] width 309 height 30
type input "Geelong"
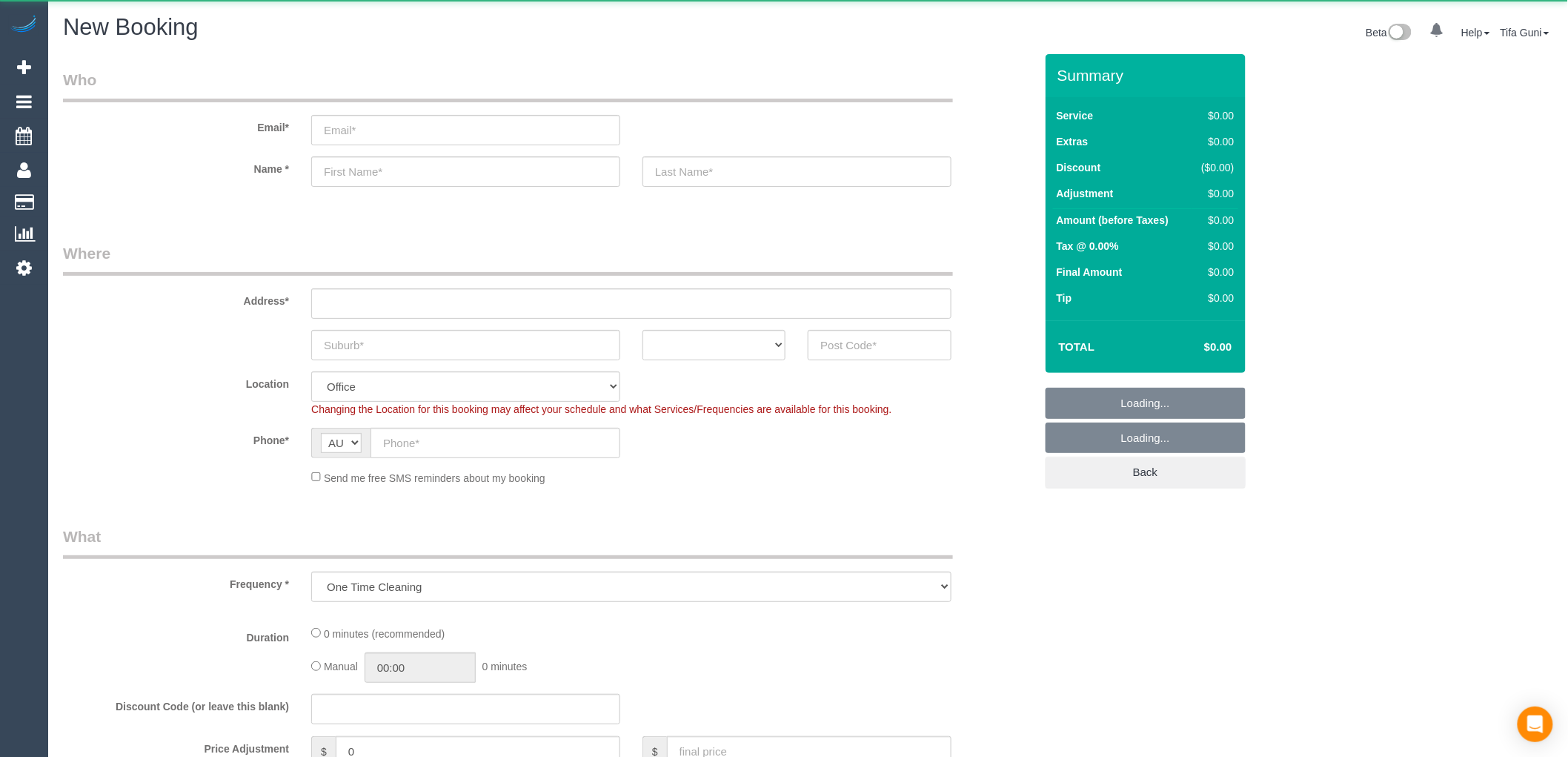
select select "object:649"
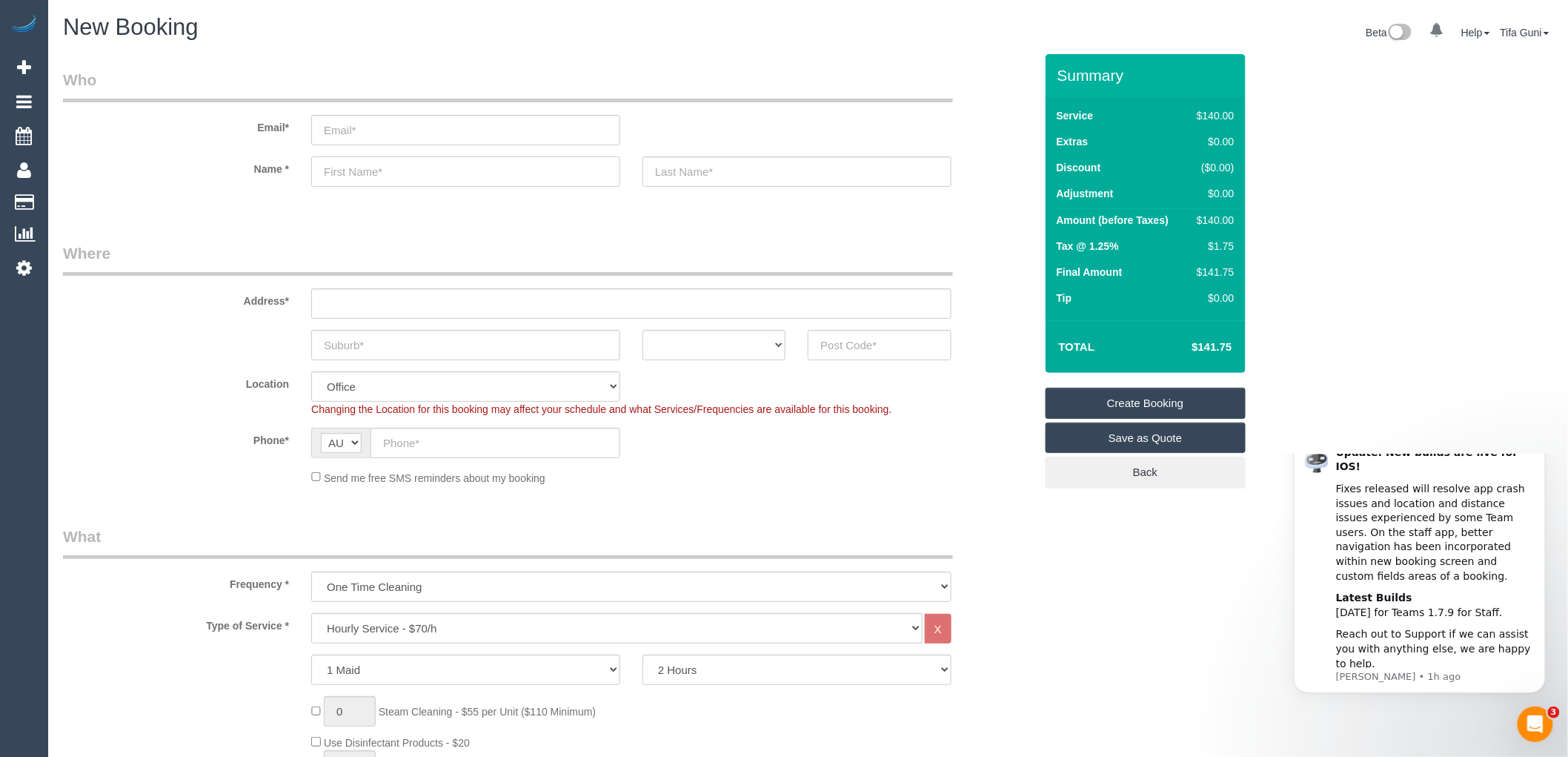
click at [357, 169] on input "text" at bounding box center [465, 171] width 309 height 30
type input "Dudy"
click at [773, 342] on select "ACT [GEOGRAPHIC_DATA] NT [GEOGRAPHIC_DATA] SA TAS [GEOGRAPHIC_DATA] [GEOGRAPHIC…" at bounding box center [714, 344] width 143 height 30
select select "VIC"
click at [643, 330] on select "ACT [GEOGRAPHIC_DATA] NT [GEOGRAPHIC_DATA] SA TAS [GEOGRAPHIC_DATA] [GEOGRAPHIC…" at bounding box center [714, 344] width 143 height 30
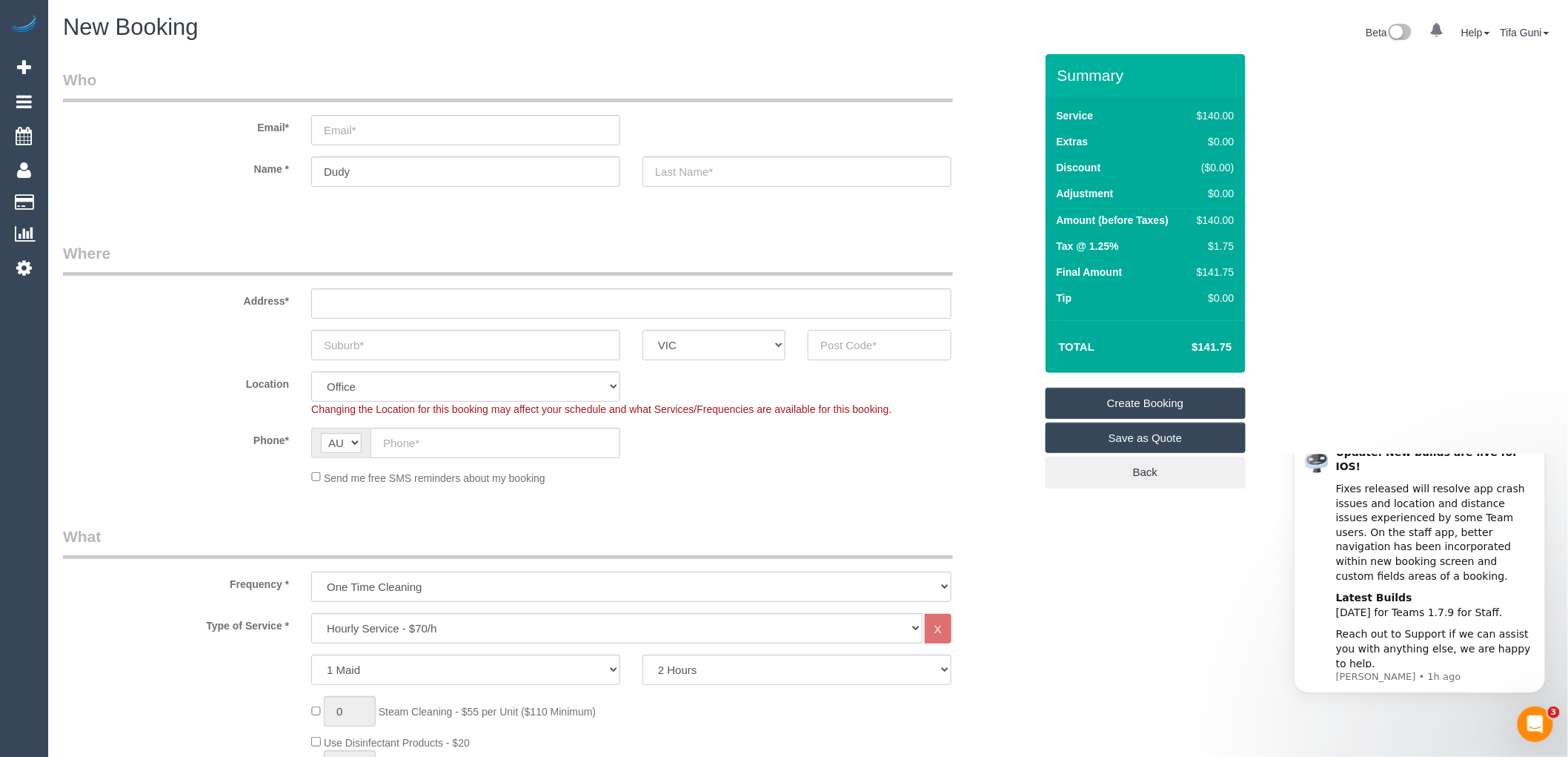
click at [850, 336] on input "text" at bounding box center [879, 344] width 143 height 30
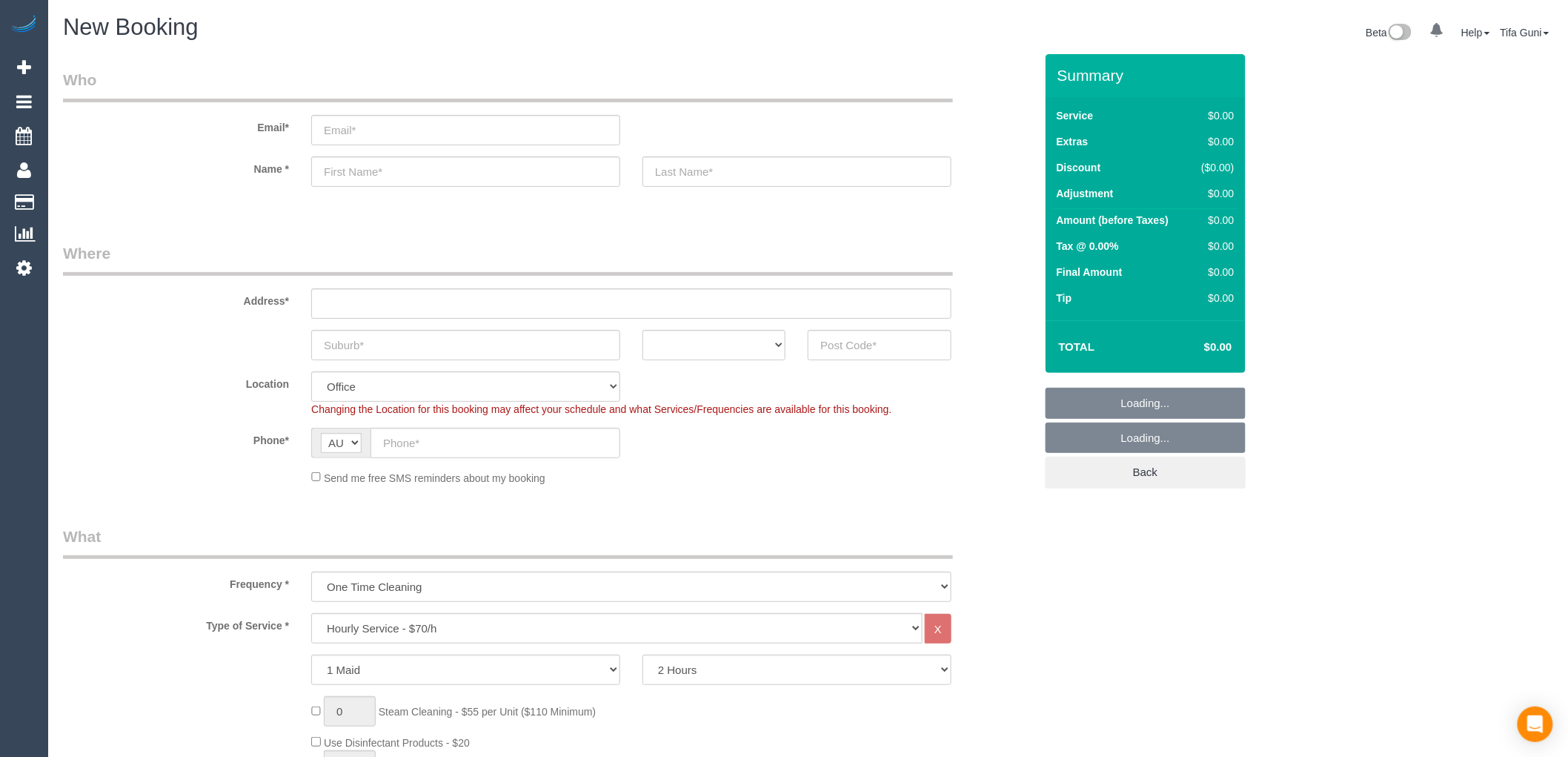
select select "object:813"
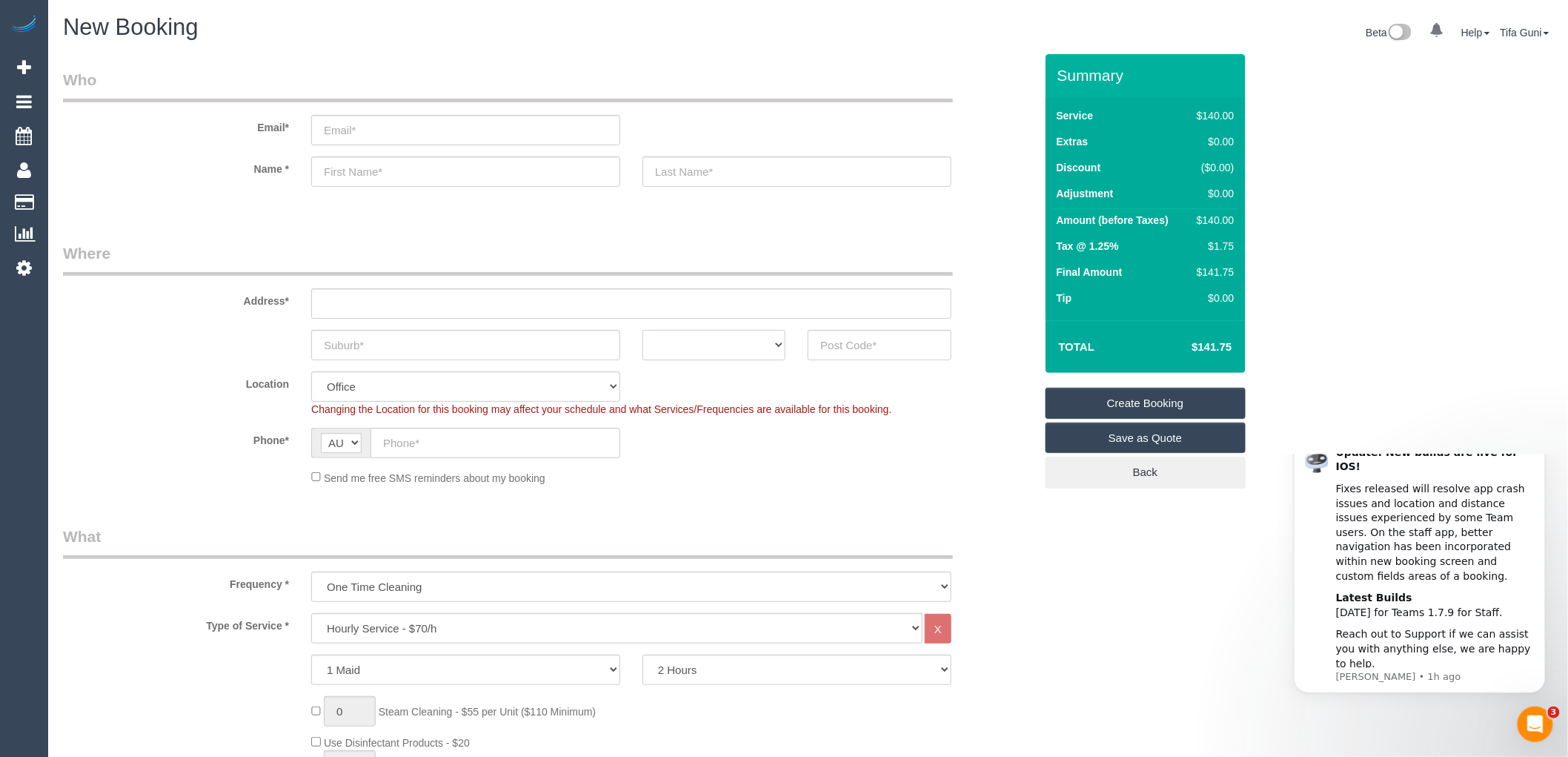
click at [746, 345] on select "ACT [GEOGRAPHIC_DATA] NT [GEOGRAPHIC_DATA] SA TAS [GEOGRAPHIC_DATA] [GEOGRAPHIC…" at bounding box center [714, 344] width 143 height 30
select select "VIC"
click at [643, 330] on select "ACT [GEOGRAPHIC_DATA] NT [GEOGRAPHIC_DATA] SA TAS [GEOGRAPHIC_DATA] [GEOGRAPHIC…" at bounding box center [714, 344] width 143 height 30
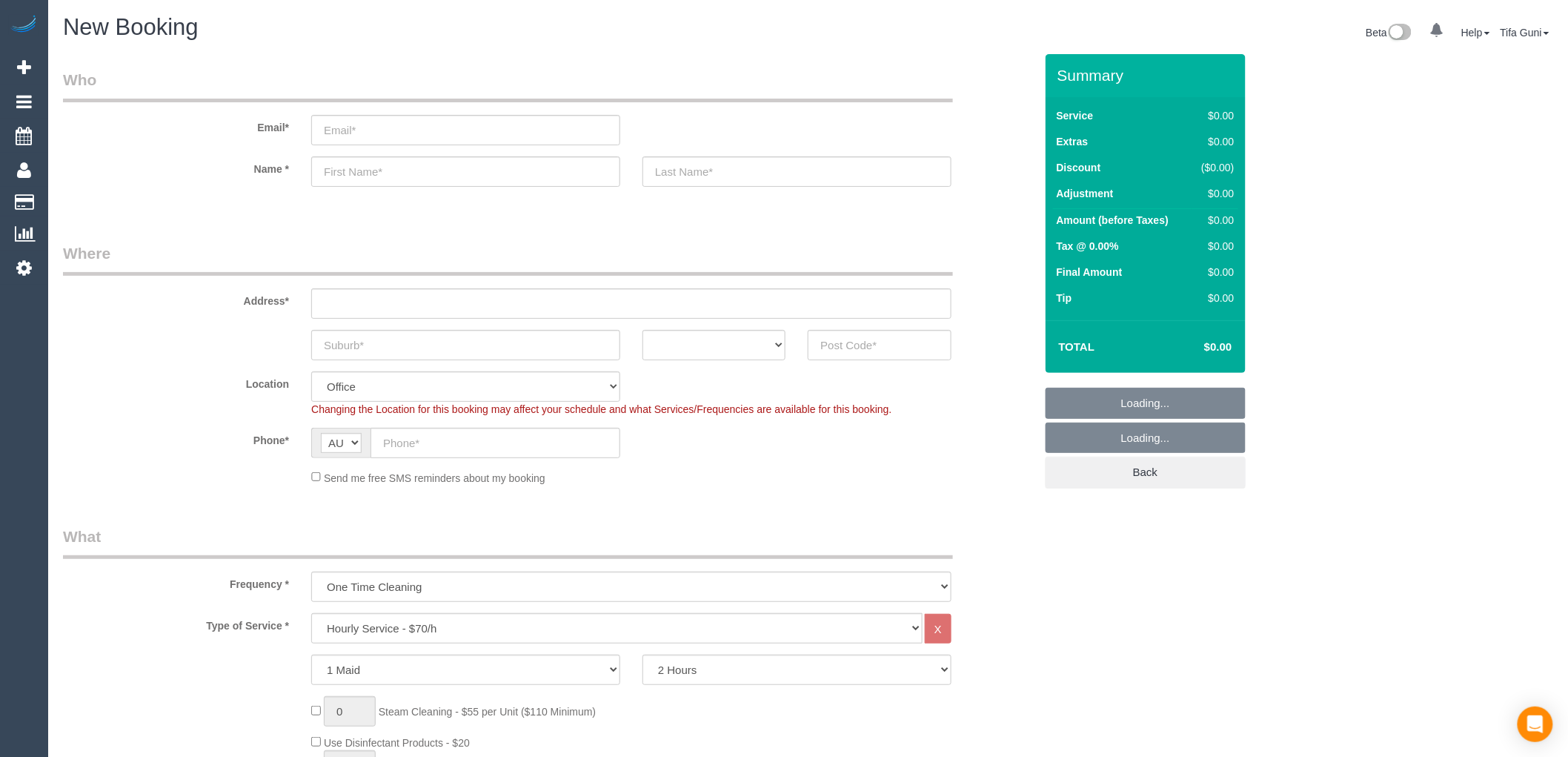
select select "object:2054"
